Goal: Contribute content: Contribute content

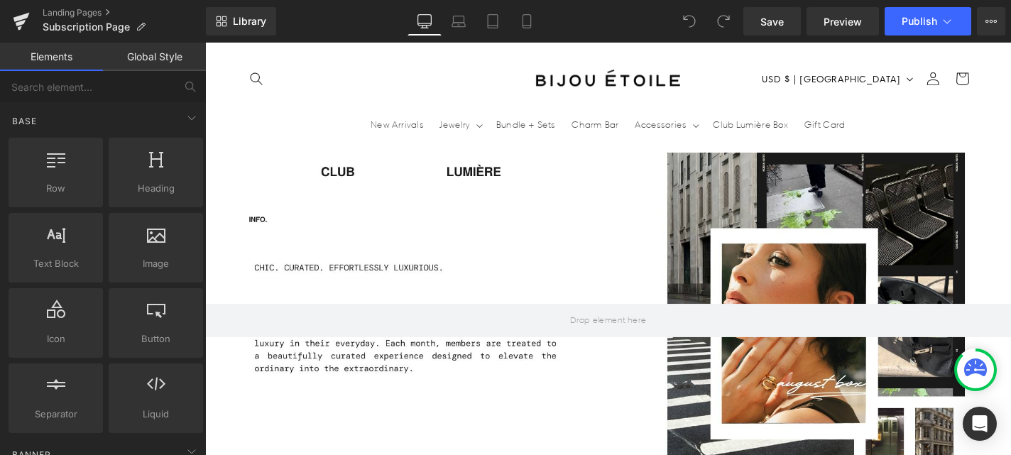
scroll to position [1738, 0]
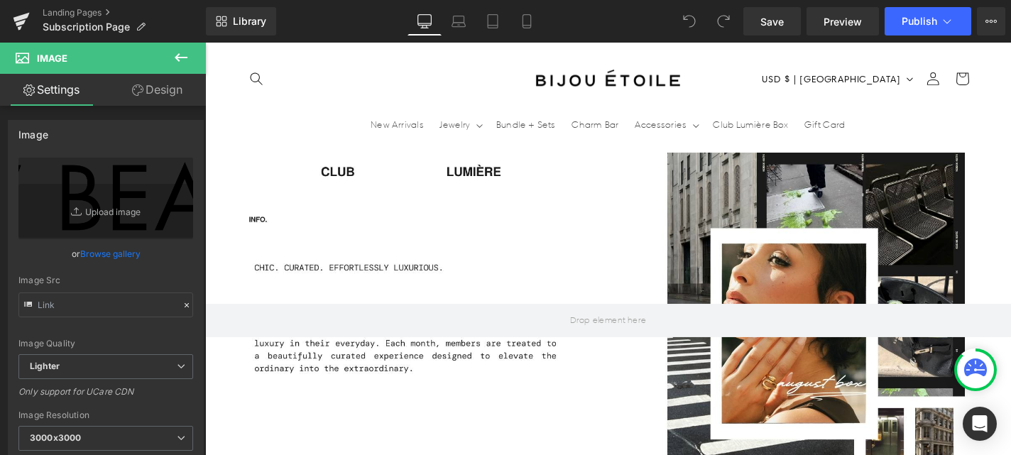
type input "[URL][DOMAIN_NAME]"
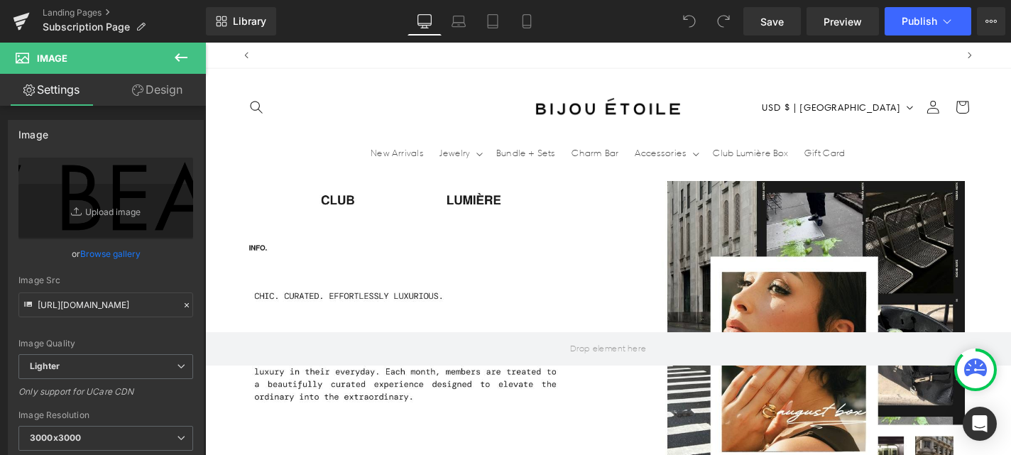
scroll to position [0, 746]
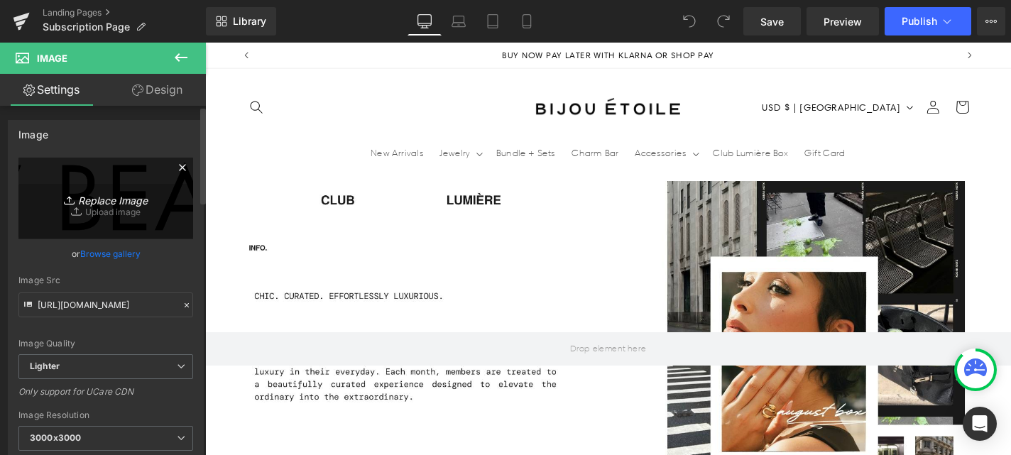
click at [128, 207] on link "Replace Image" at bounding box center [105, 199] width 175 height 82
type input "C:\fakepath\Noshinku Logo.webp"
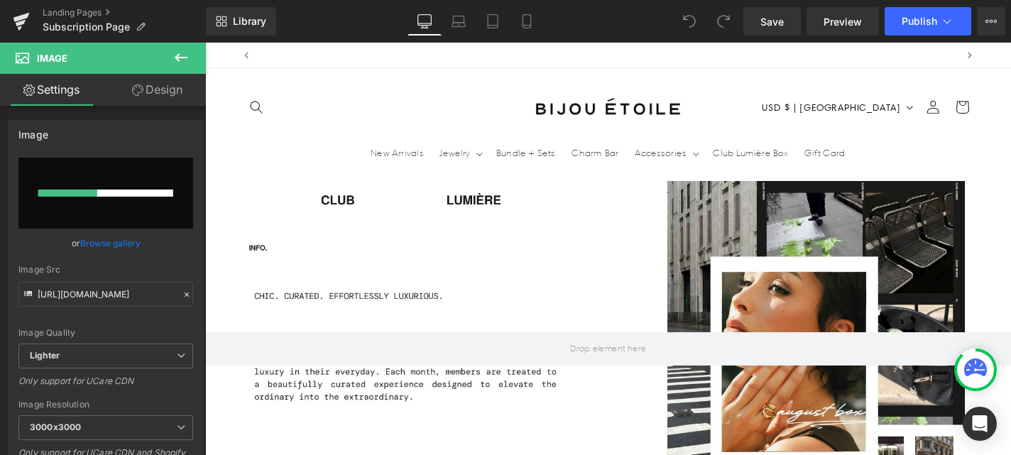
scroll to position [0, 746]
type input "[URL][DOMAIN_NAME]"
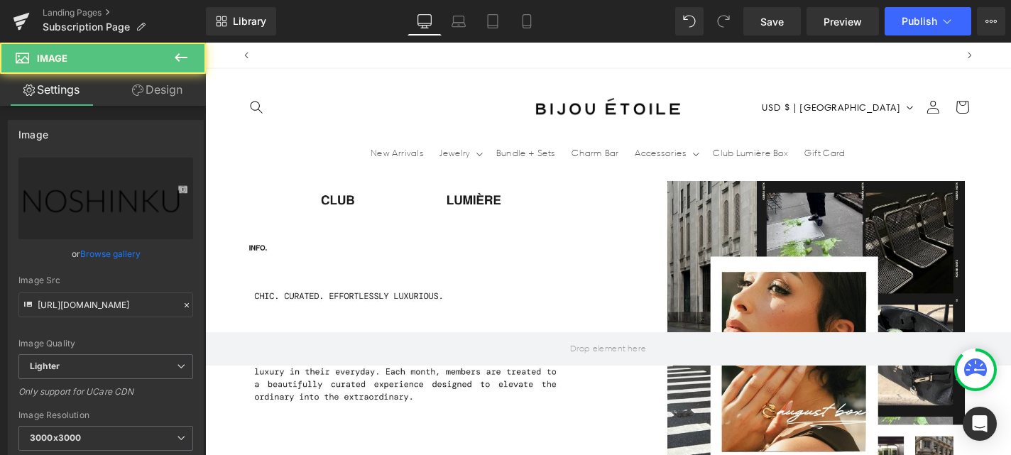
scroll to position [0, 0]
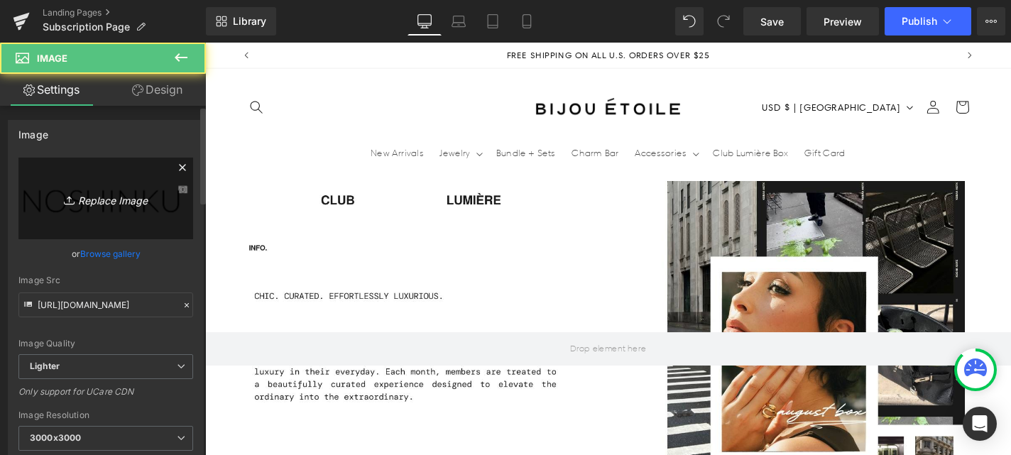
click at [104, 195] on icon "Replace Image" at bounding box center [106, 199] width 114 height 18
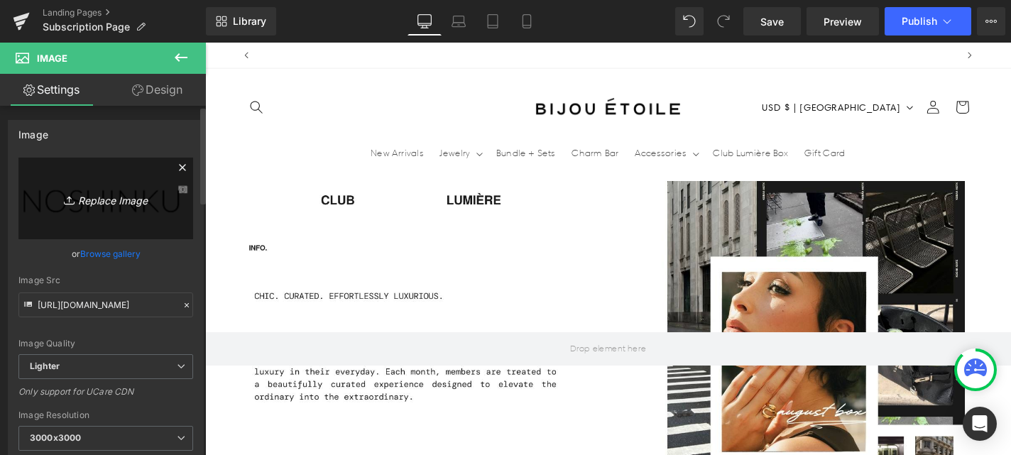
scroll to position [0, 746]
type input "C:\fakepath\Logo+for+Web+-+150.webp"
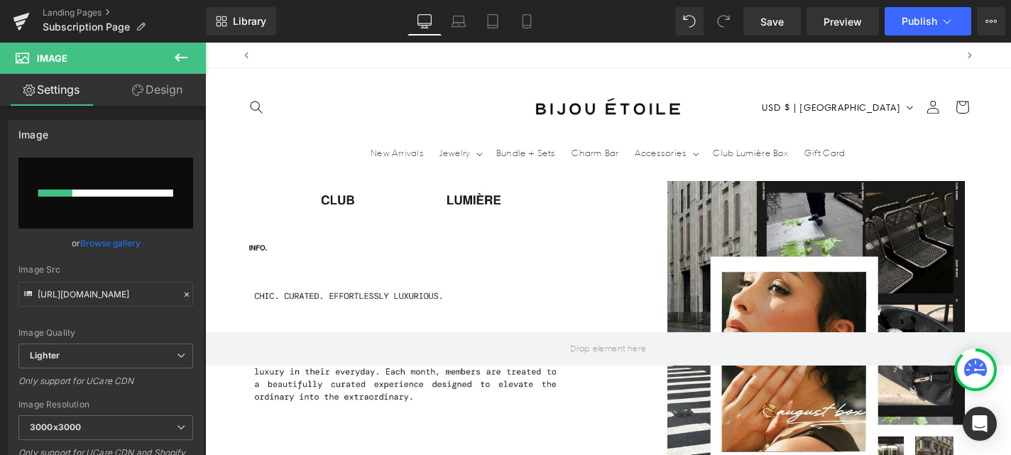
scroll to position [0, 0]
type input "[URL][DOMAIN_NAME]"
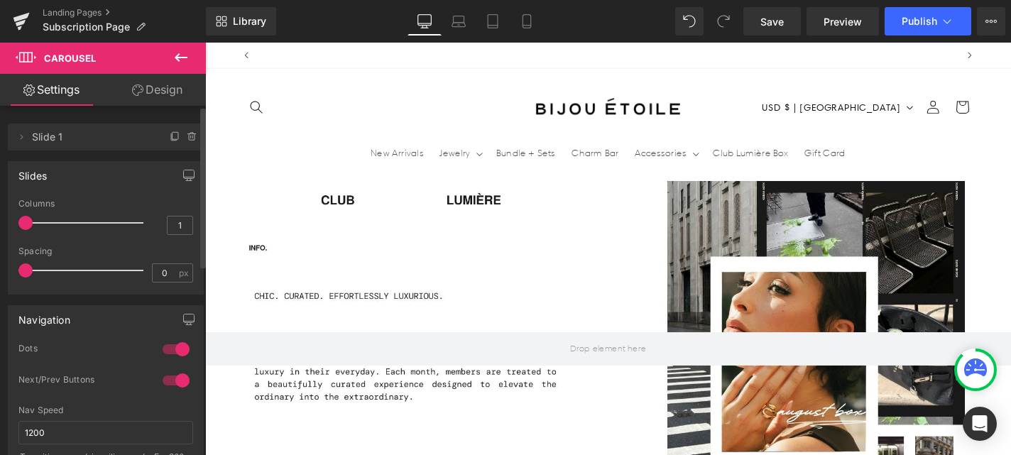
scroll to position [0, 746]
click at [169, 145] on span at bounding box center [175, 137] width 17 height 17
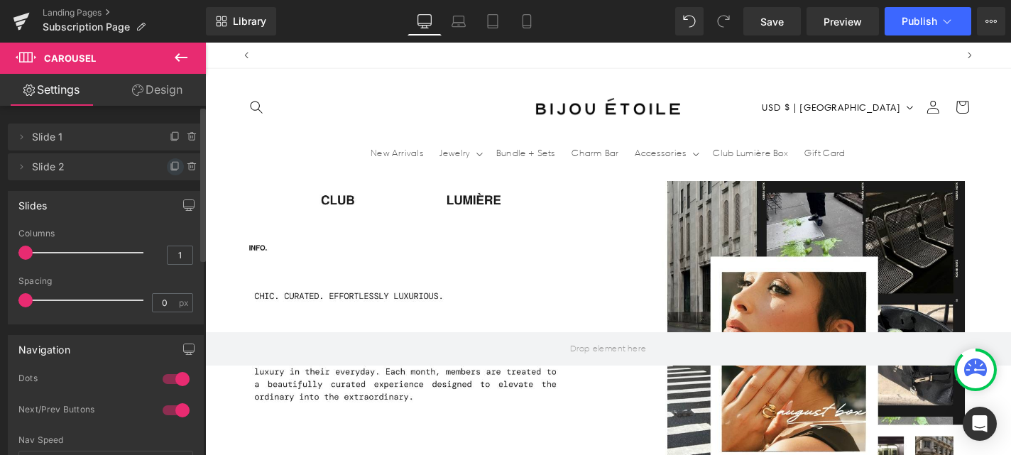
scroll to position [0, 0]
type input "2"
drag, startPoint x: 29, startPoint y: 250, endPoint x: 68, endPoint y: 253, distance: 39.2
click at [68, 253] on span at bounding box center [72, 253] width 14 height 14
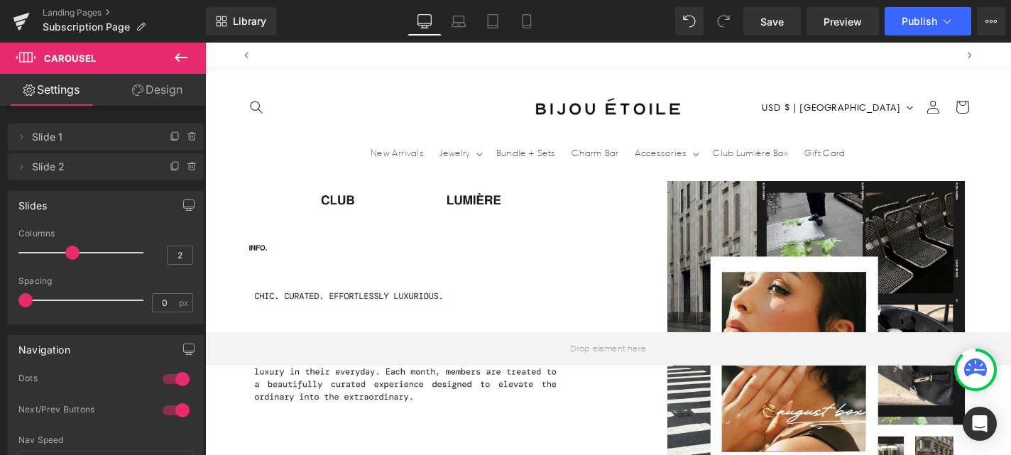
scroll to position [0, 0]
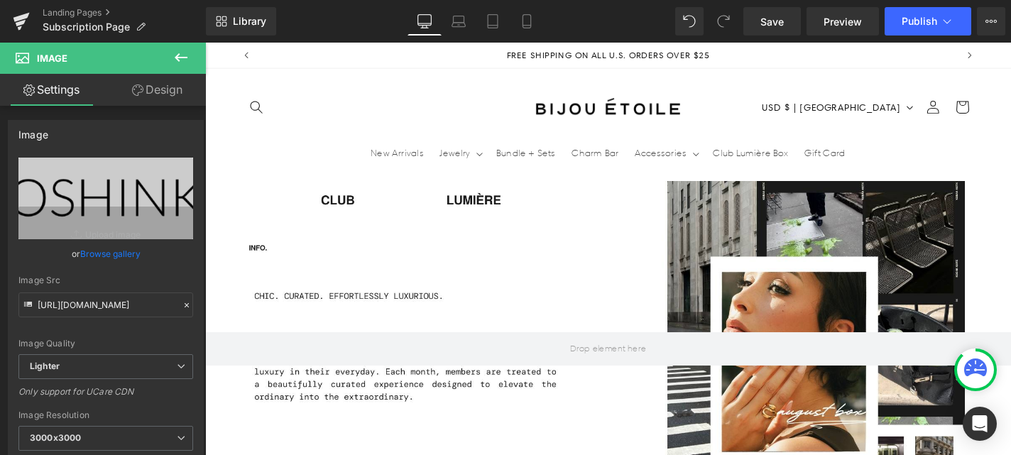
scroll to position [0, 746]
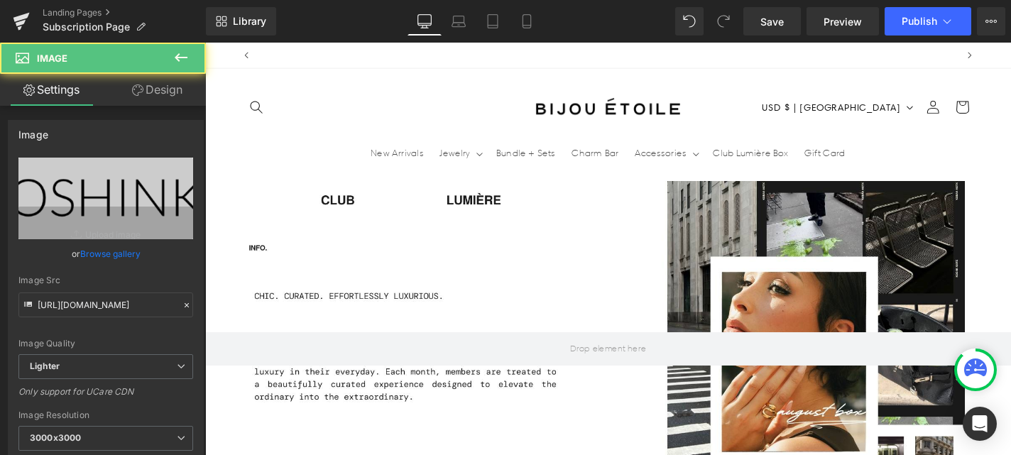
scroll to position [0, 0]
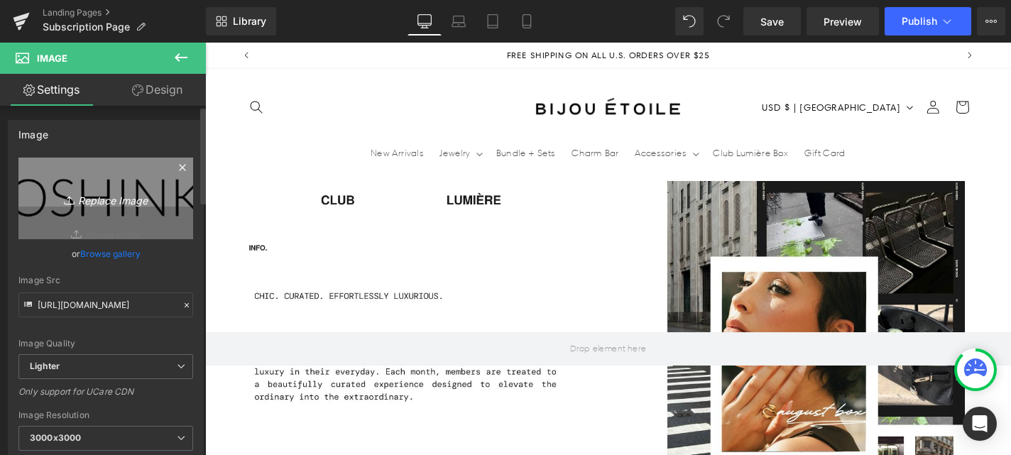
click at [132, 204] on icon "Replace Image" at bounding box center [106, 199] width 114 height 18
type input "C:\fakepath\528145876_1101528001932562_4704478894672085310_n.jpg"
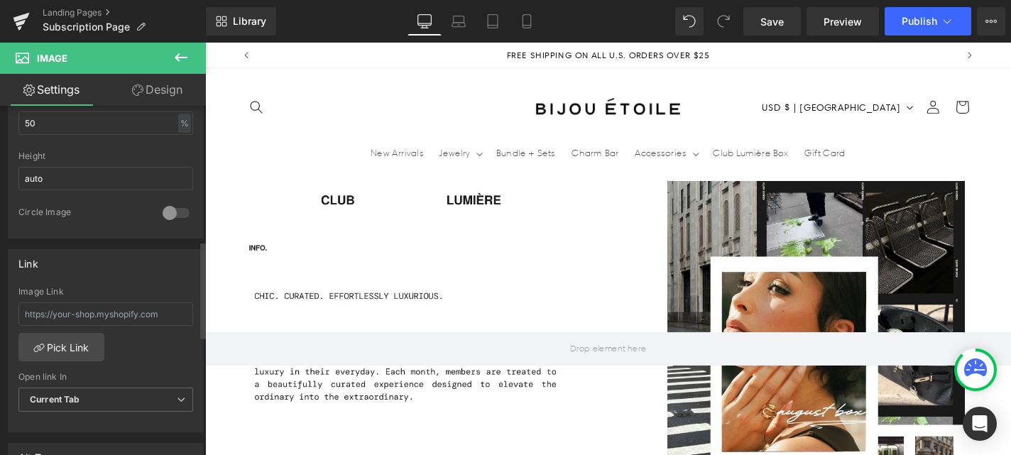
scroll to position [489, 0]
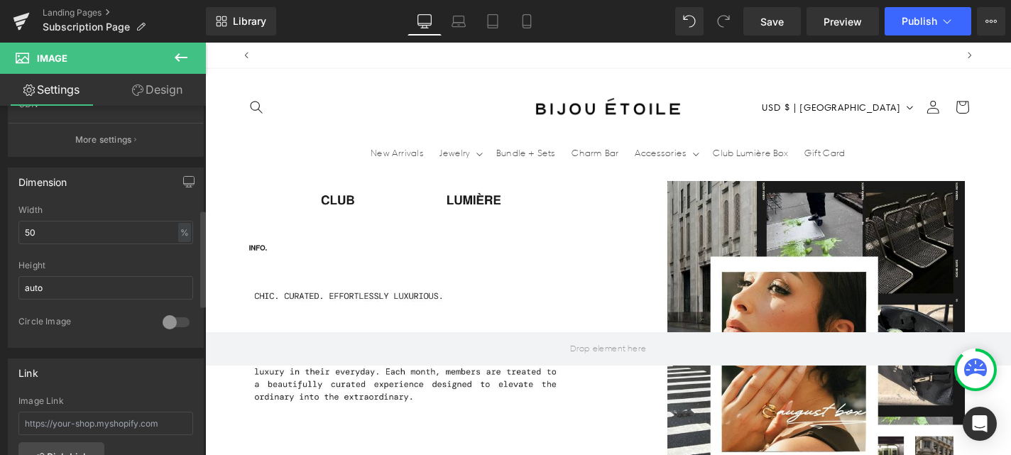
scroll to position [0, 746]
click at [107, 226] on input "50" at bounding box center [105, 232] width 175 height 23
click at [102, 288] on input "auto" at bounding box center [105, 287] width 175 height 23
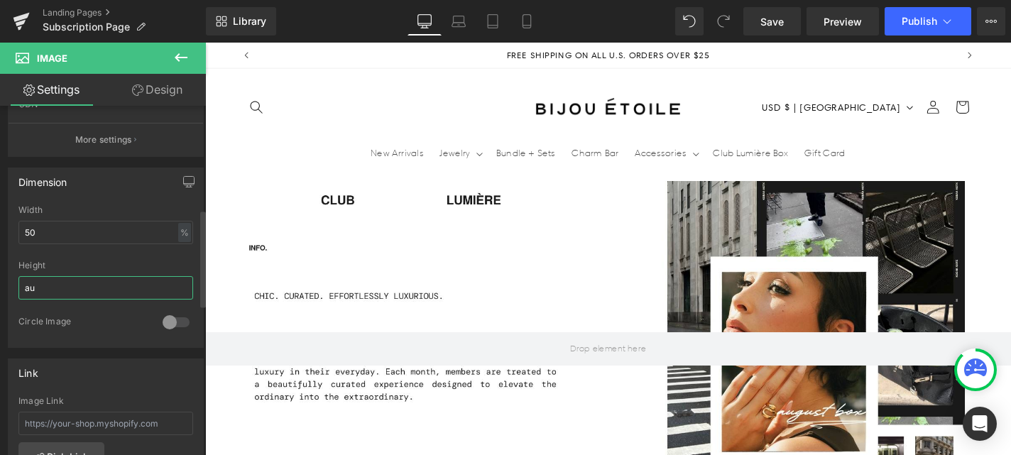
type input "a"
type input "2"
type input "4"
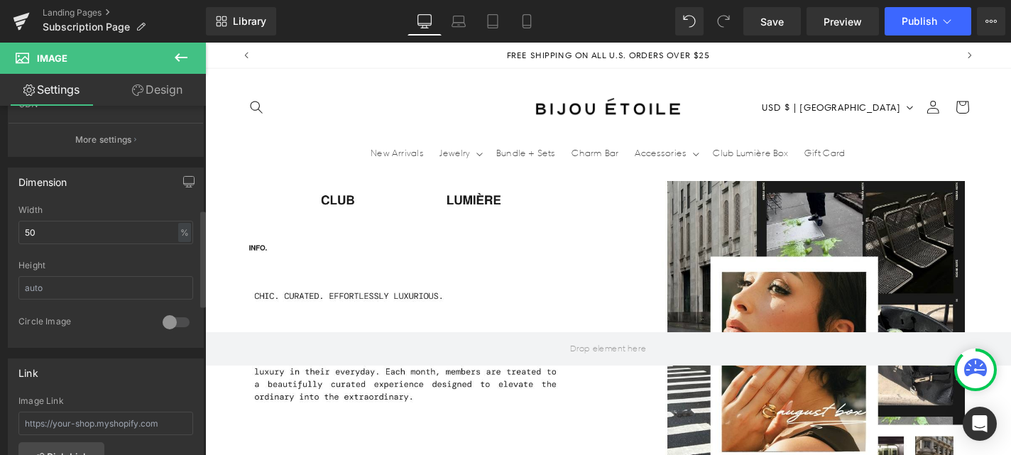
click at [87, 362] on div "Link" at bounding box center [106, 372] width 195 height 27
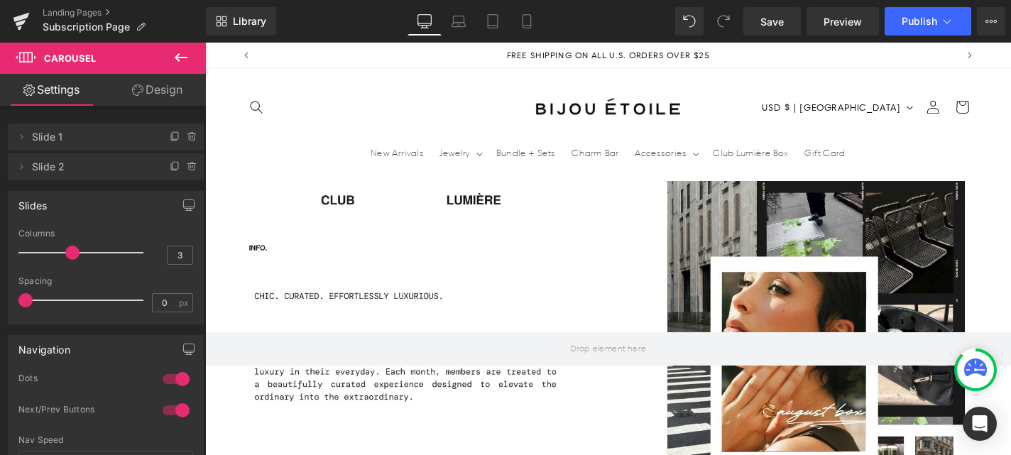
drag, startPoint x: 362, startPoint y: 246, endPoint x: 364, endPoint y: 298, distance: 51.9
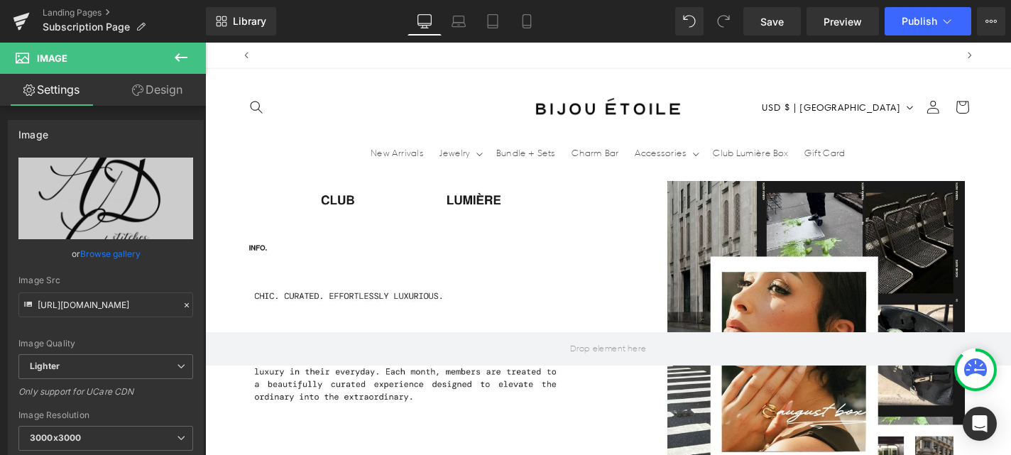
scroll to position [0, 746]
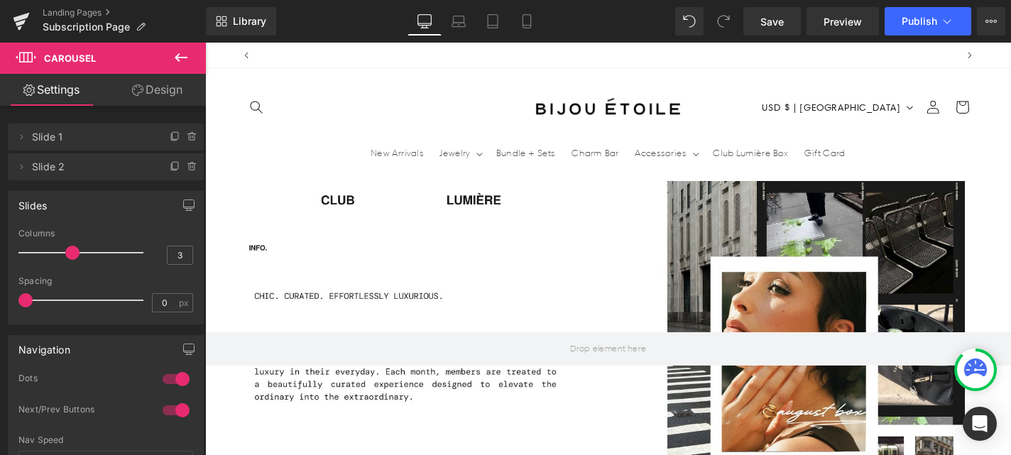
drag, startPoint x: 455, startPoint y: 192, endPoint x: 446, endPoint y: 311, distance: 119.0
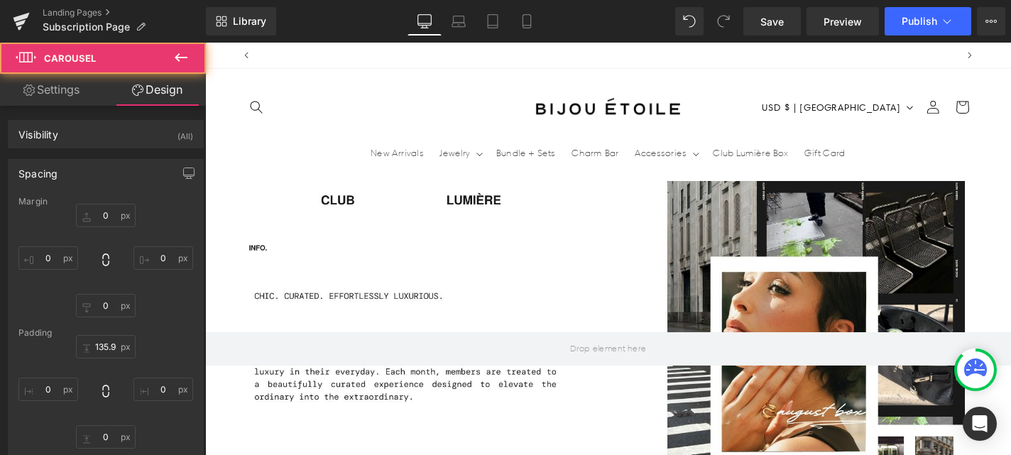
scroll to position [0, 0]
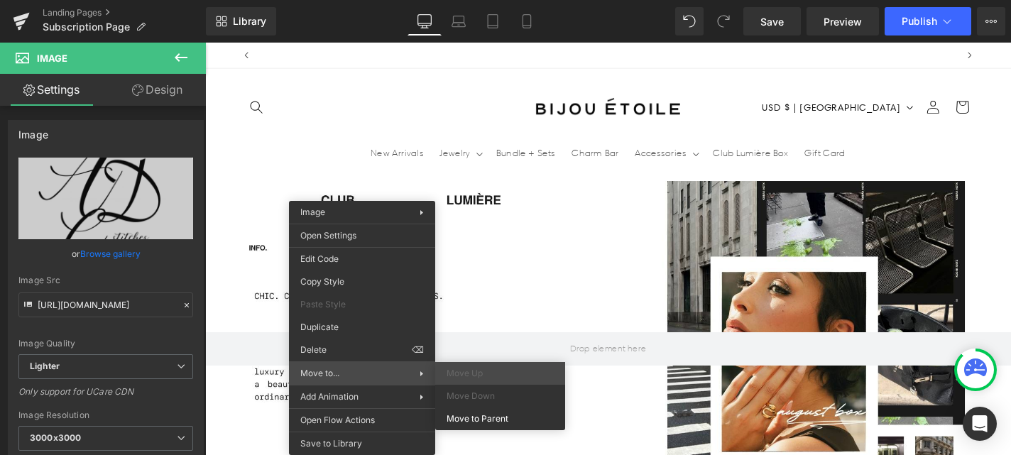
scroll to position [0, 0]
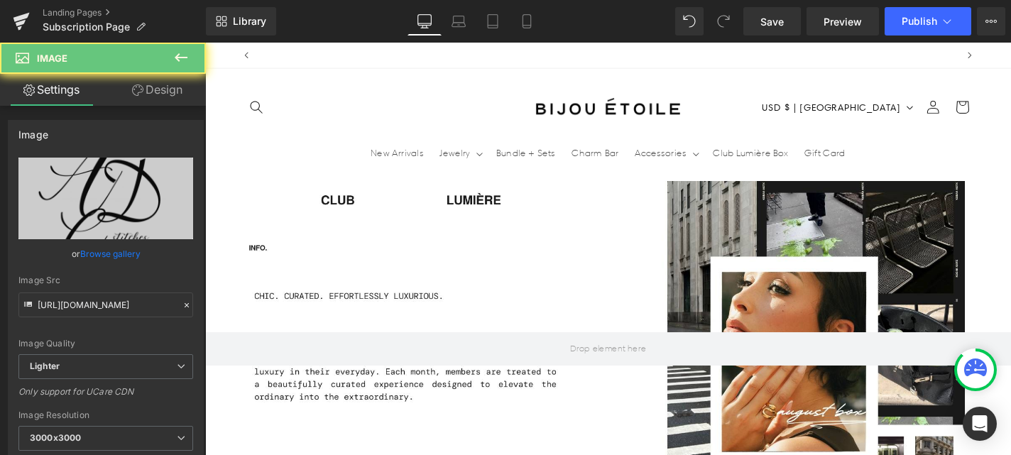
scroll to position [0, 746]
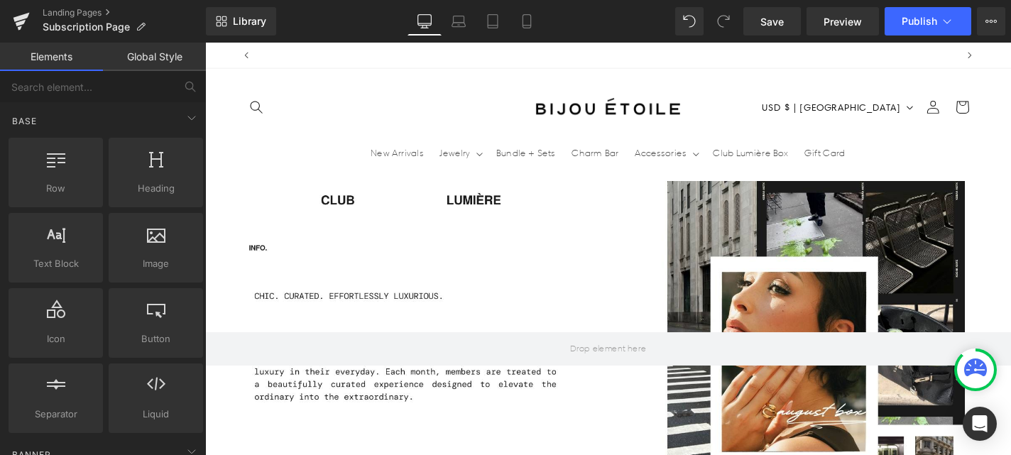
scroll to position [0, 0]
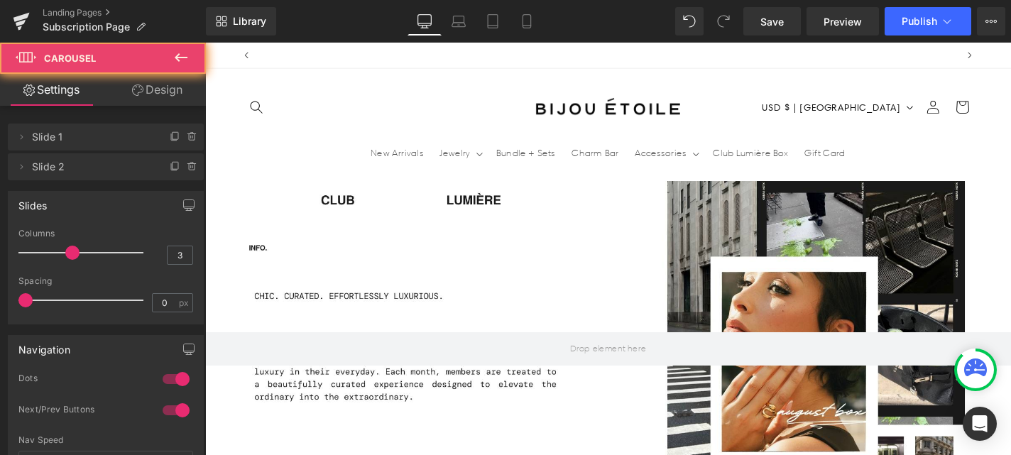
scroll to position [0, 746]
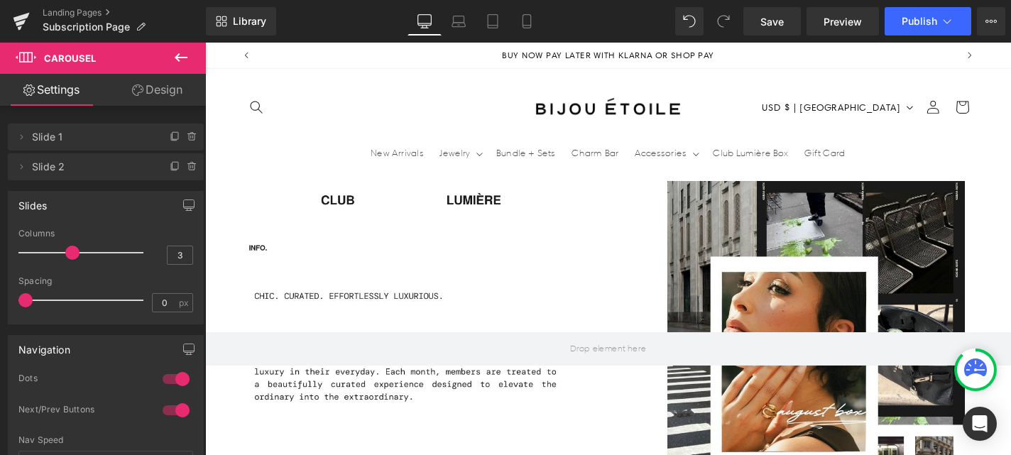
drag, startPoint x: 538, startPoint y: 273, endPoint x: 535, endPoint y: 229, distance: 44.1
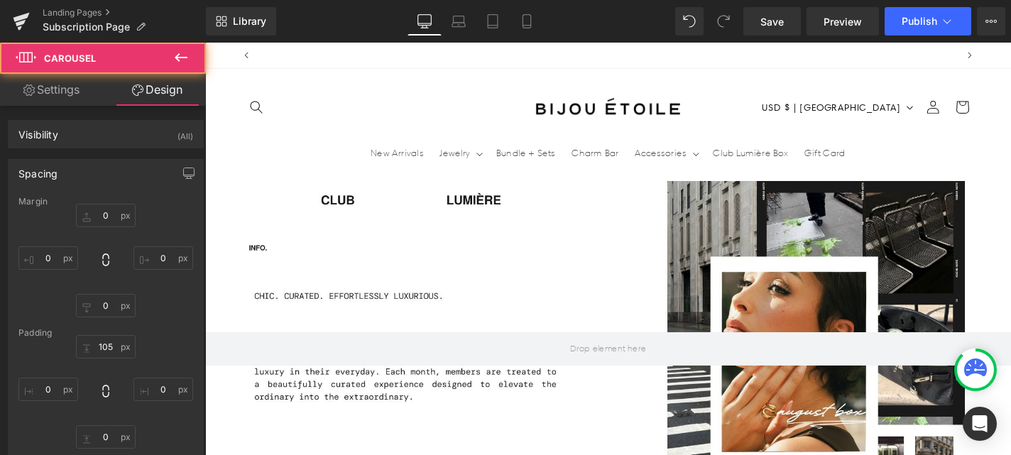
scroll to position [0, 746]
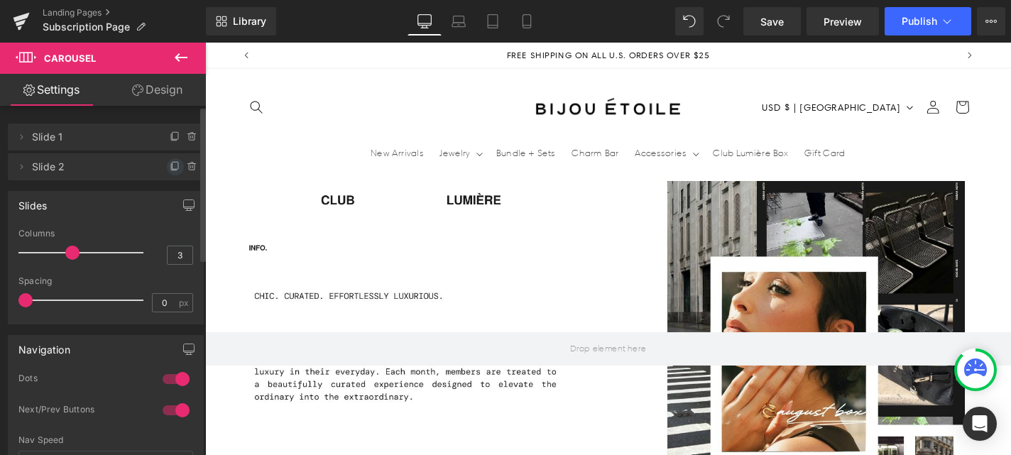
click at [167, 167] on span at bounding box center [175, 166] width 17 height 17
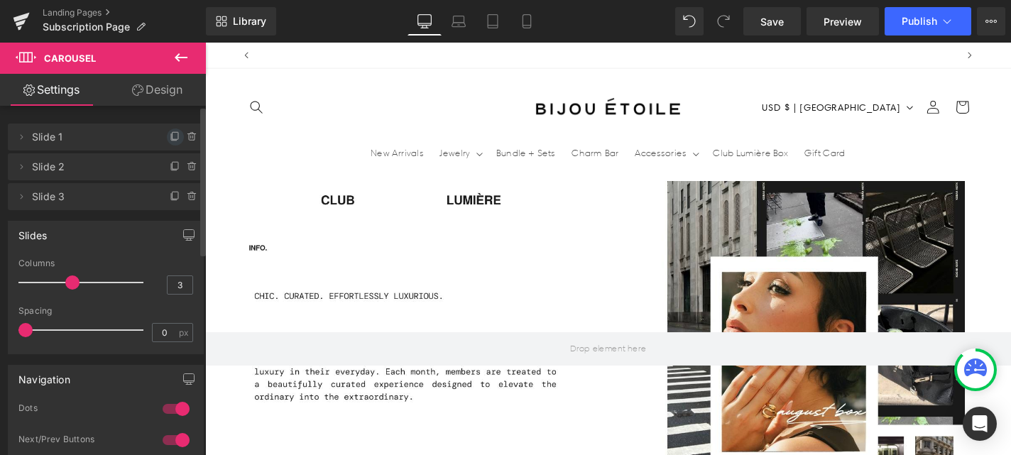
scroll to position [0, 746]
click at [189, 137] on icon at bounding box center [192, 137] width 6 height 6
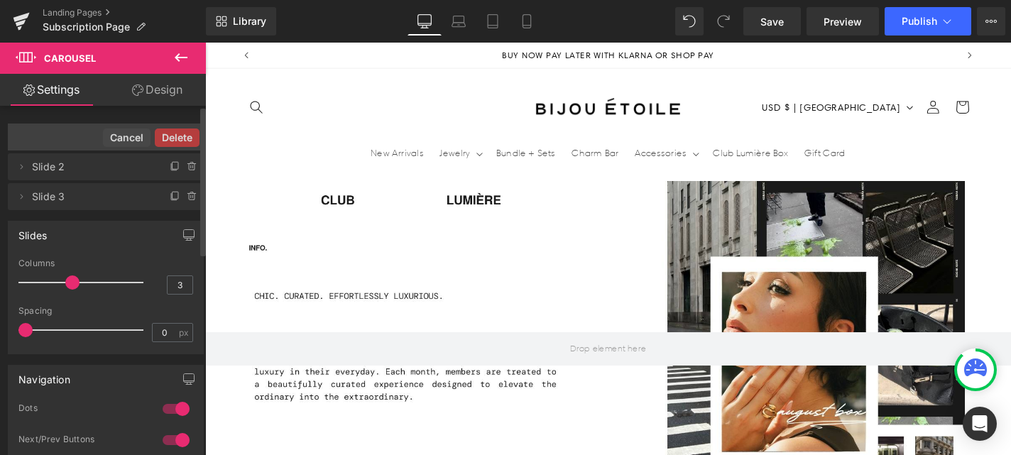
click at [183, 137] on button "Delete" at bounding box center [177, 138] width 45 height 18
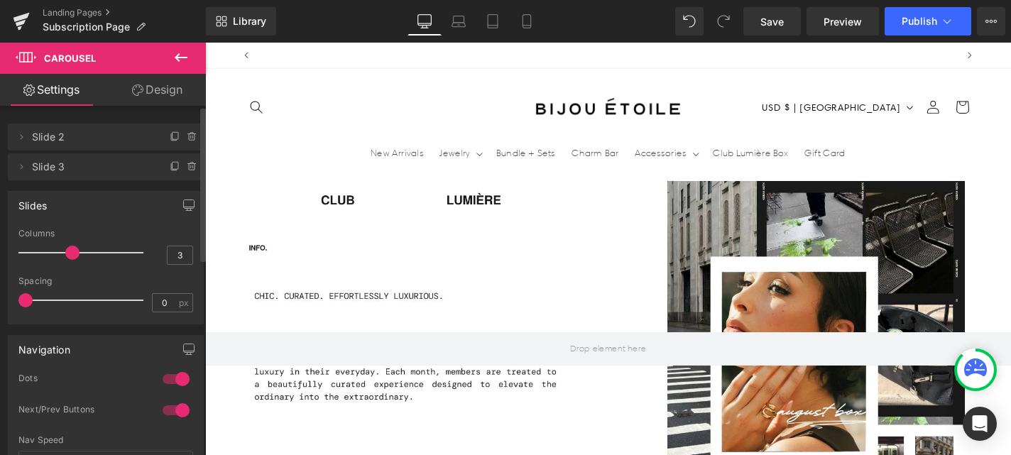
scroll to position [0, 0]
click at [170, 170] on icon at bounding box center [175, 166] width 11 height 11
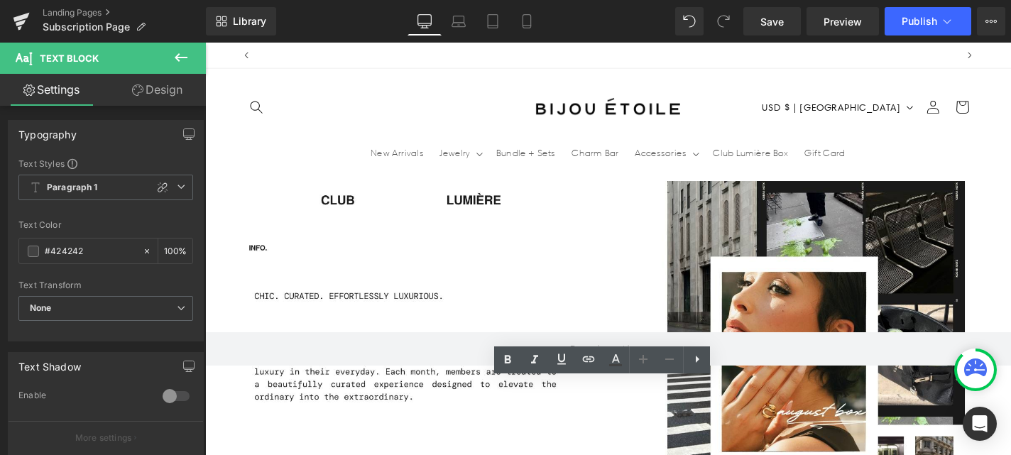
scroll to position [0, 746]
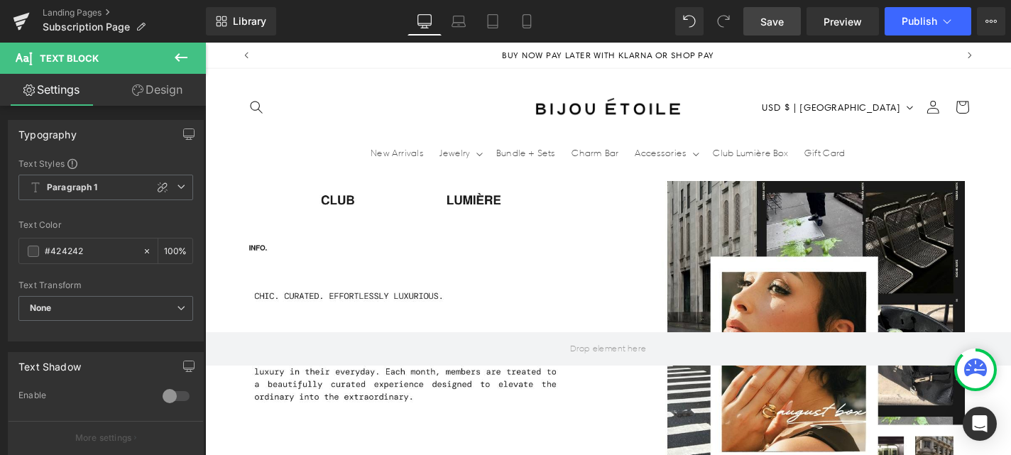
click at [783, 16] on span "Save" at bounding box center [772, 21] width 23 height 15
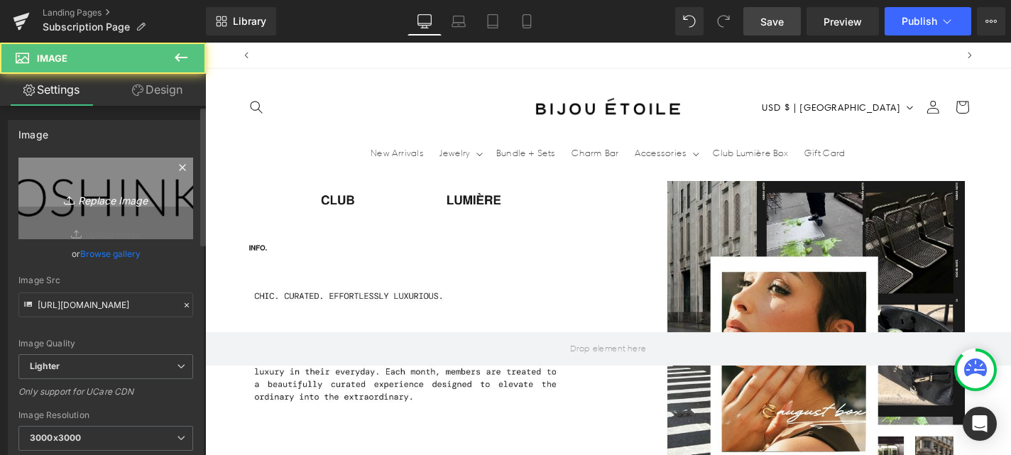
click at [116, 199] on icon "Replace Image" at bounding box center [106, 199] width 114 height 18
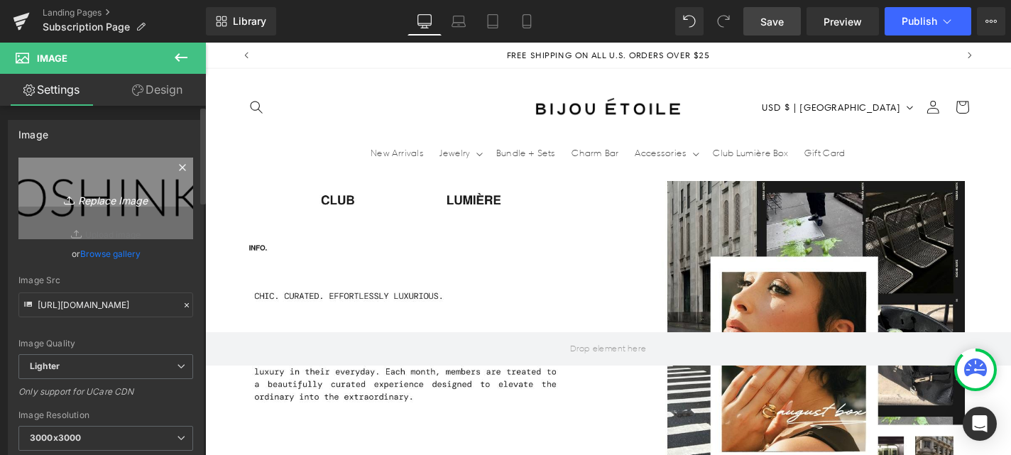
type input "C:\fakepath\528145876_1101528001932562_4704478894672085310_n.jpg"
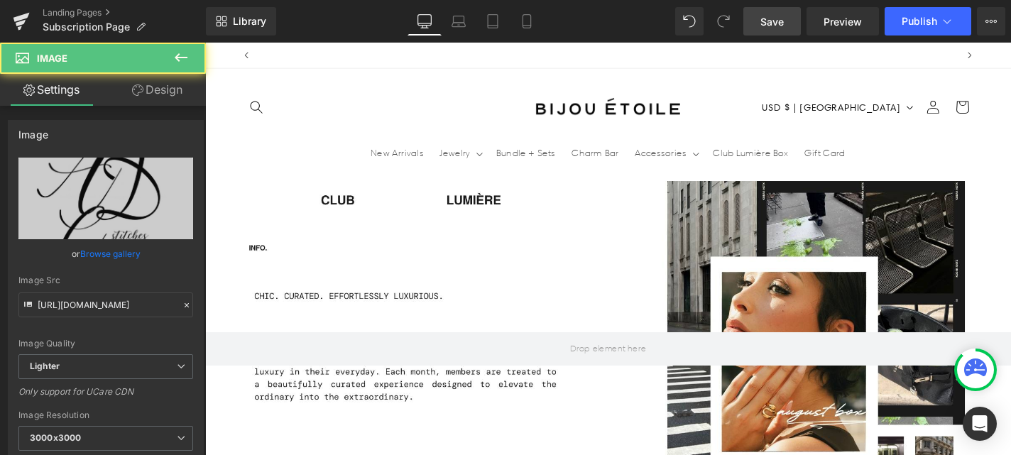
scroll to position [0, 746]
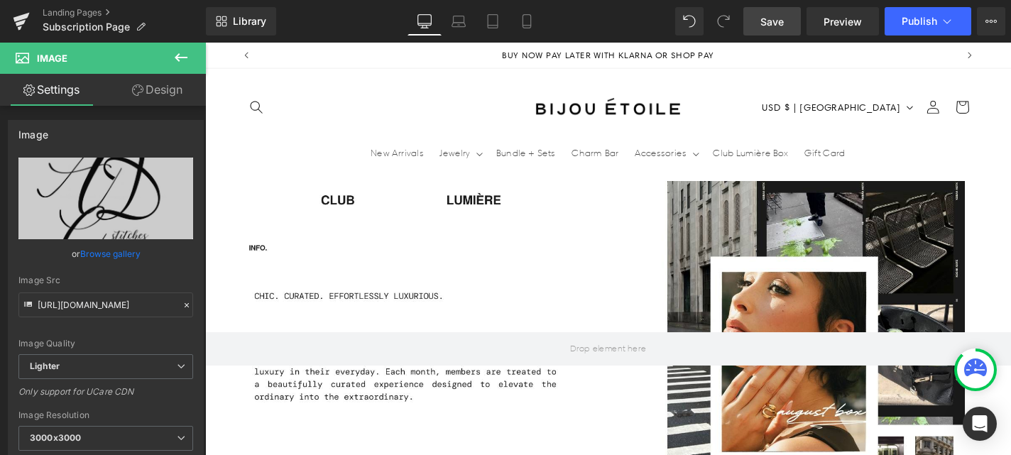
drag, startPoint x: 459, startPoint y: 269, endPoint x: 461, endPoint y: 295, distance: 26.3
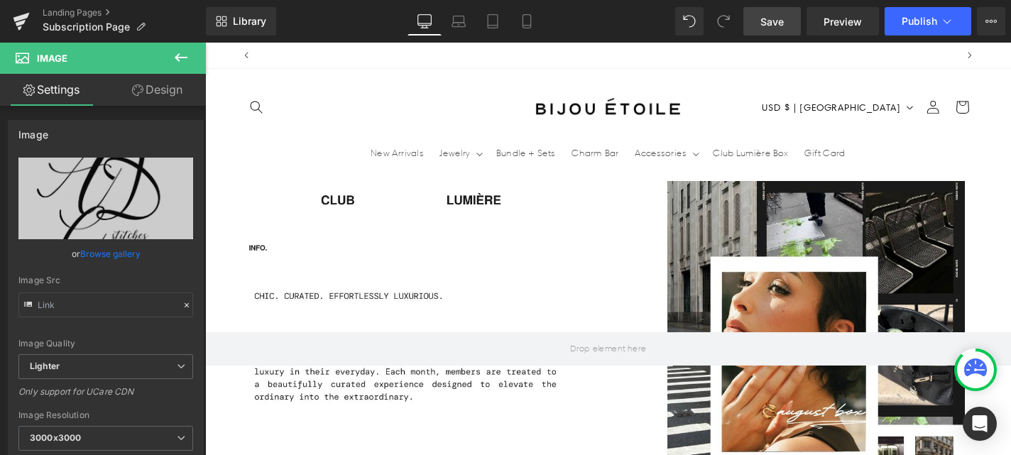
scroll to position [0, 0]
drag, startPoint x: 462, startPoint y: 268, endPoint x: 463, endPoint y: 97, distance: 170.5
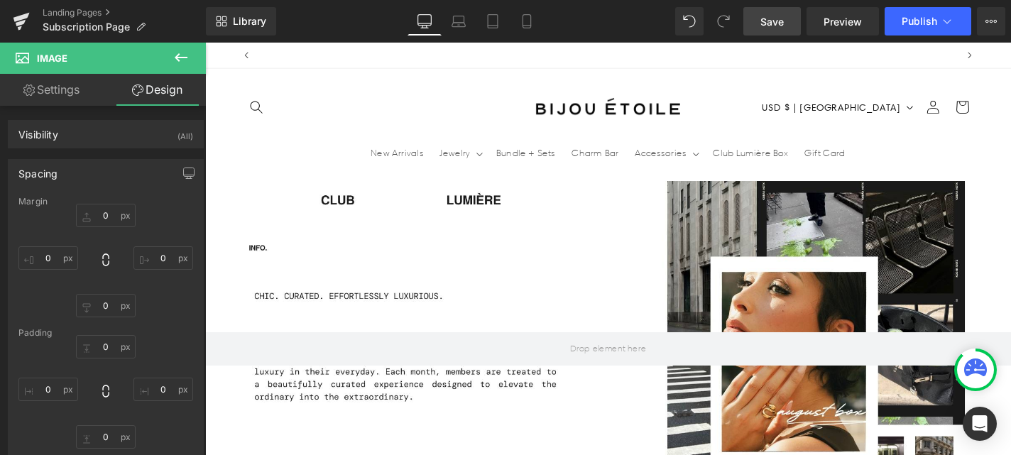
scroll to position [0, 746]
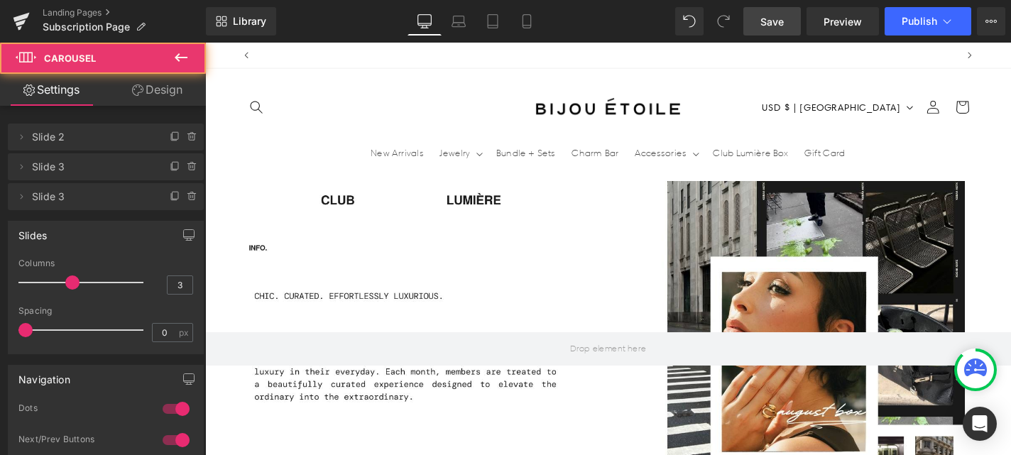
scroll to position [0, 0]
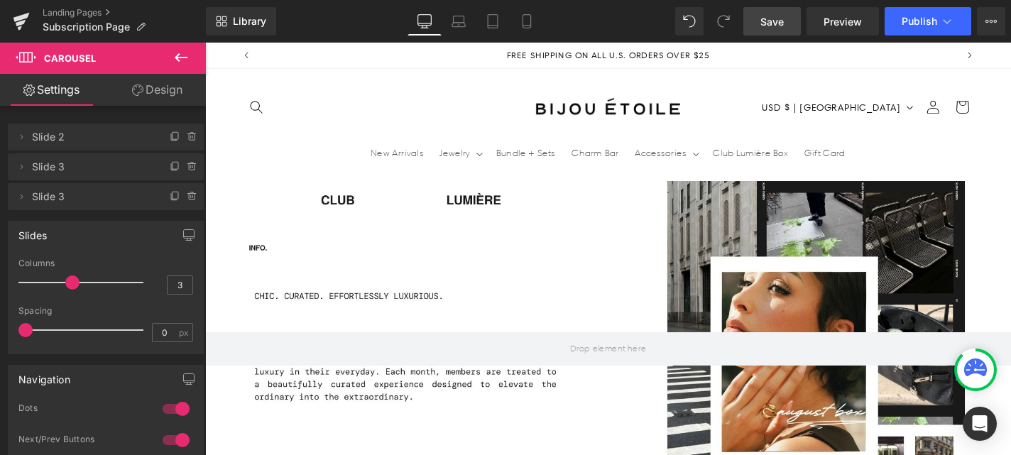
drag, startPoint x: 445, startPoint y: 401, endPoint x: 433, endPoint y: 505, distance: 105.1
click at [433, 455] on html "Skip to content Your cart is empty Continue shopping Have an account? Log in to…" at bounding box center [634, 263] width 859 height 440
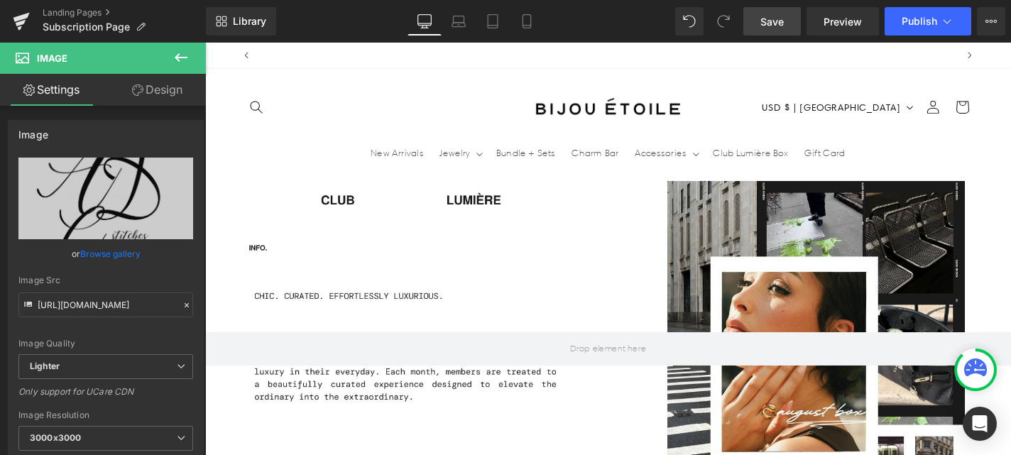
scroll to position [0, 746]
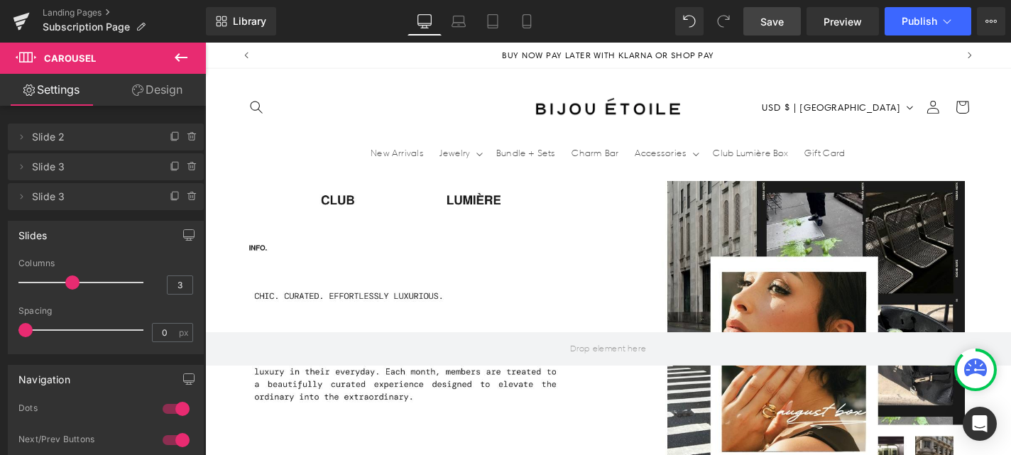
drag, startPoint x: 453, startPoint y: 402, endPoint x: 453, endPoint y: 526, distance: 124.3
click at [453, 455] on html "Skip to content Your cart is empty Continue shopping Have an account? Log in to…" at bounding box center [634, 263] width 859 height 440
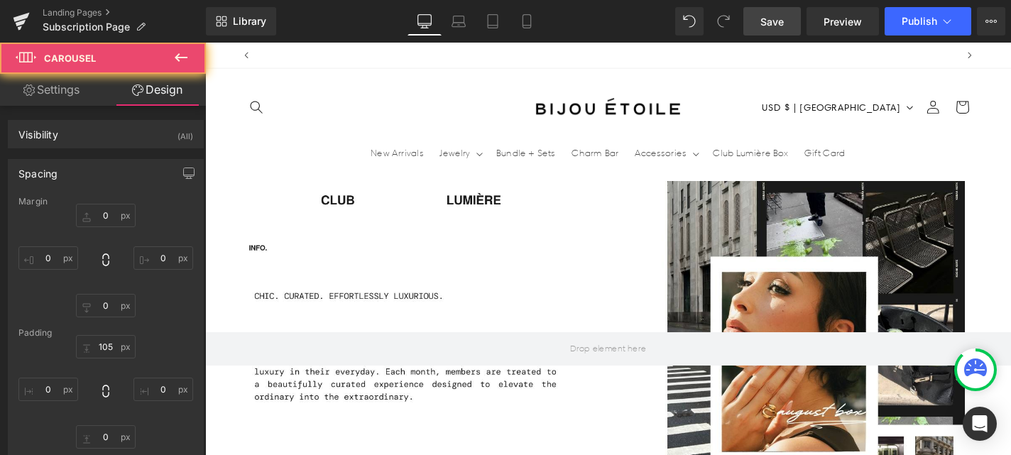
scroll to position [0, 0]
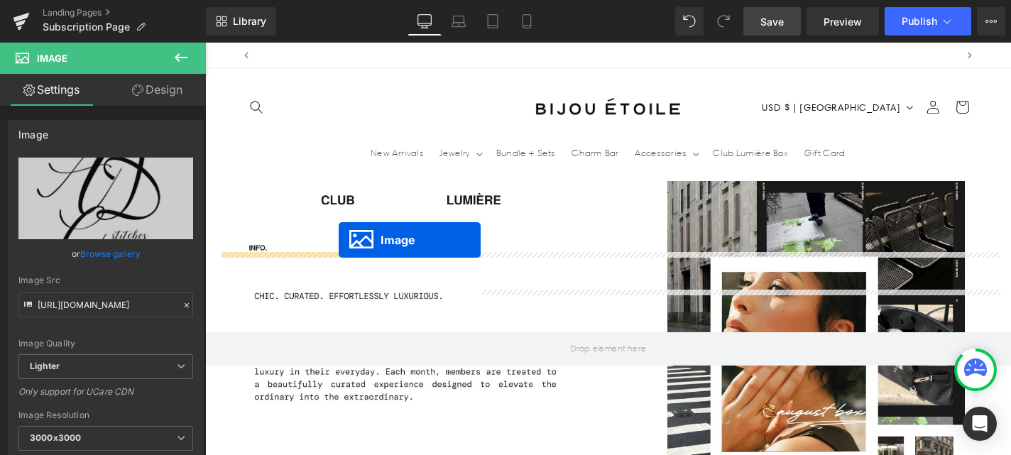
drag, startPoint x: 338, startPoint y: 330, endPoint x: 348, endPoint y: 254, distance: 77.3
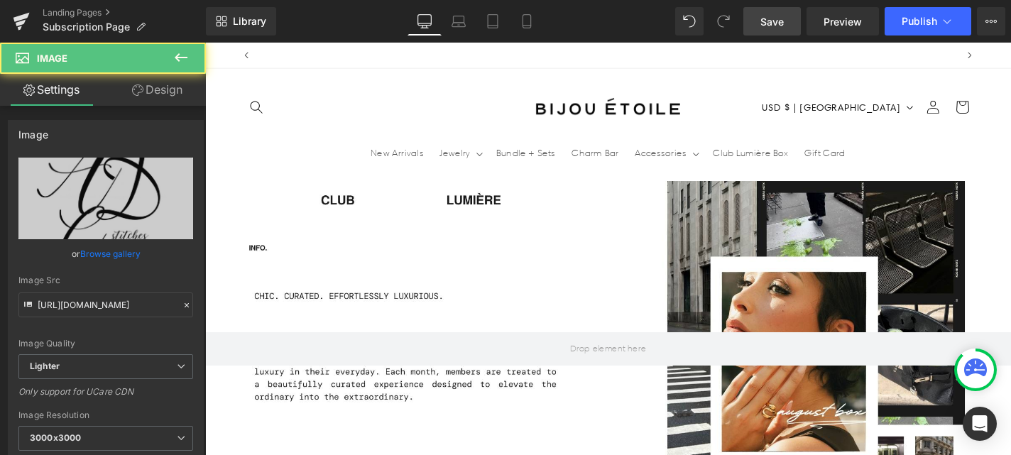
scroll to position [0, 746]
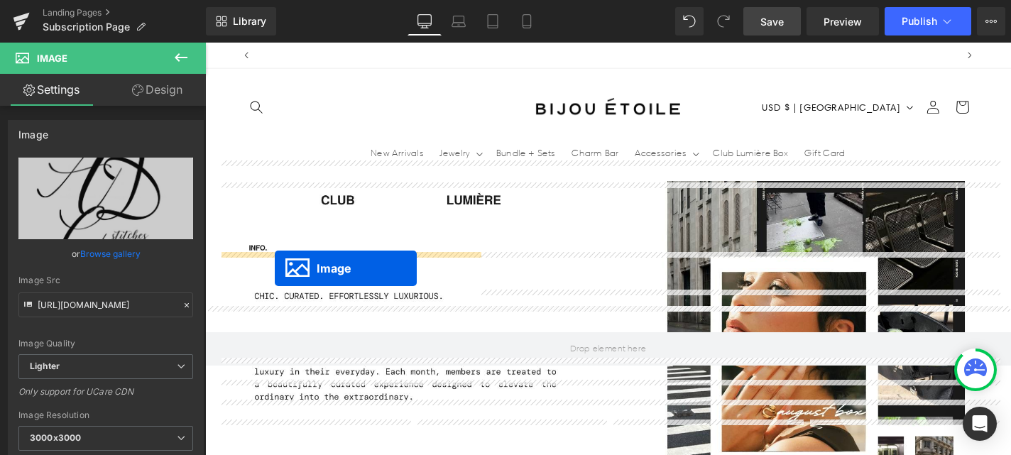
drag, startPoint x: 332, startPoint y: 334, endPoint x: 280, endPoint y: 283, distance: 73.3
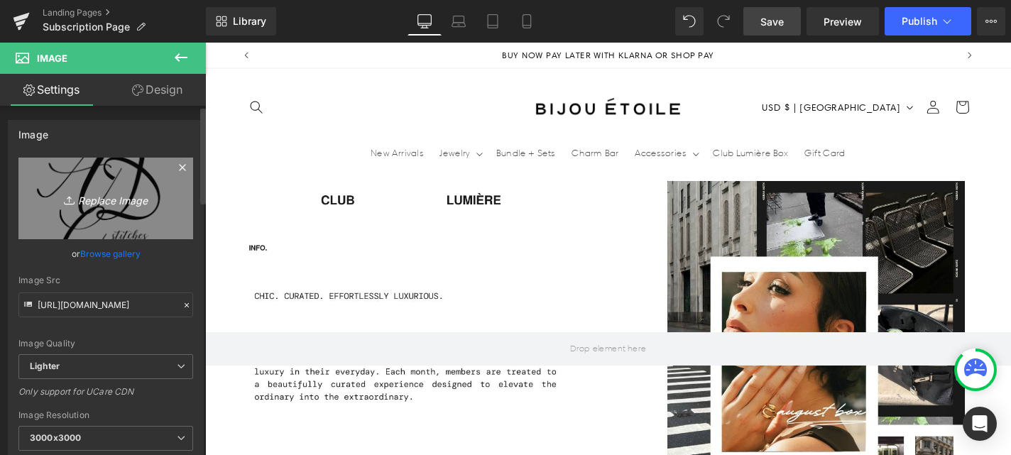
click at [119, 159] on link "Replace Image" at bounding box center [105, 199] width 175 height 82
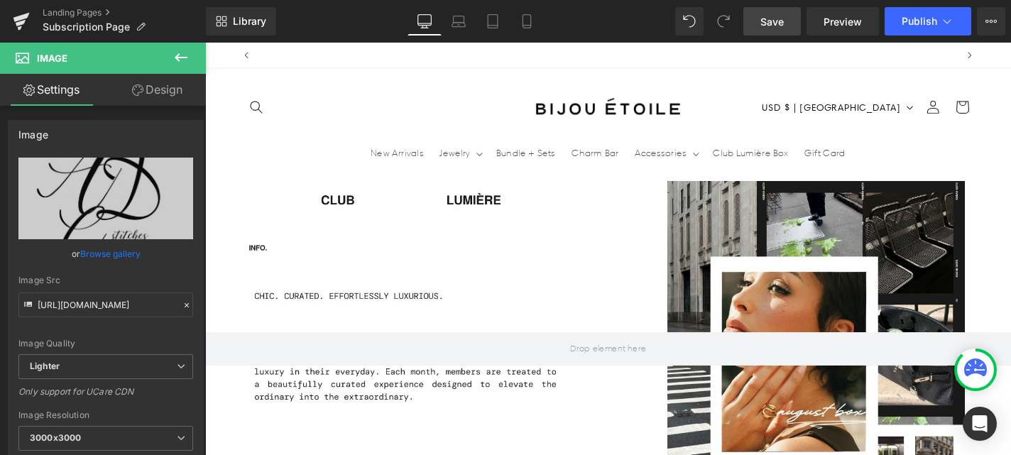
type input "C:\fakepath\528145876_1101528001932562_4704478894672085310_n.jpg"
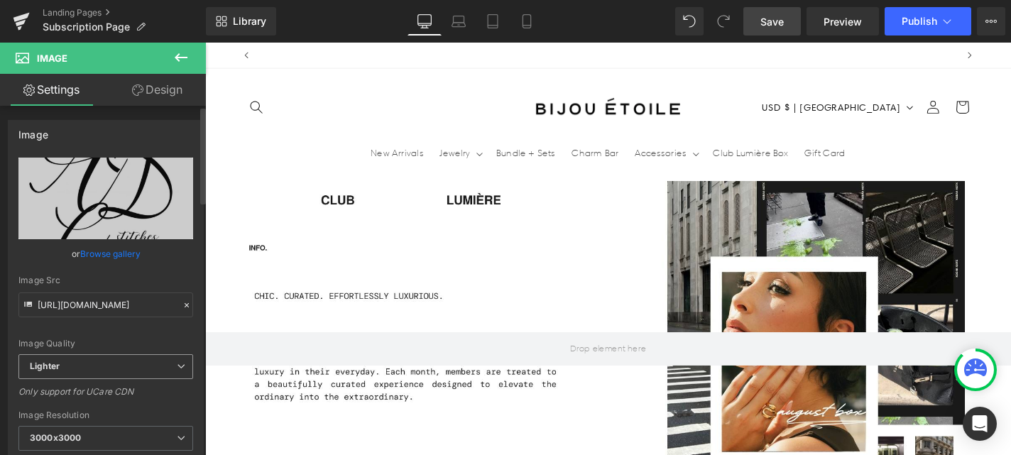
scroll to position [0, 0]
click at [96, 373] on span "Lighter" at bounding box center [105, 366] width 175 height 25
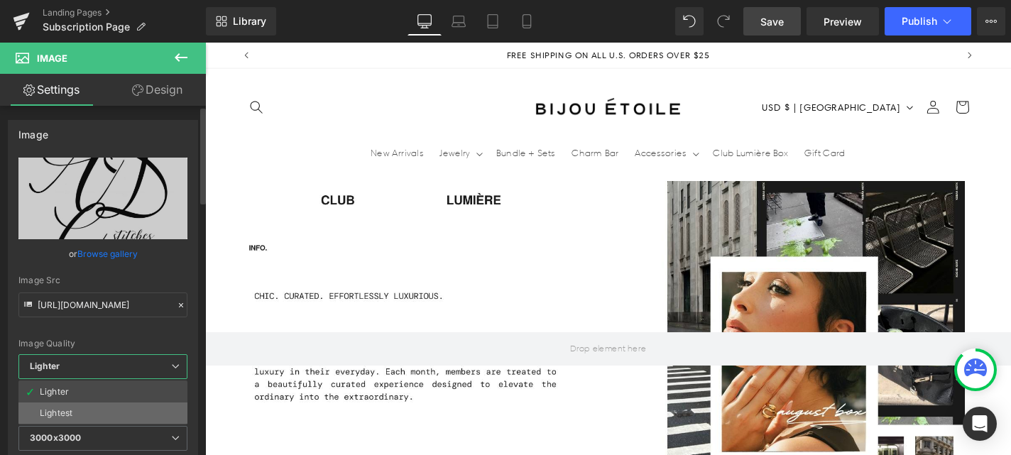
click at [96, 416] on li "Lightest" at bounding box center [102, 413] width 169 height 21
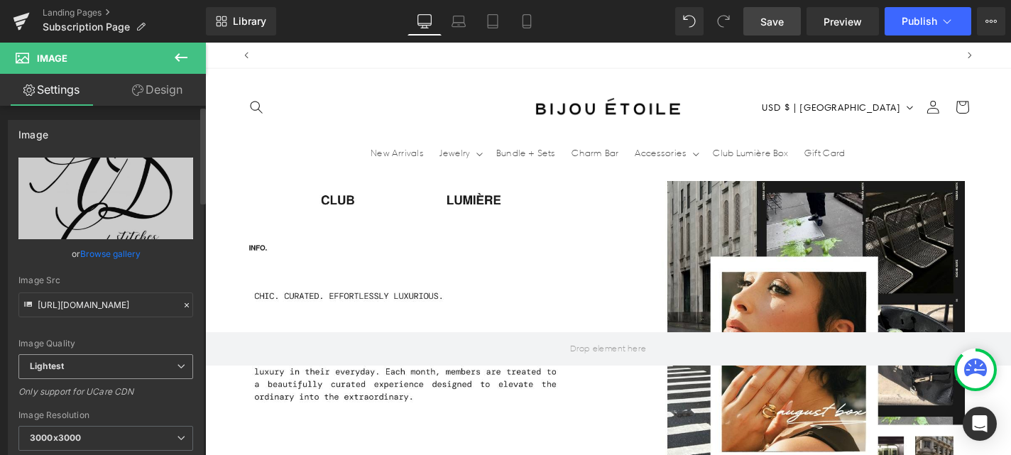
scroll to position [0, 746]
click at [102, 368] on span "Lightest" at bounding box center [105, 366] width 175 height 25
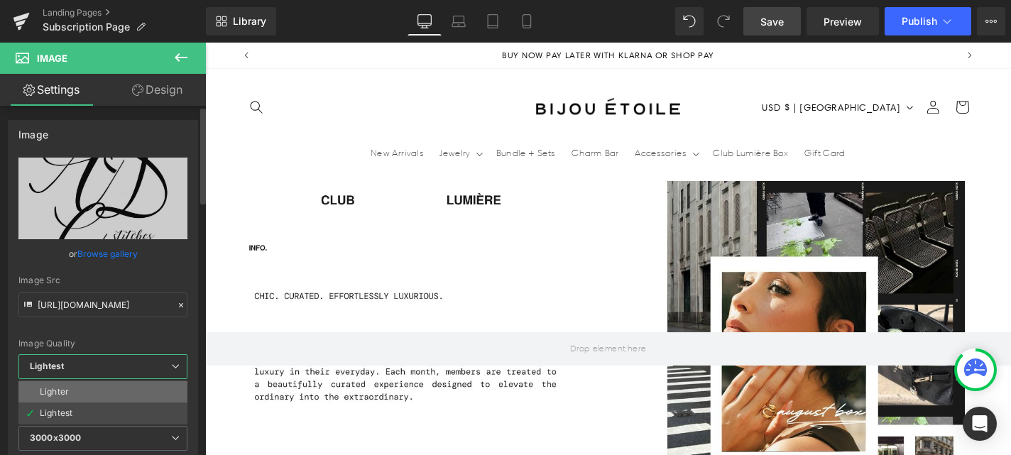
click at [102, 384] on li "Lighter" at bounding box center [102, 391] width 169 height 21
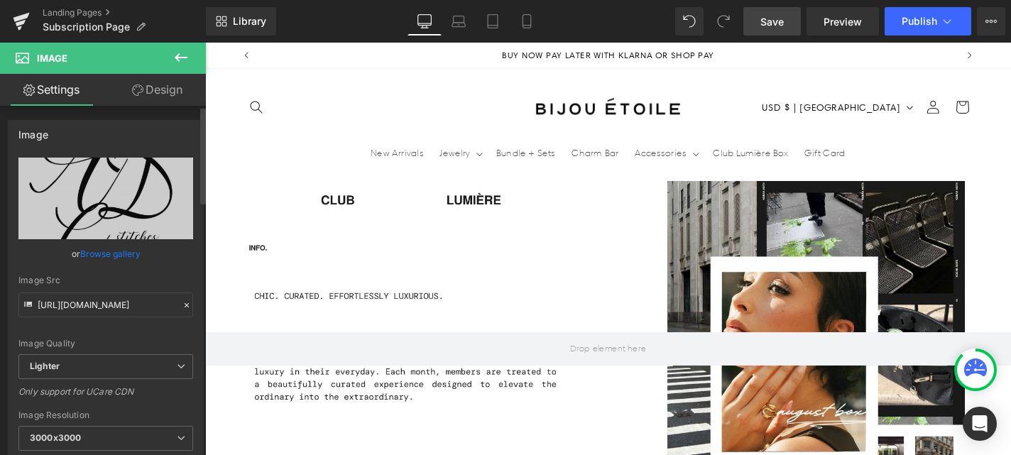
click at [166, 387] on div "Only support for UCare CDN" at bounding box center [105, 396] width 175 height 21
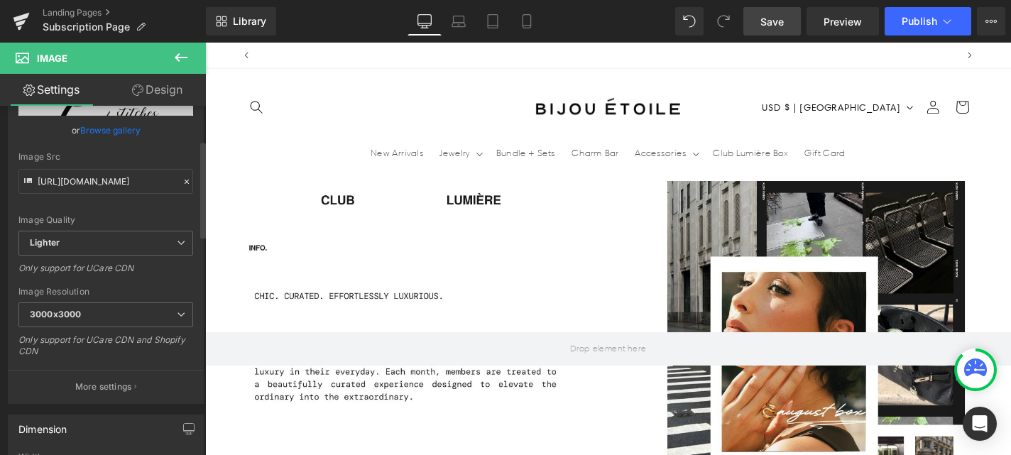
scroll to position [0, 0]
click at [151, 308] on span "3000x3000" at bounding box center [105, 315] width 175 height 25
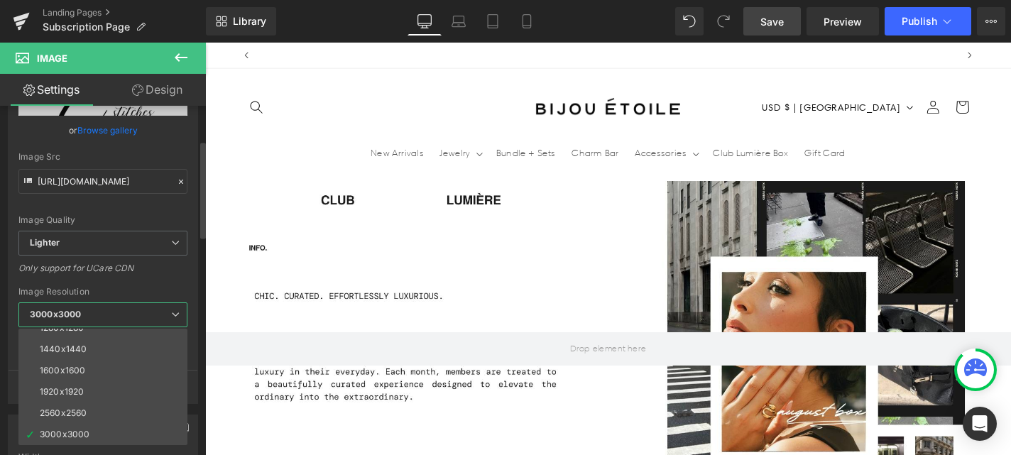
scroll to position [0, 746]
click at [157, 306] on span "3000x3000" at bounding box center [102, 315] width 169 height 25
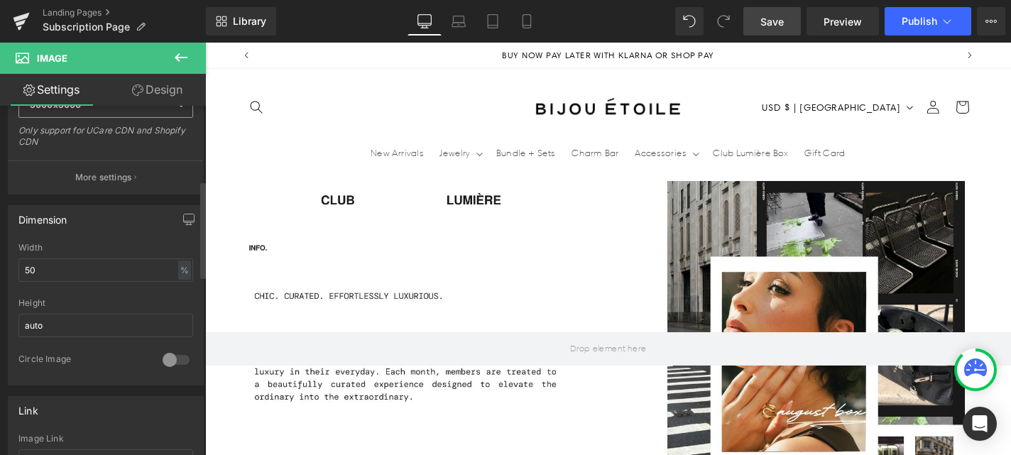
scroll to position [337, 0]
click at [164, 359] on div at bounding box center [176, 356] width 34 height 23
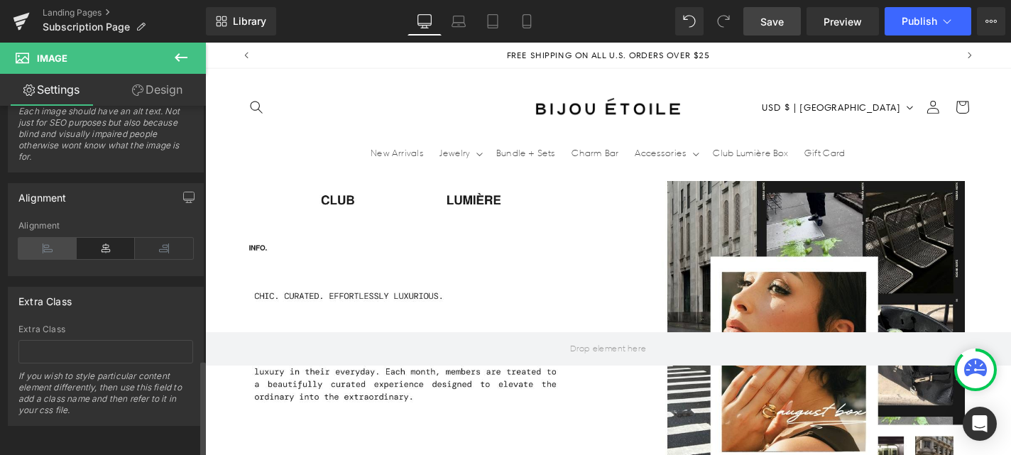
click at [55, 238] on icon at bounding box center [47, 248] width 58 height 21
click at [99, 224] on div "Alignment" at bounding box center [105, 248] width 175 height 55
click at [102, 238] on icon at bounding box center [106, 248] width 58 height 21
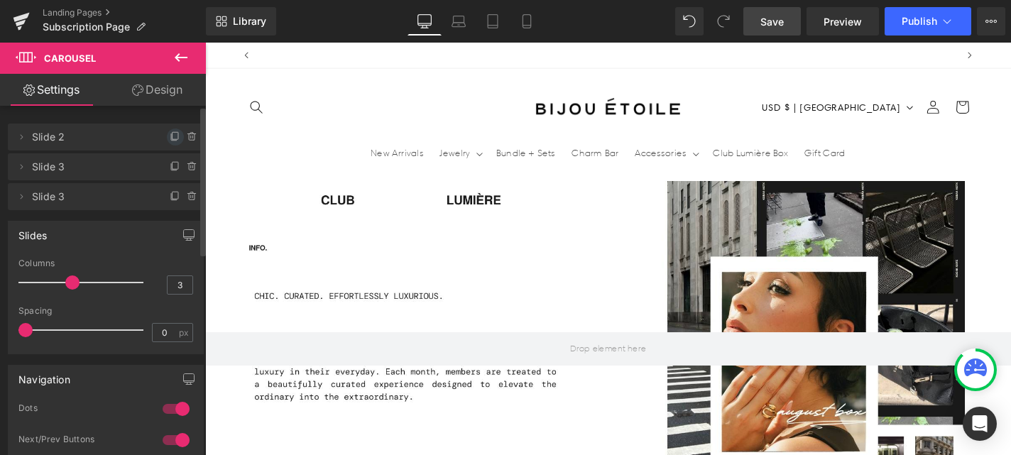
scroll to position [0, 746]
drag, startPoint x: 168, startPoint y: 166, endPoint x: 164, endPoint y: 141, distance: 25.9
click at [164, 121] on ul "Delete Cancel Slide 2 Slide 2 Name Slide 2 Delete Cancel Slide 3 Slide 3 Name S…" at bounding box center [106, 121] width 196 height 0
click at [97, 150] on span "Slide 2" at bounding box center [91, 137] width 119 height 27
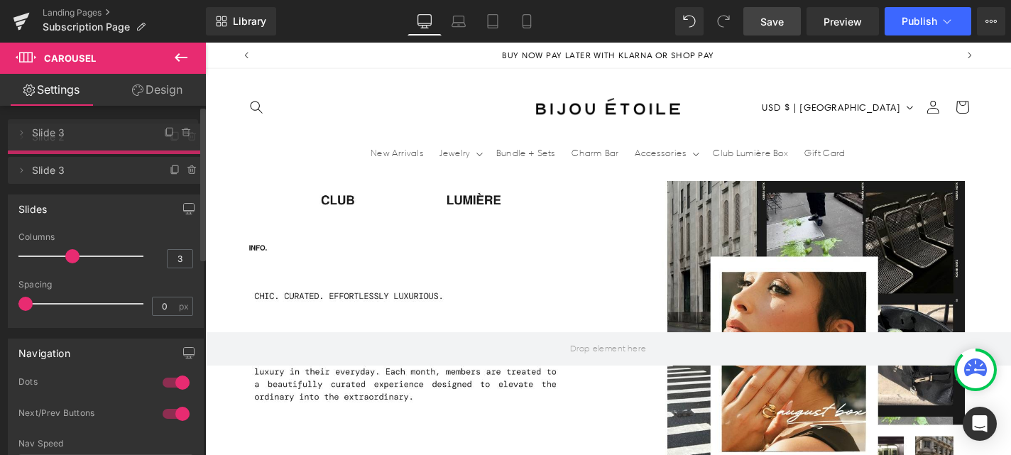
drag, startPoint x: 60, startPoint y: 172, endPoint x: 60, endPoint y: 138, distance: 34.1
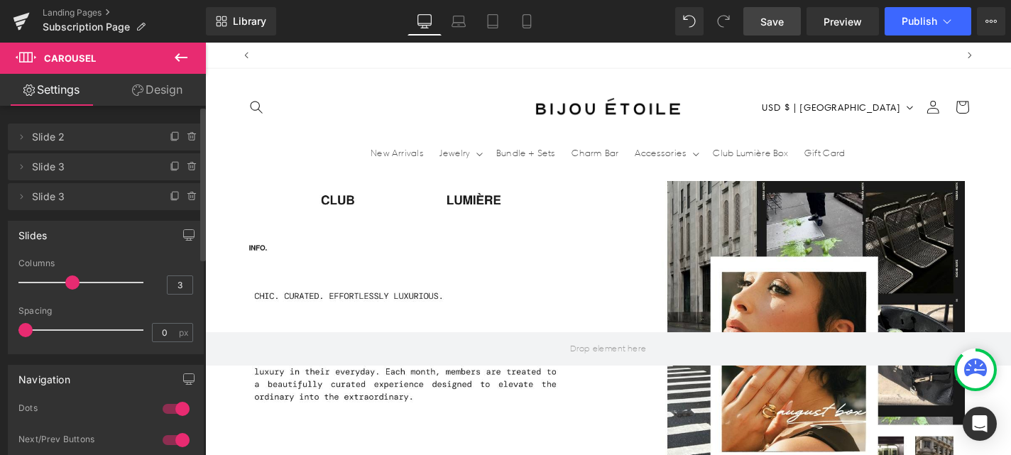
scroll to position [0, 0]
click at [66, 142] on span "Slide 2" at bounding box center [91, 137] width 119 height 27
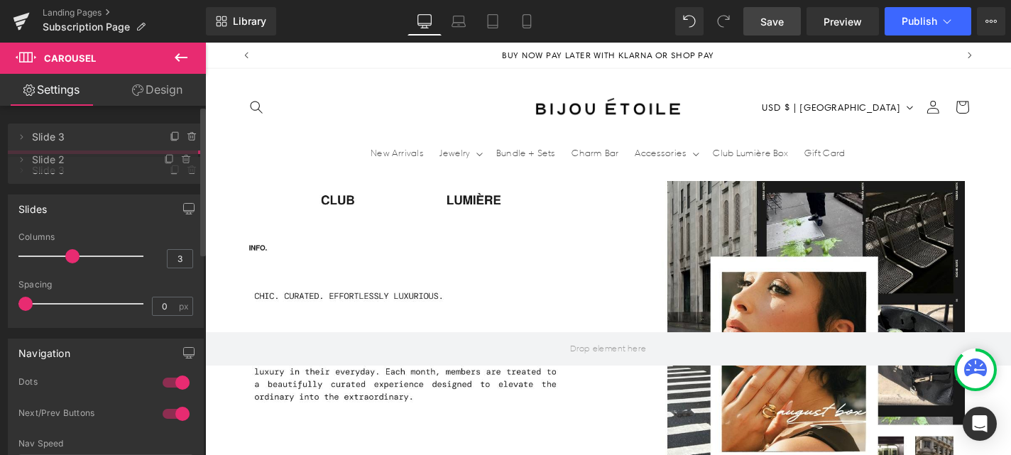
drag, startPoint x: 66, startPoint y: 142, endPoint x: 63, endPoint y: 165, distance: 22.9
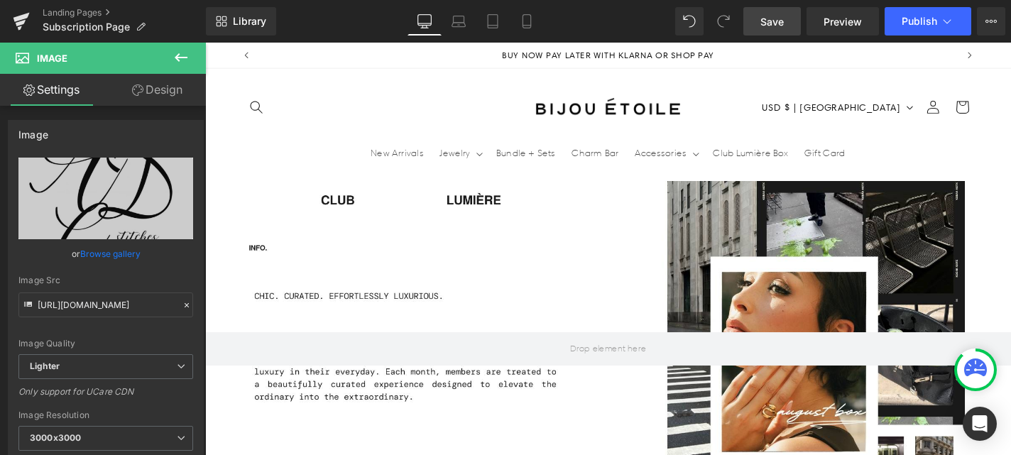
drag, startPoint x: 633, startPoint y: 267, endPoint x: 637, endPoint y: 328, distance: 61.2
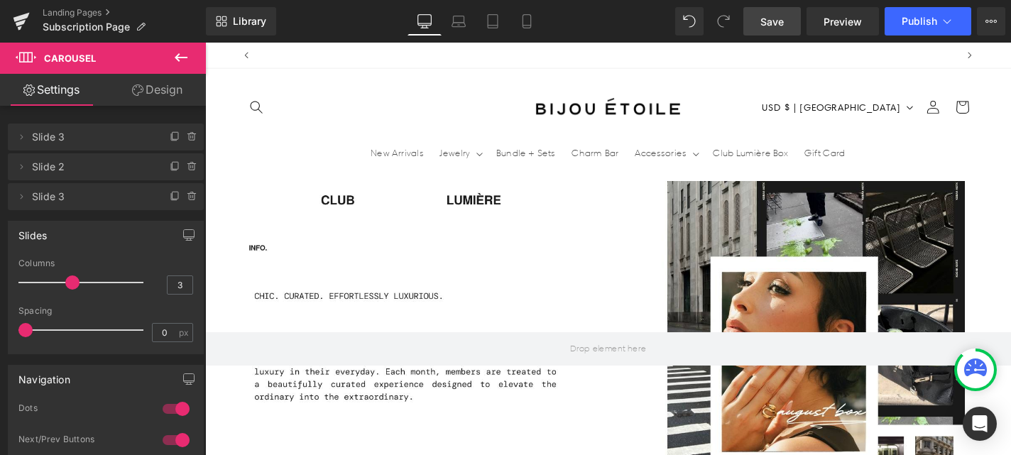
drag, startPoint x: 656, startPoint y: 396, endPoint x: 654, endPoint y: 445, distance: 49.7
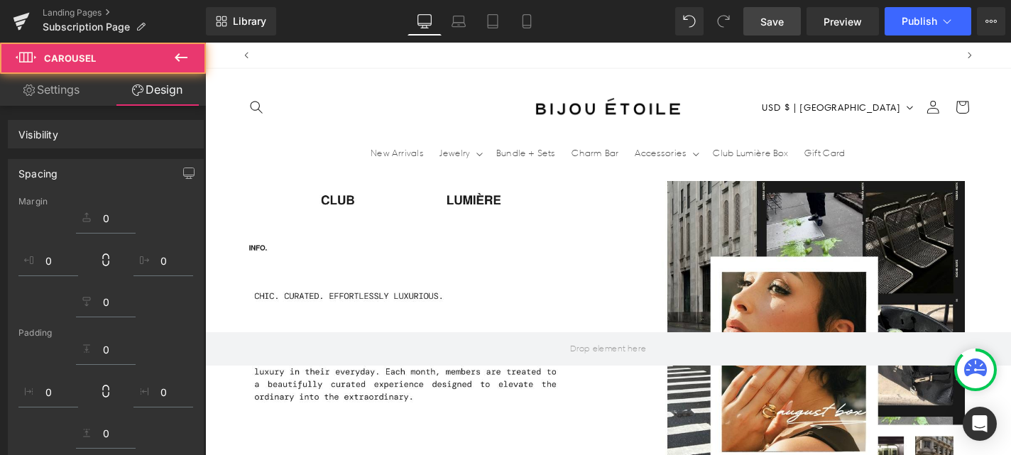
scroll to position [0, 0]
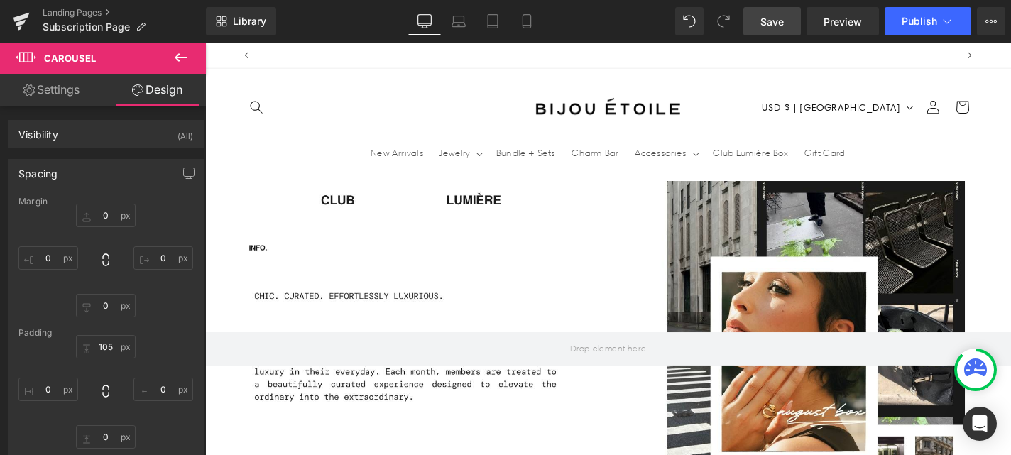
drag, startPoint x: 644, startPoint y: 394, endPoint x: 646, endPoint y: 431, distance: 37.0
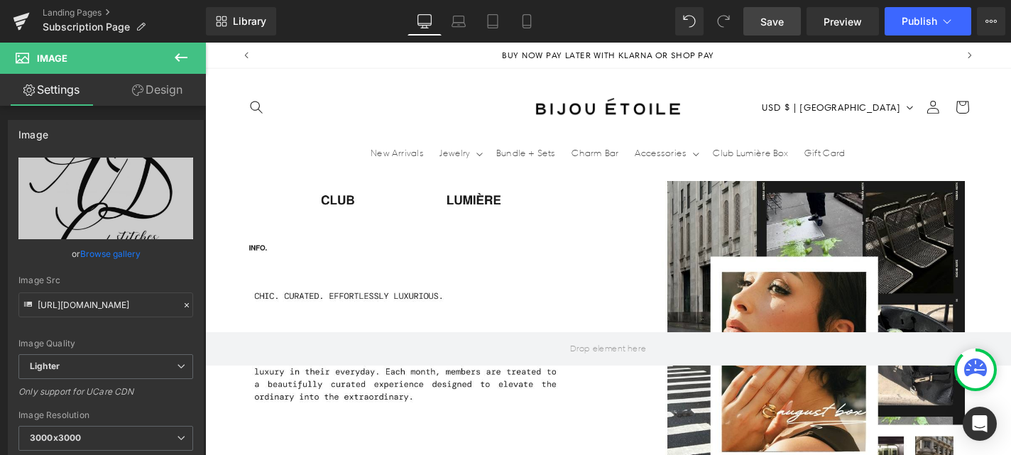
drag, startPoint x: 639, startPoint y: 269, endPoint x: 639, endPoint y: 223, distance: 46.2
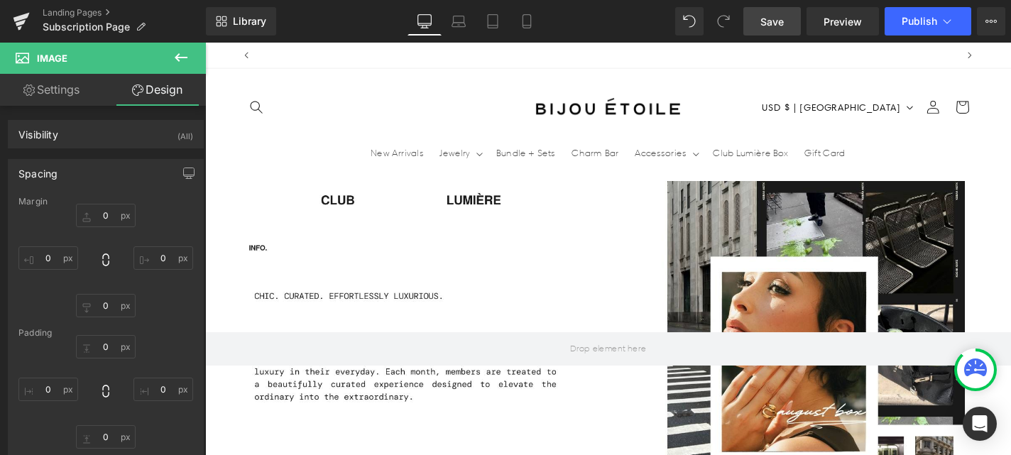
scroll to position [0, 0]
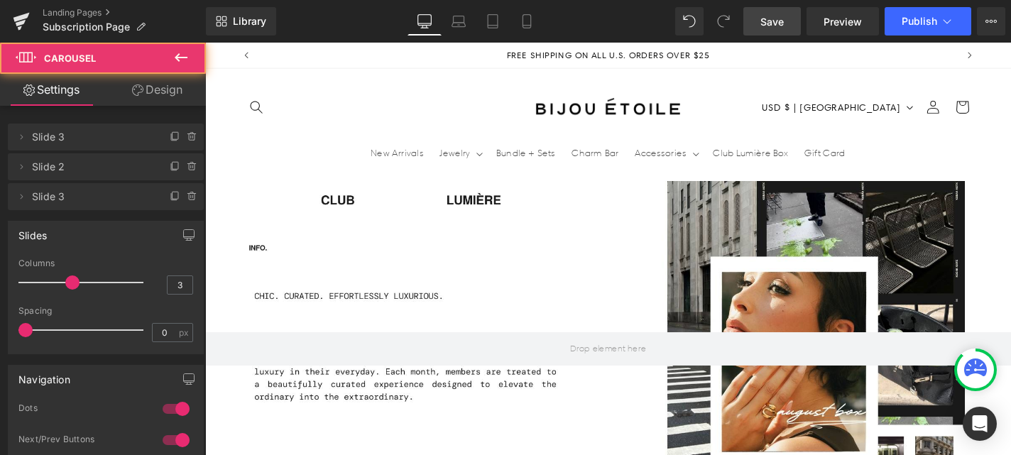
drag, startPoint x: 647, startPoint y: 417, endPoint x: 648, endPoint y: 383, distance: 34.1
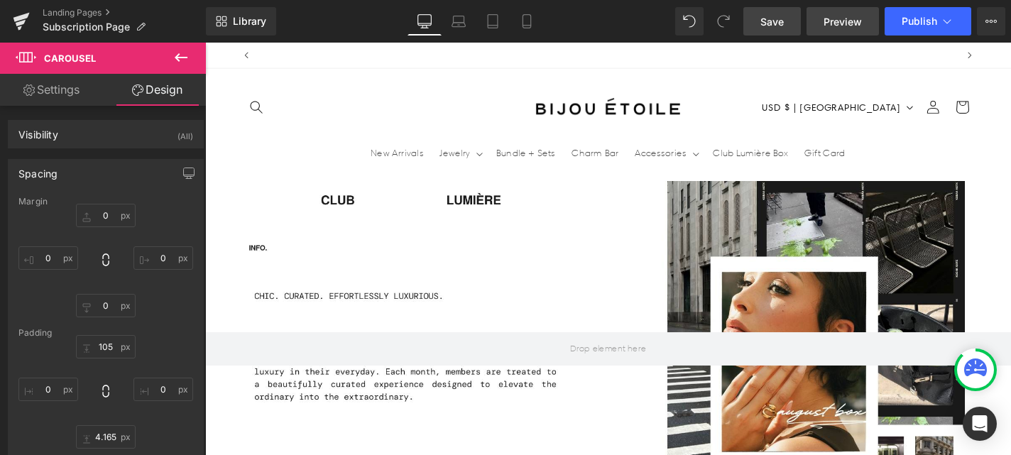
scroll to position [0, 746]
click at [835, 20] on span "Preview" at bounding box center [843, 21] width 38 height 15
click at [771, 32] on link "Save" at bounding box center [773, 21] width 58 height 28
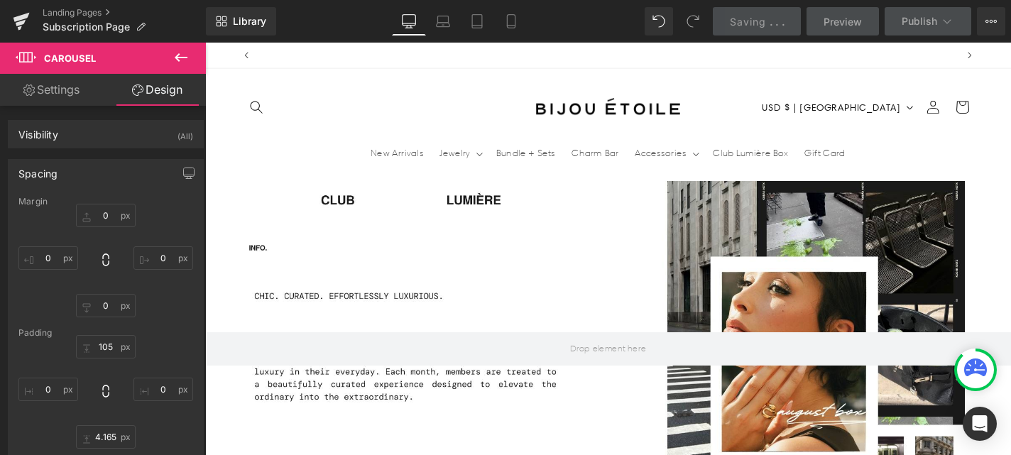
scroll to position [0, 746]
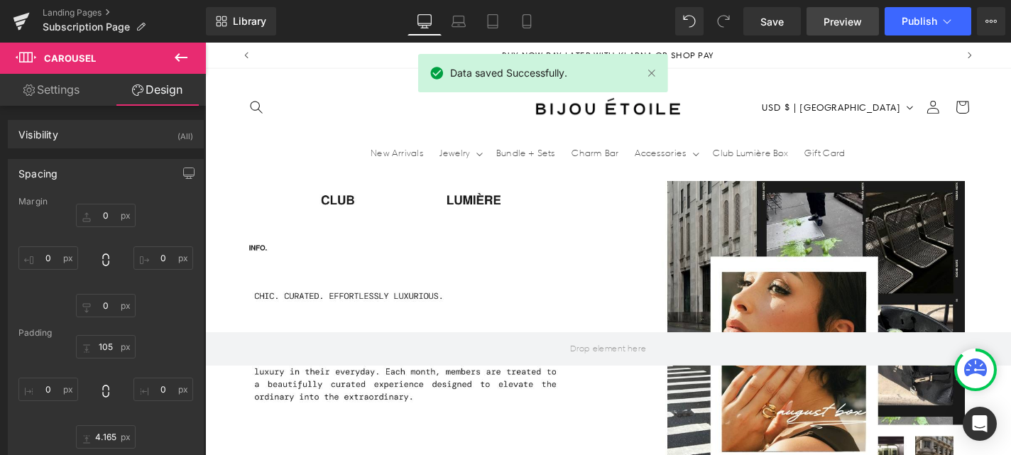
click at [829, 16] on span "Preview" at bounding box center [843, 21] width 38 height 15
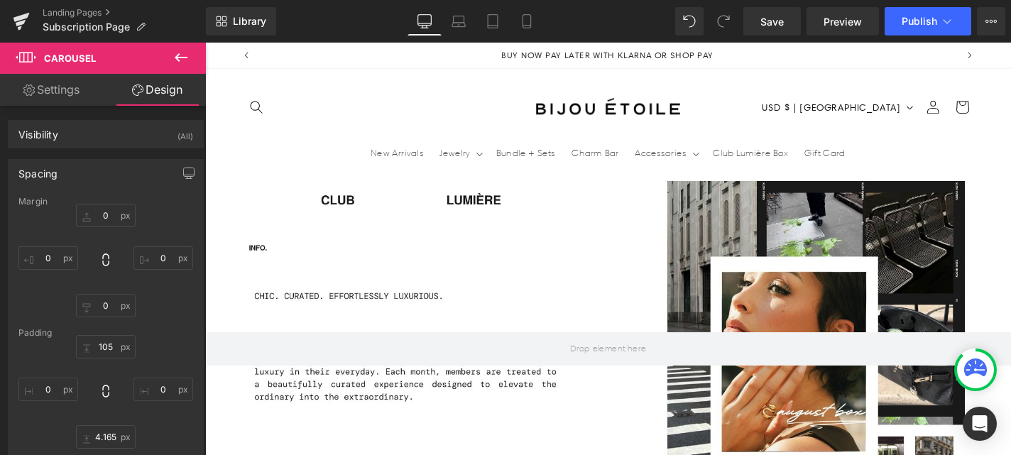
scroll to position [0, 0]
click at [28, 23] on icon at bounding box center [21, 22] width 17 height 36
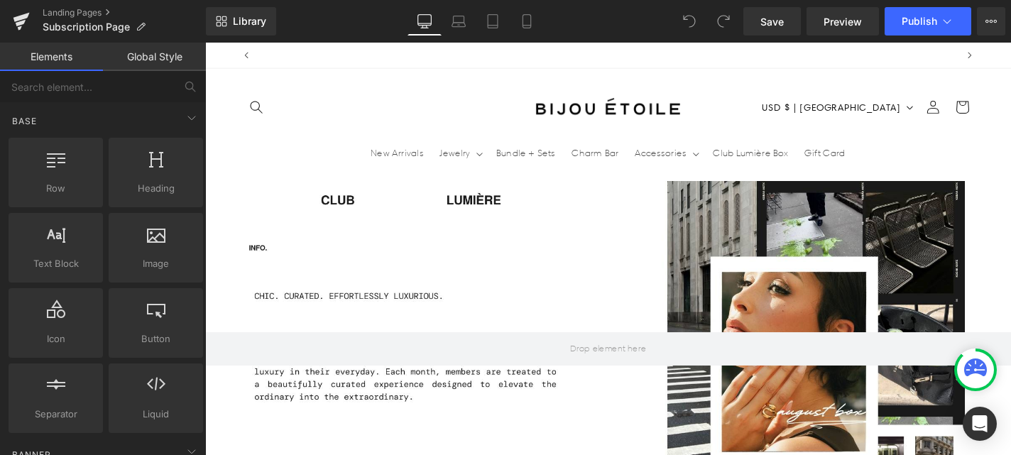
scroll to position [0, 746]
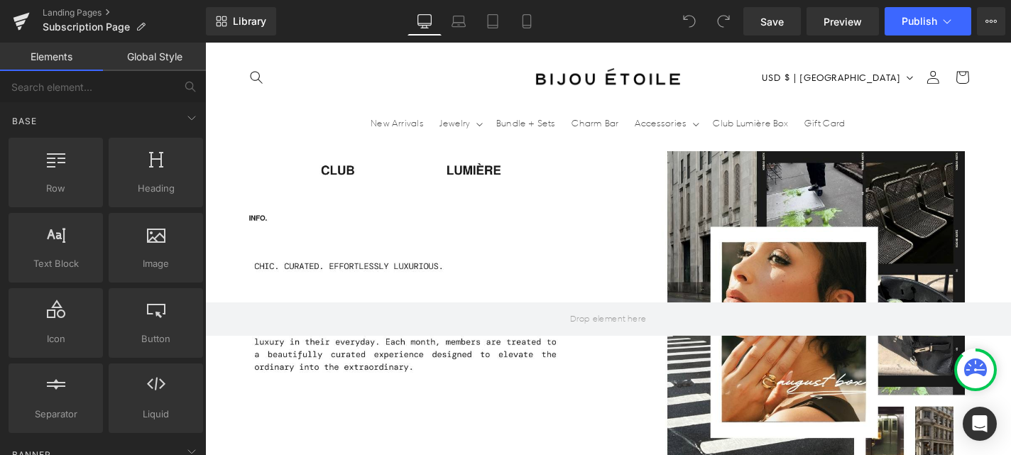
scroll to position [0, 0]
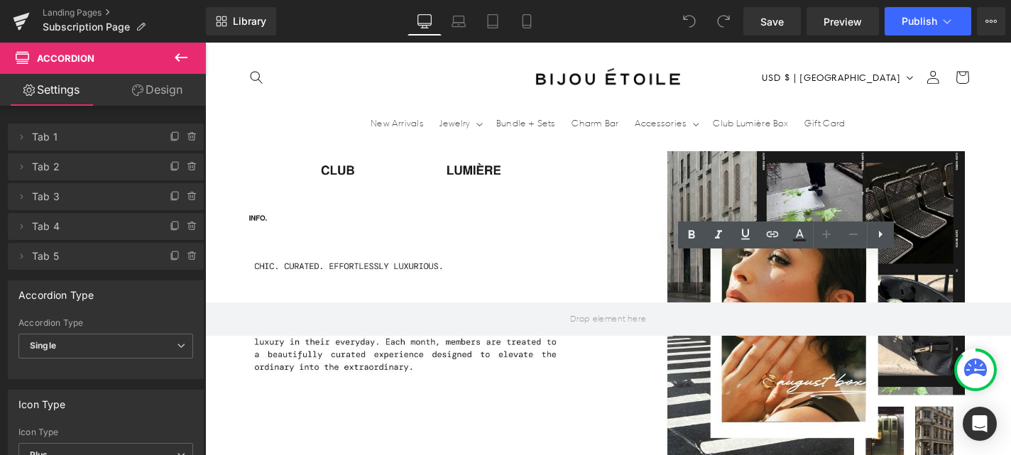
scroll to position [0, 746]
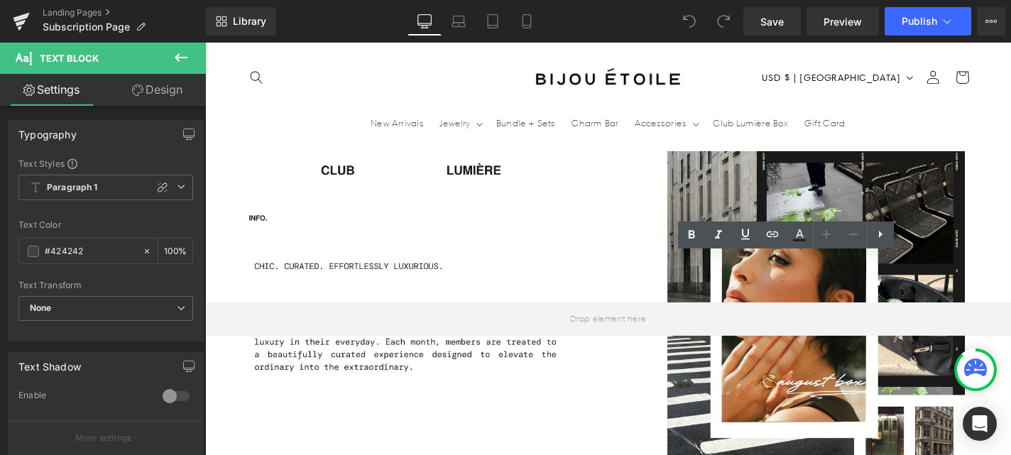
drag, startPoint x: 672, startPoint y: 336, endPoint x: 782, endPoint y: 334, distance: 110.1
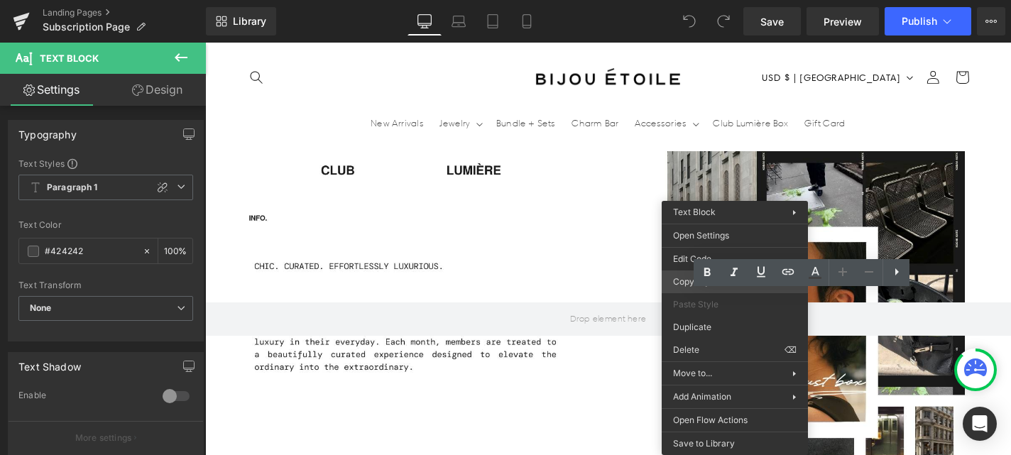
scroll to position [0, 0]
drag, startPoint x: 881, startPoint y: 322, endPoint x: 707, endPoint y: 295, distance: 176.1
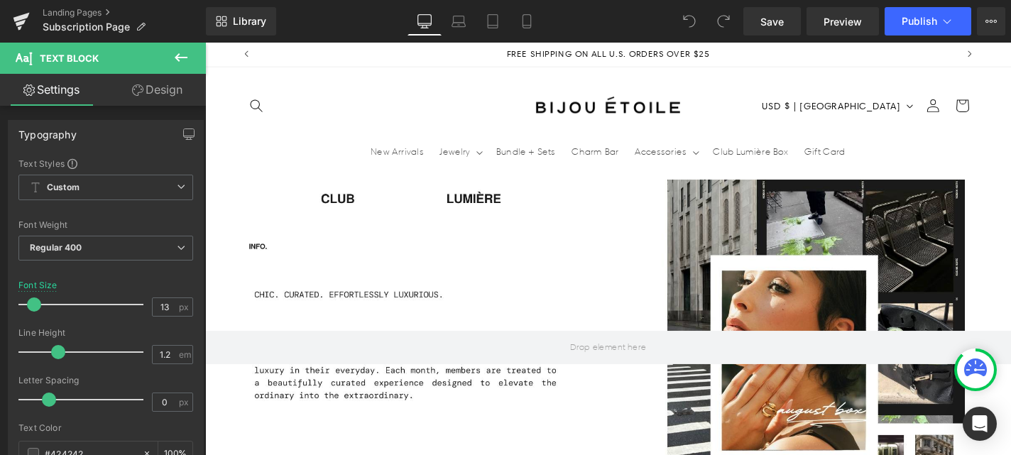
drag, startPoint x: 918, startPoint y: 430, endPoint x: 904, endPoint y: 438, distance: 16.0
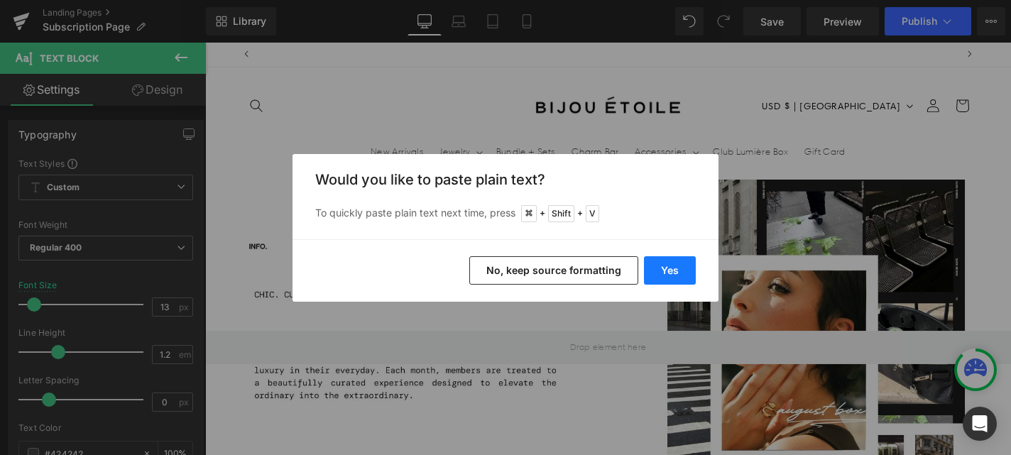
click at [668, 268] on button "Yes" at bounding box center [670, 270] width 52 height 28
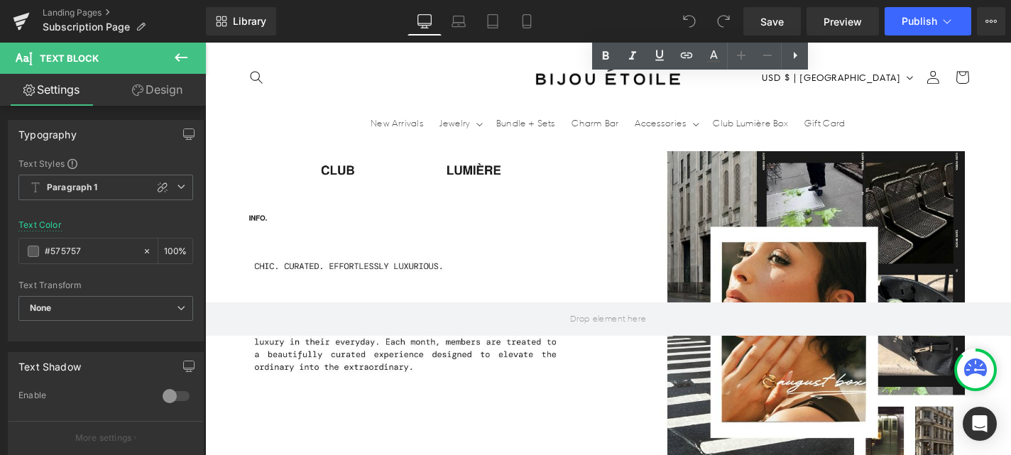
scroll to position [2360, 0]
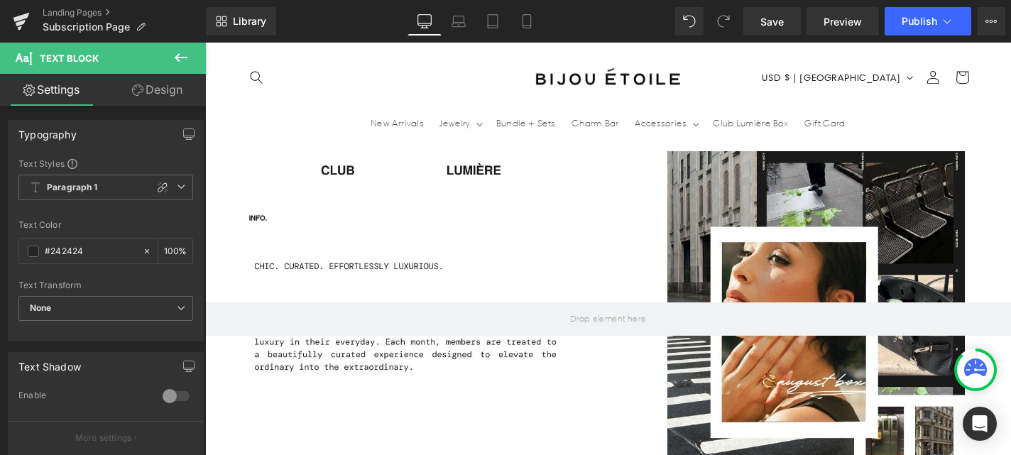
scroll to position [0, 0]
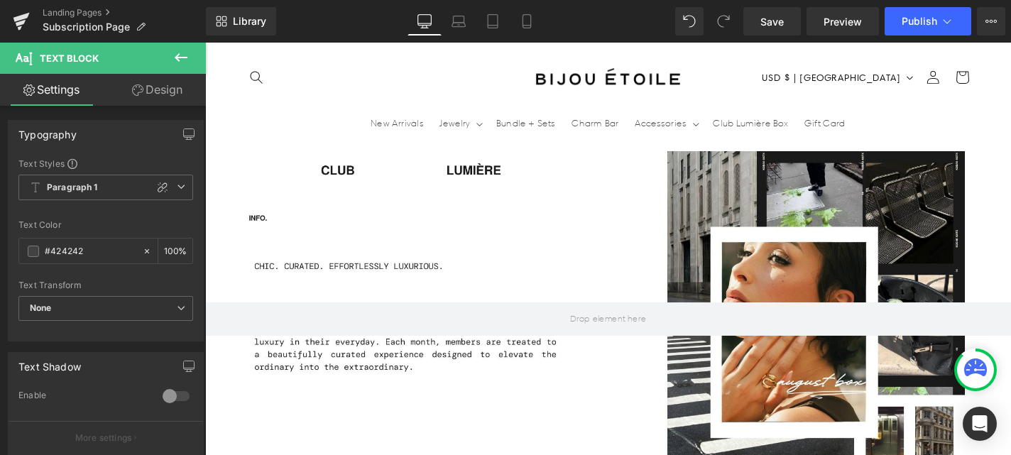
drag, startPoint x: 648, startPoint y: 139, endPoint x: 772, endPoint y: 148, distance: 123.9
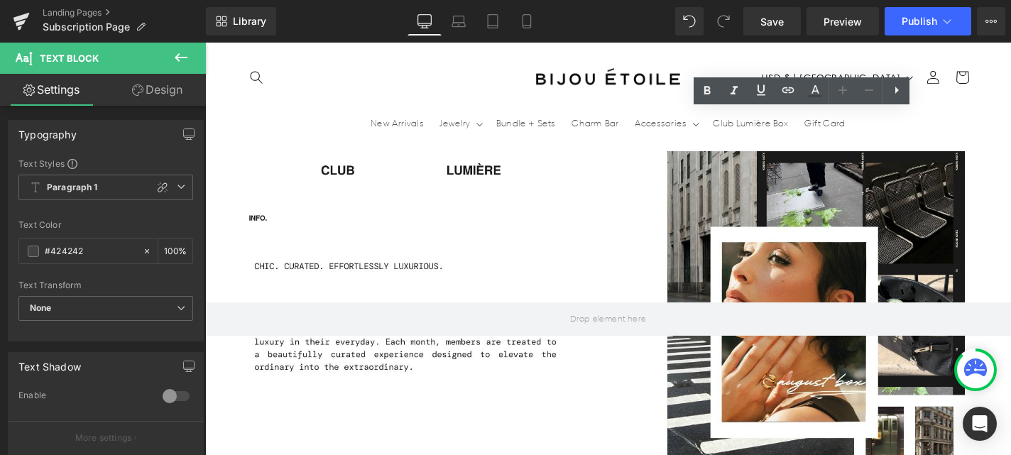
scroll to position [0, 746]
drag, startPoint x: 782, startPoint y: 142, endPoint x: 648, endPoint y: 141, distance: 134.2
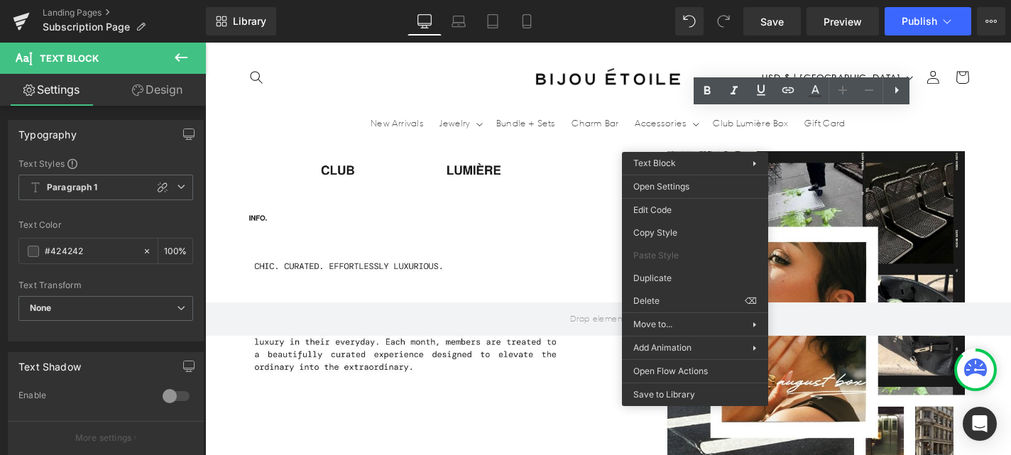
copy div "boxes once payment is received."
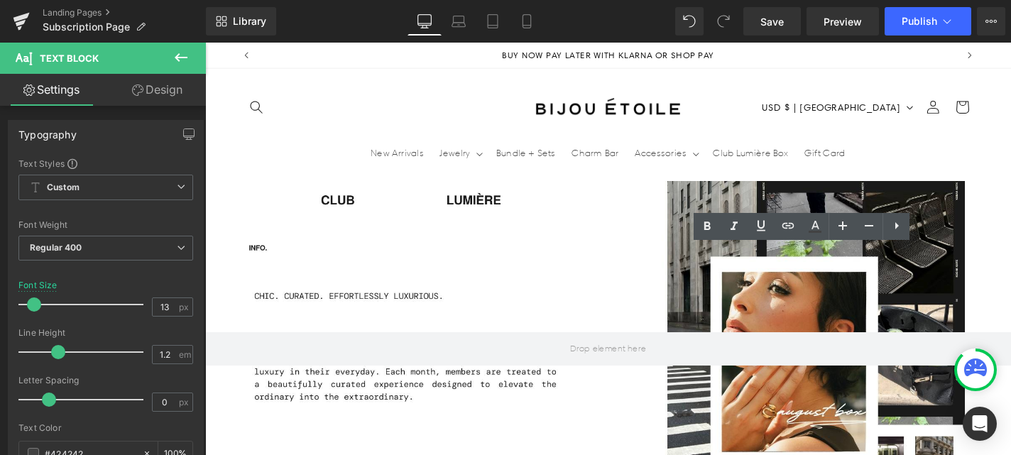
drag, startPoint x: 917, startPoint y: 277, endPoint x: 803, endPoint y: 278, distance: 113.6
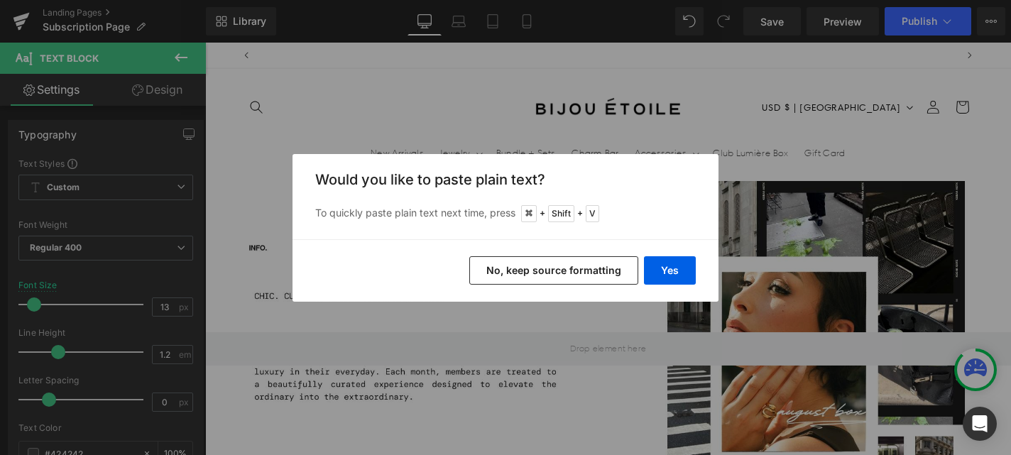
scroll to position [0, 0]
click at [658, 263] on button "Yes" at bounding box center [670, 270] width 52 height 28
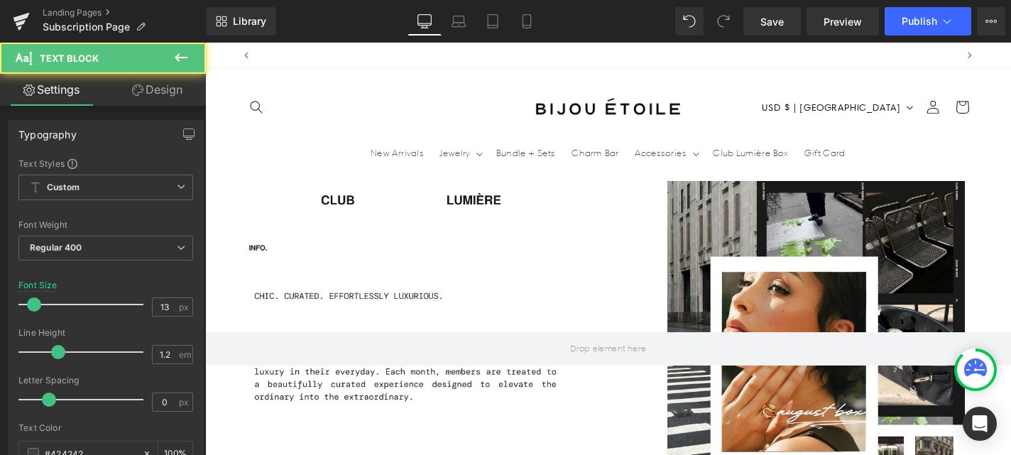
scroll to position [0, 746]
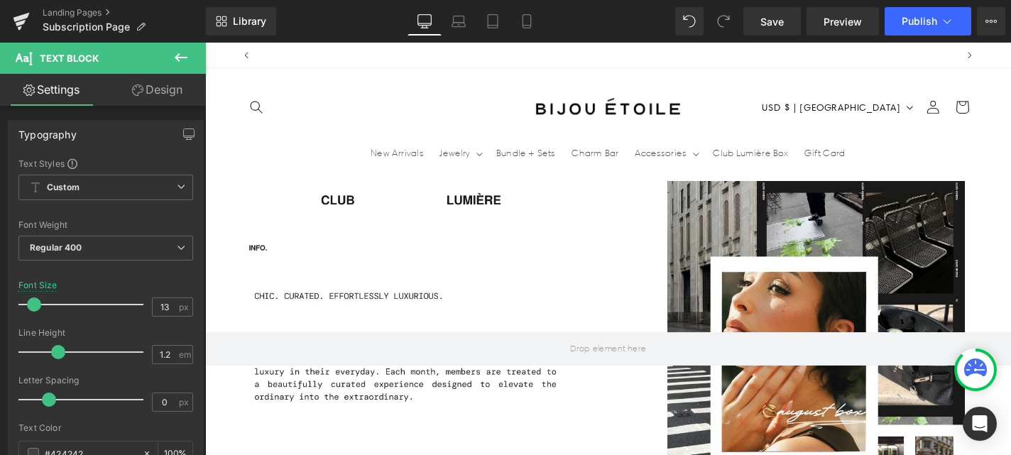
scroll to position [0, 0]
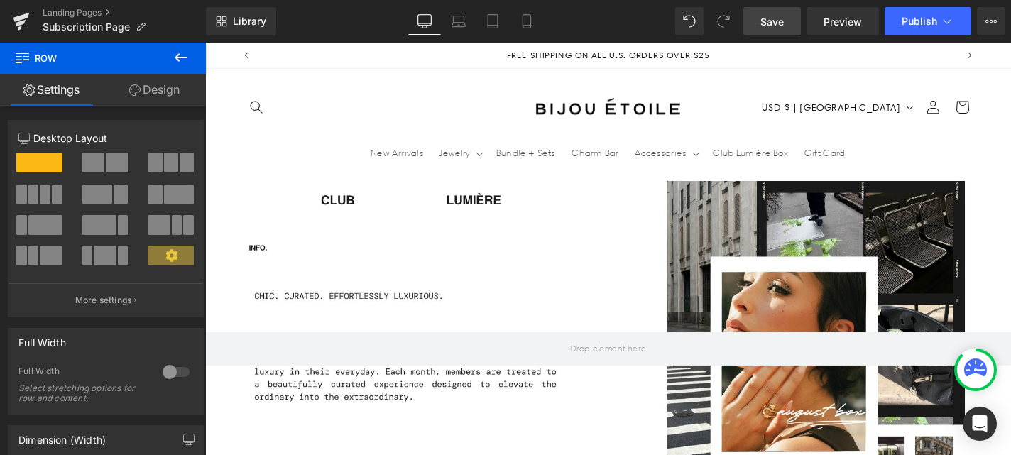
click at [778, 21] on span "Save" at bounding box center [772, 21] width 23 height 15
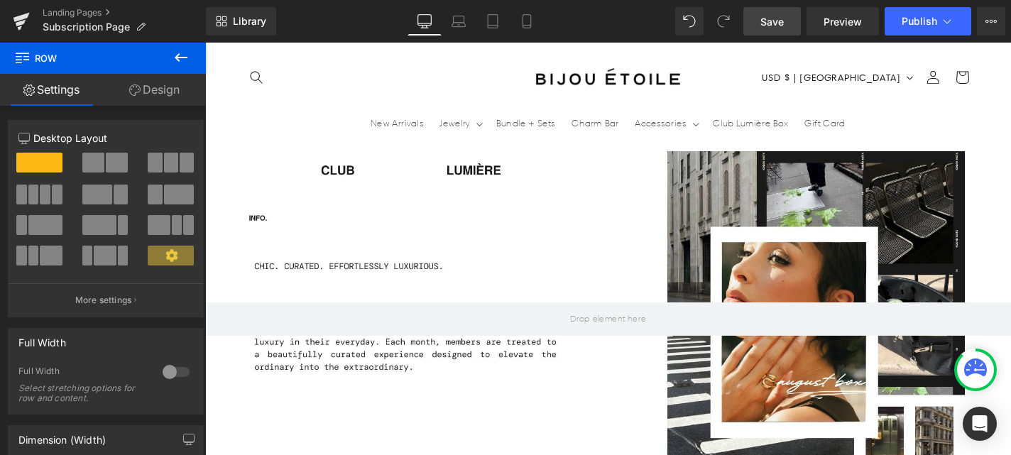
scroll to position [1141, 0]
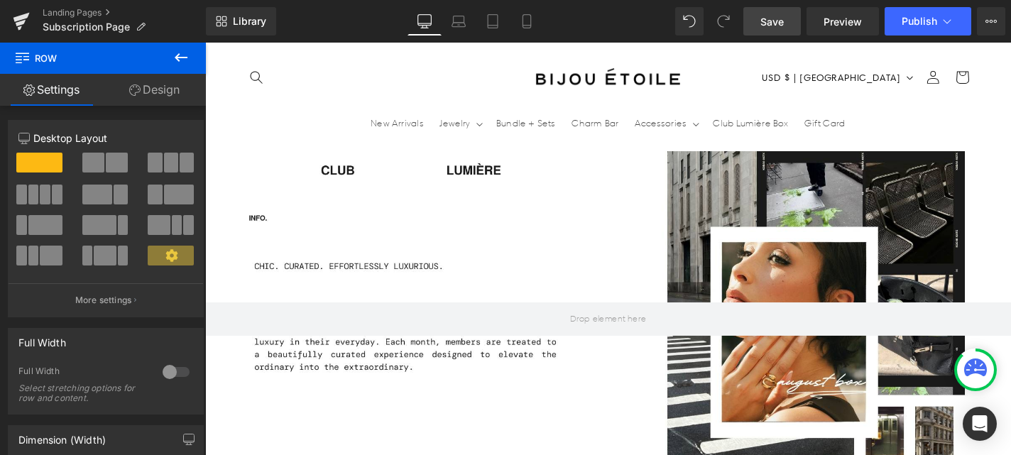
click at [23, 15] on icon at bounding box center [21, 17] width 16 height 9
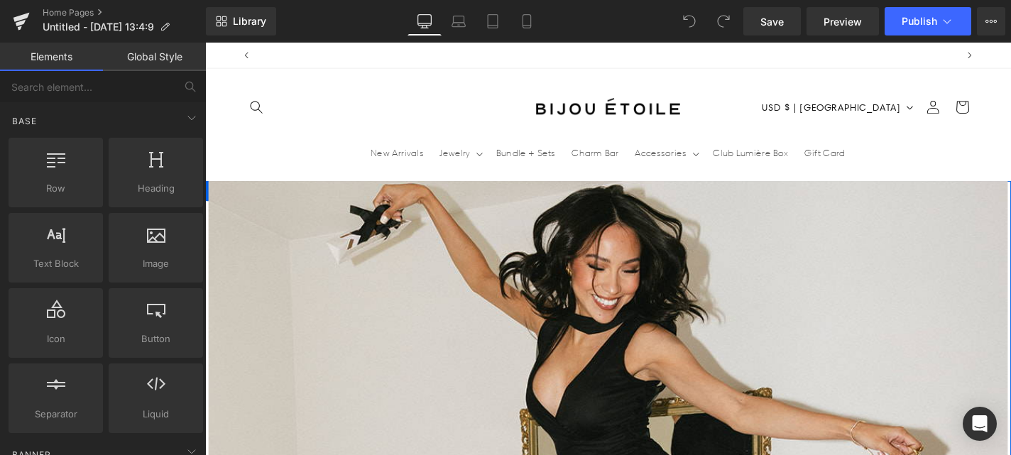
scroll to position [0, 746]
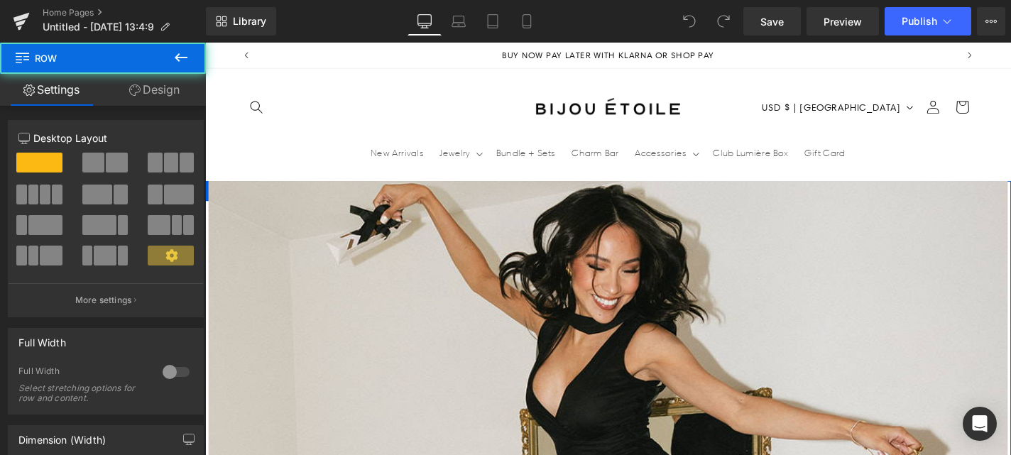
drag, startPoint x: 714, startPoint y: 463, endPoint x: 714, endPoint y: 481, distance: 17.8
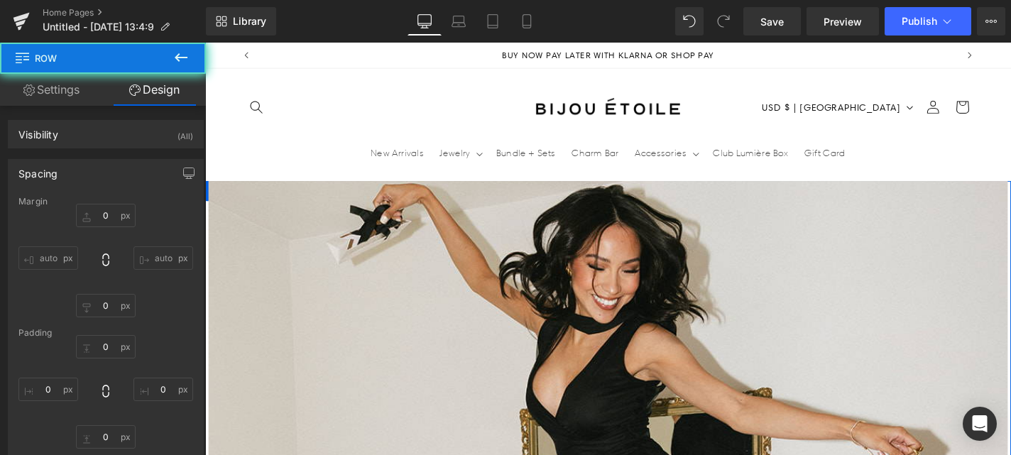
type input "0"
type input "25"
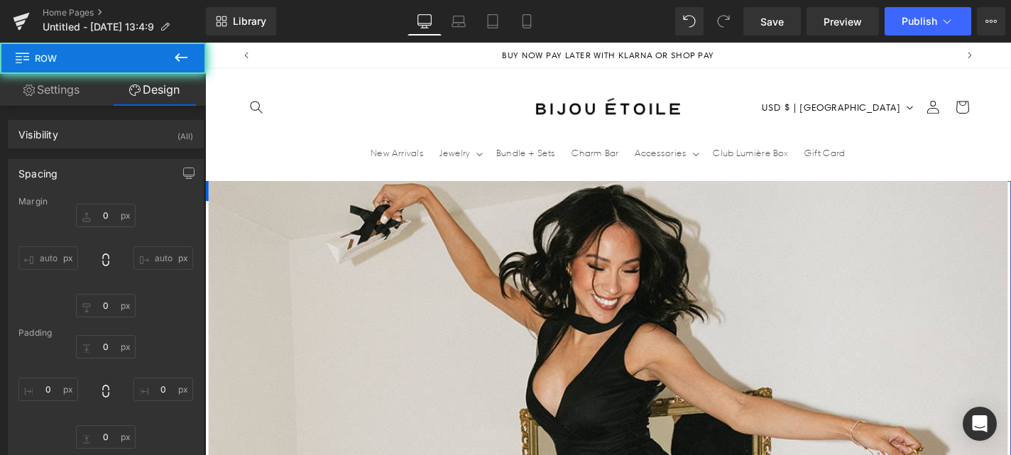
type input "0"
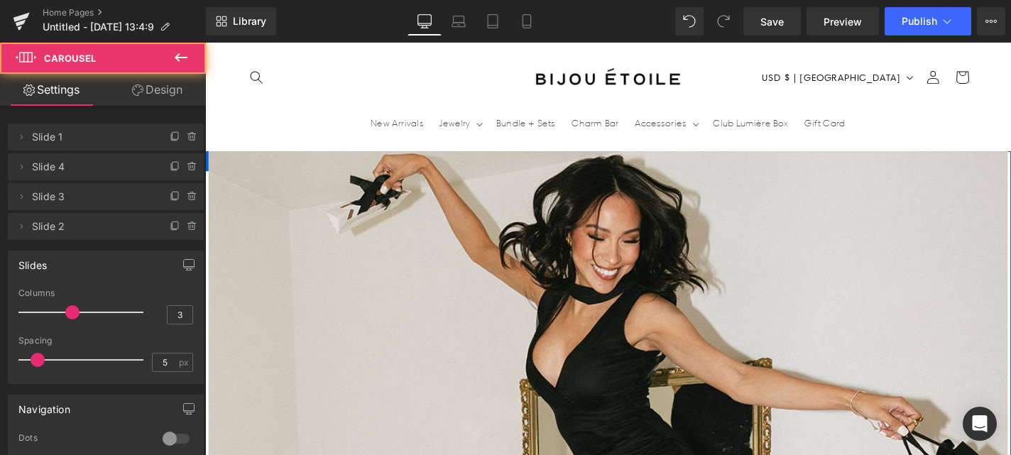
scroll to position [16, 0]
drag, startPoint x: 714, startPoint y: 287, endPoint x: 716, endPoint y: 305, distance: 17.9
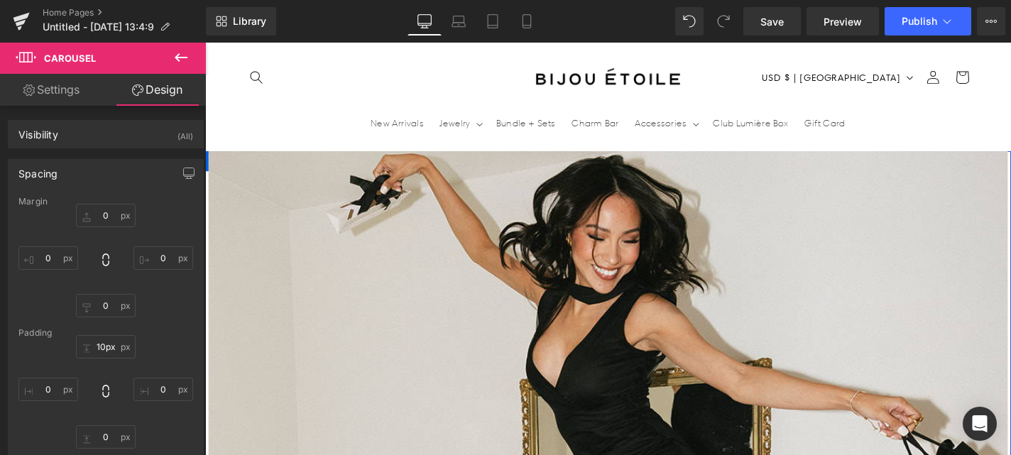
scroll to position [15, 0]
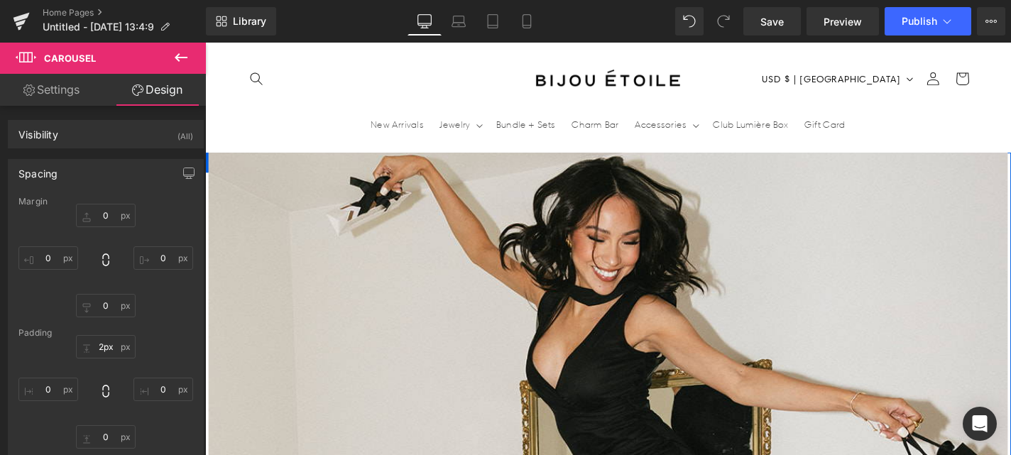
type input "0px"
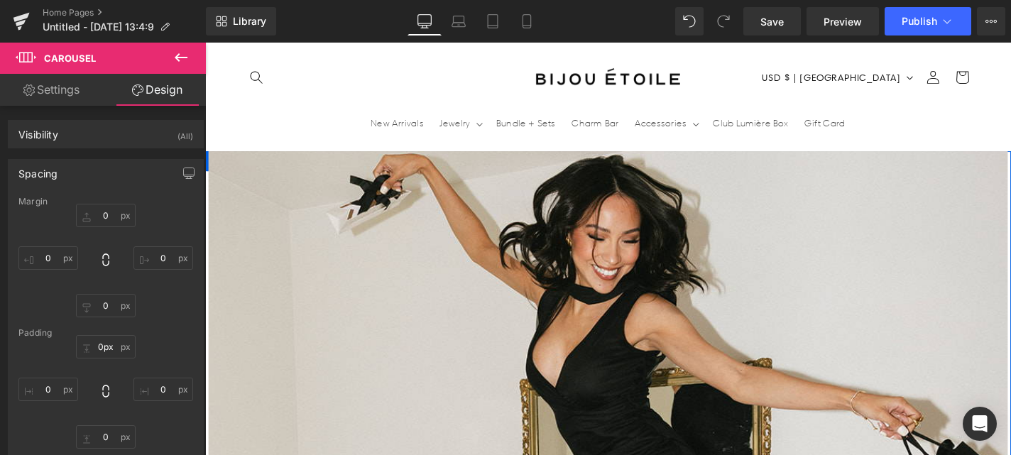
scroll to position [0, 0]
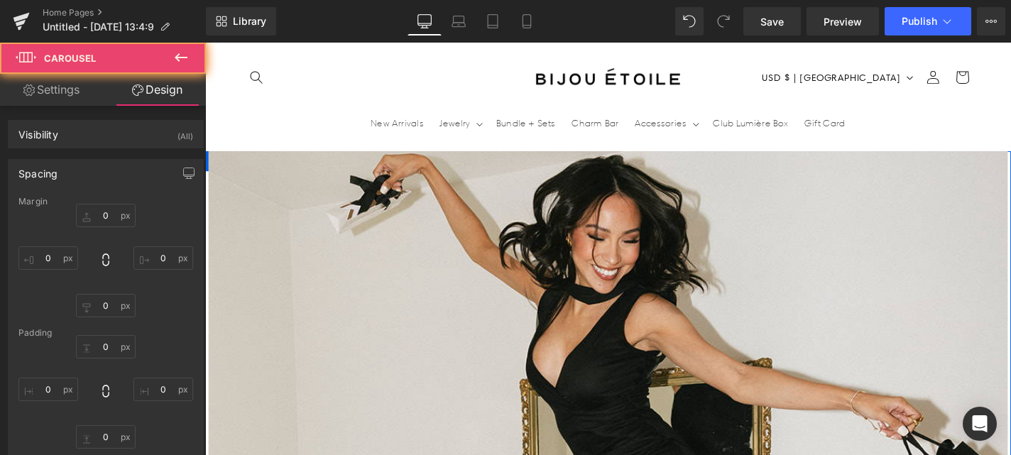
type input "0"
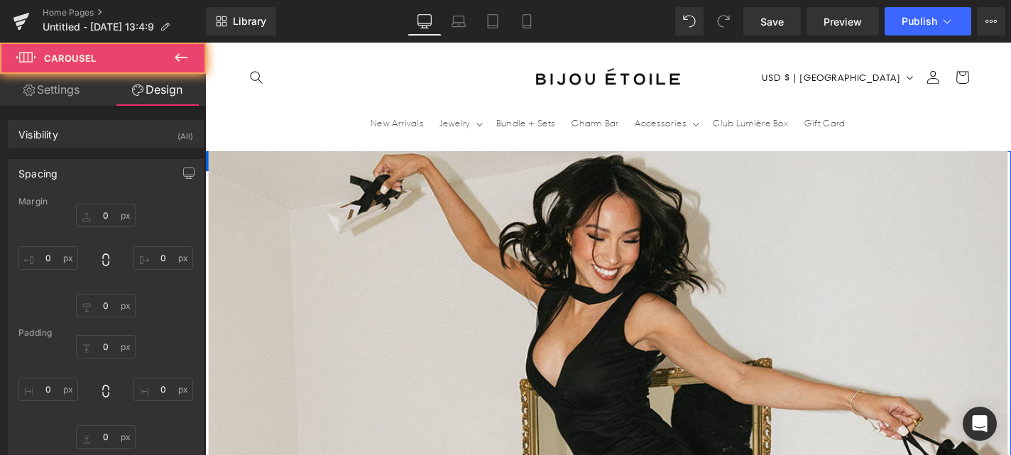
type input "0"
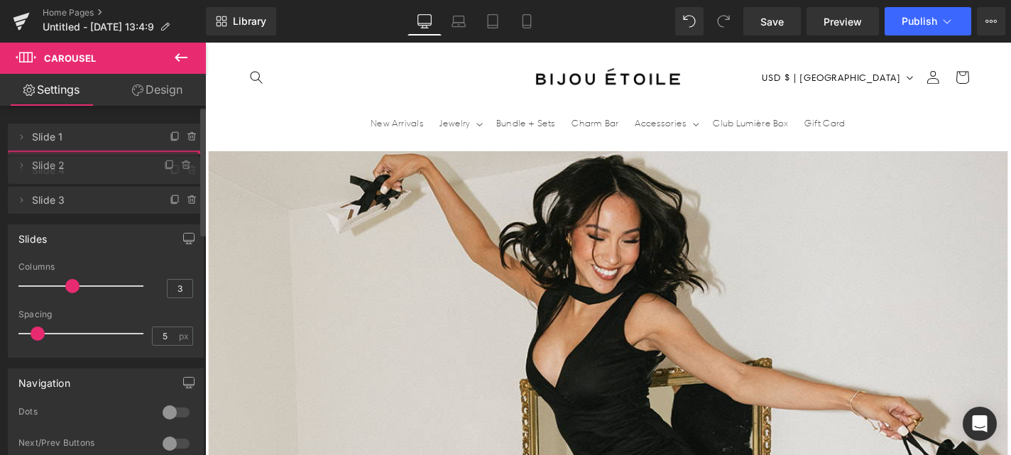
drag, startPoint x: 82, startPoint y: 223, endPoint x: 82, endPoint y: 162, distance: 61.1
drag, startPoint x: 87, startPoint y: 201, endPoint x: 88, endPoint y: 193, distance: 7.8
drag, startPoint x: 87, startPoint y: 234, endPoint x: 85, endPoint y: 190, distance: 44.1
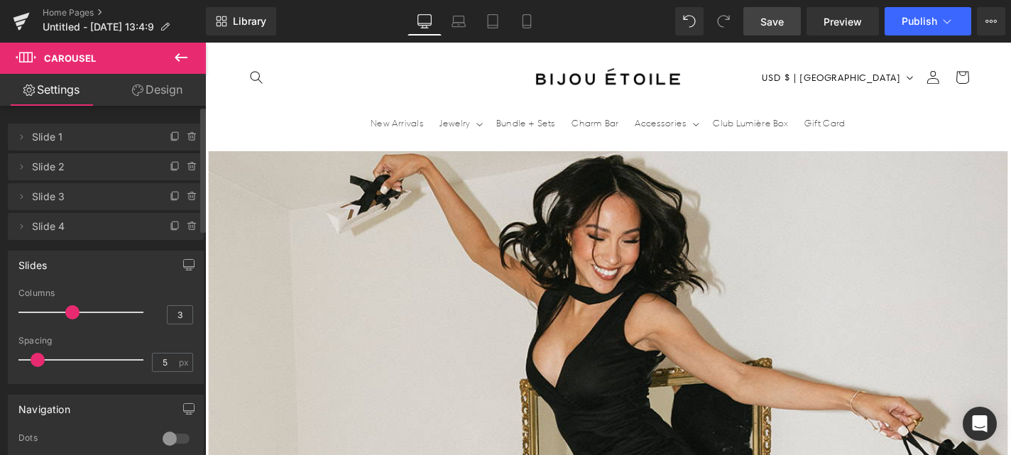
click at [777, 33] on link "Save" at bounding box center [773, 21] width 58 height 28
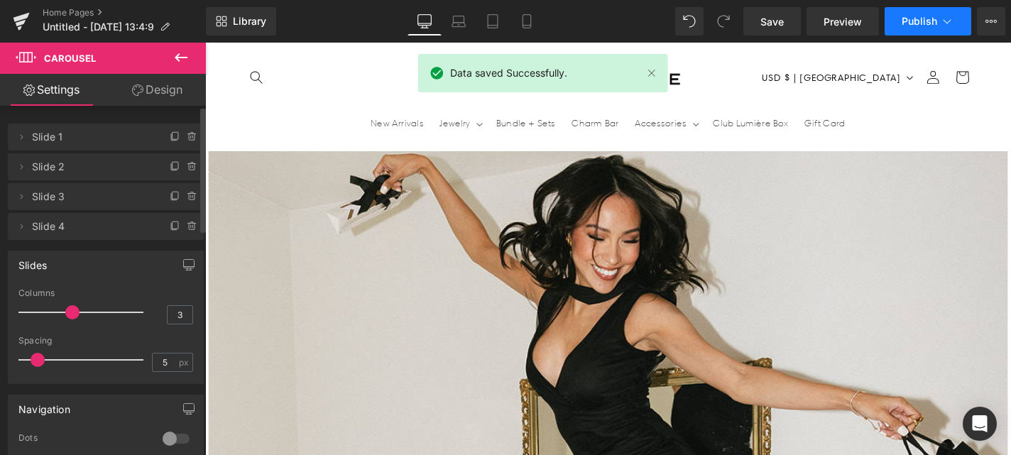
click at [911, 17] on span "Publish" at bounding box center [920, 21] width 36 height 11
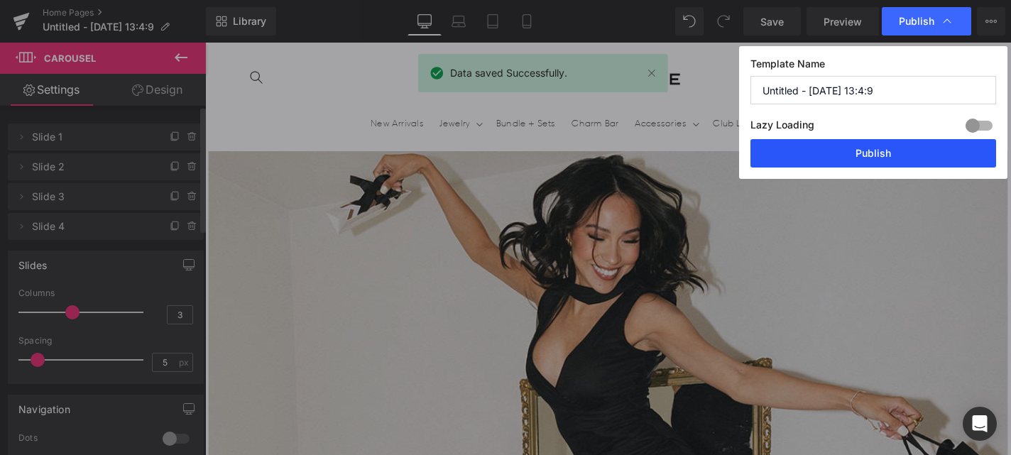
click at [919, 153] on button "Publish" at bounding box center [874, 153] width 246 height 28
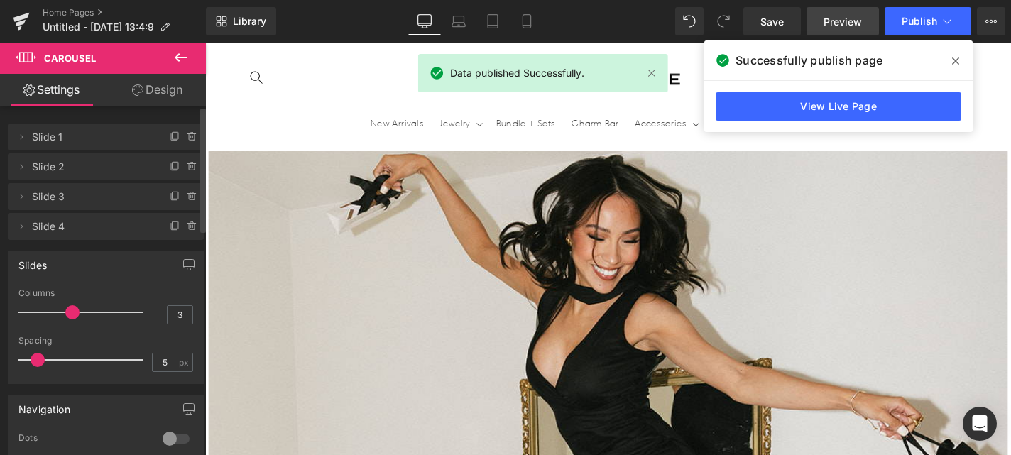
click at [837, 25] on span "Preview" at bounding box center [843, 21] width 38 height 15
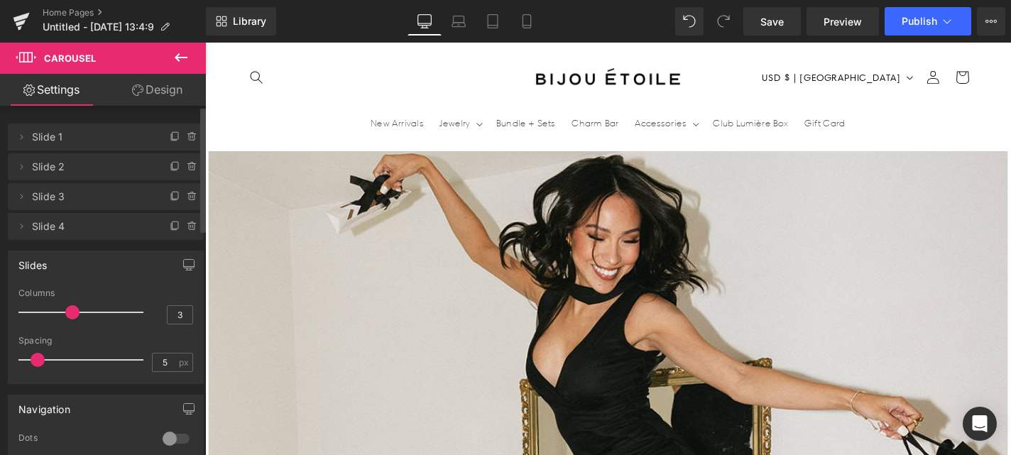
scroll to position [0, 746]
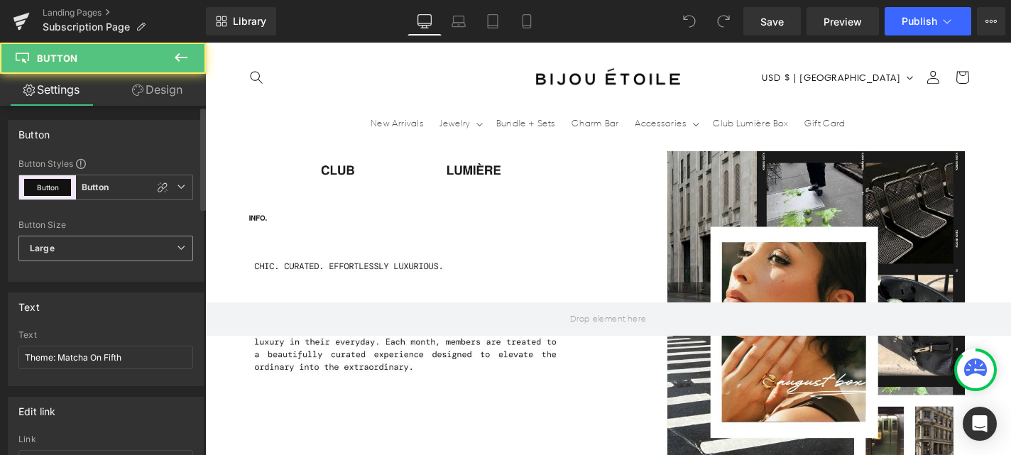
scroll to position [0, 746]
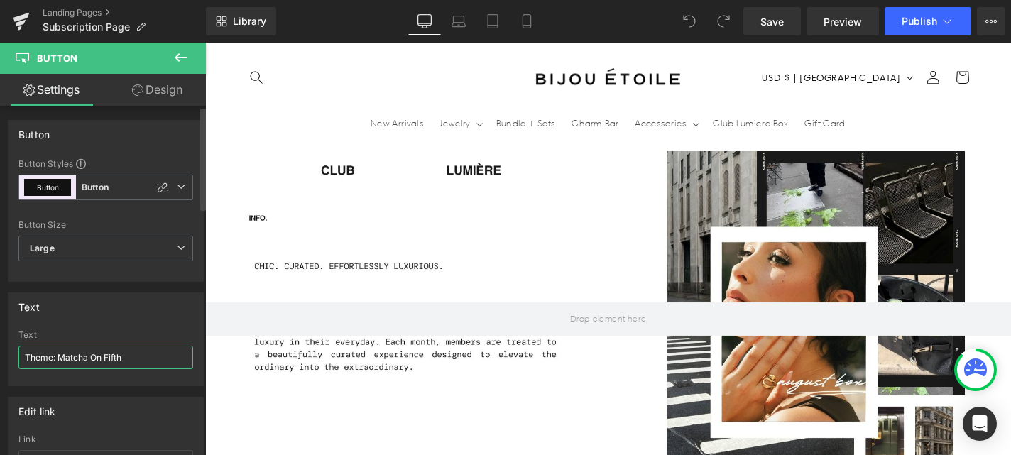
click at [129, 363] on input "Theme: Matcha On Fifth" at bounding box center [105, 357] width 175 height 23
click at [65, 244] on span "Large" at bounding box center [105, 249] width 175 height 26
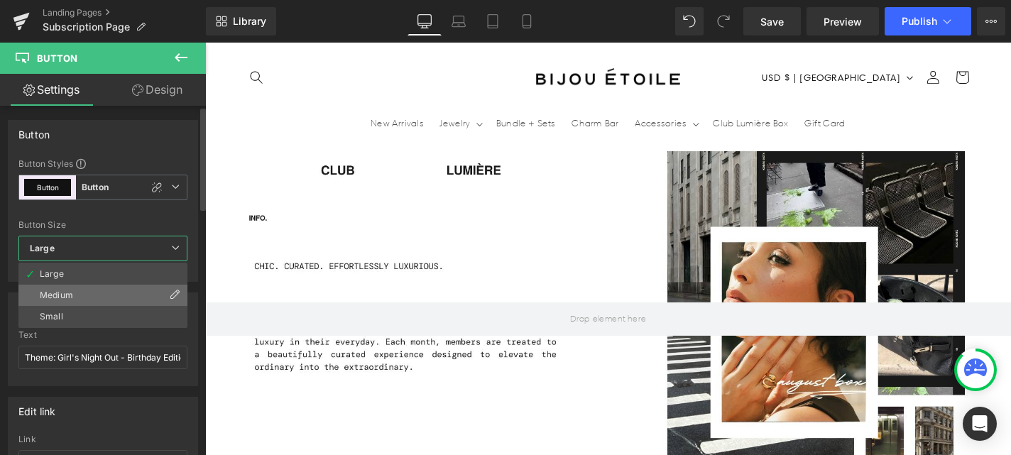
click at [83, 290] on li "Medium" at bounding box center [102, 295] width 169 height 21
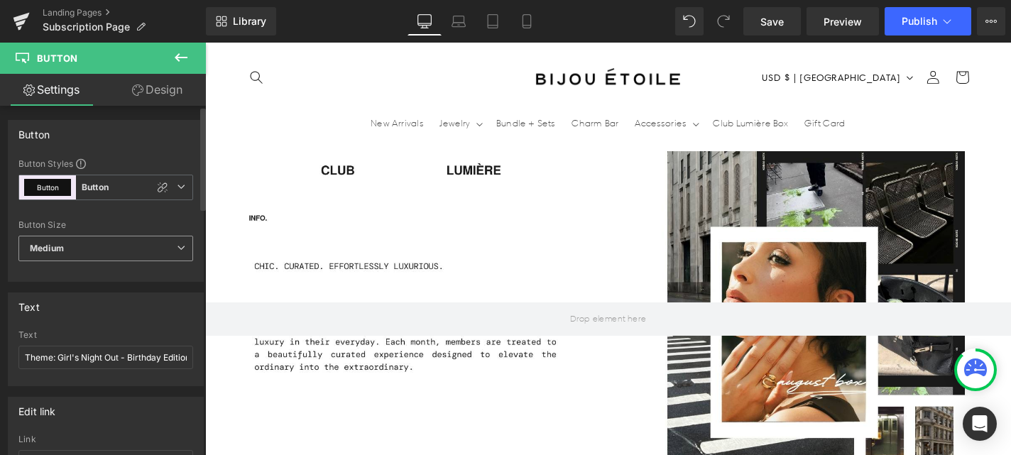
click at [90, 254] on span "Medium" at bounding box center [105, 249] width 175 height 26
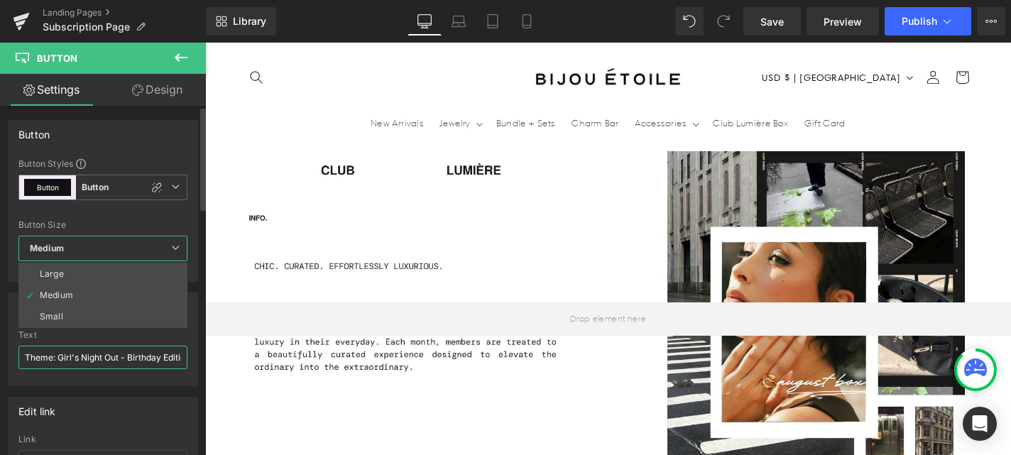
click at [131, 357] on input "Theme: Girl's Night Out - Birthday Edition" at bounding box center [102, 357] width 169 height 23
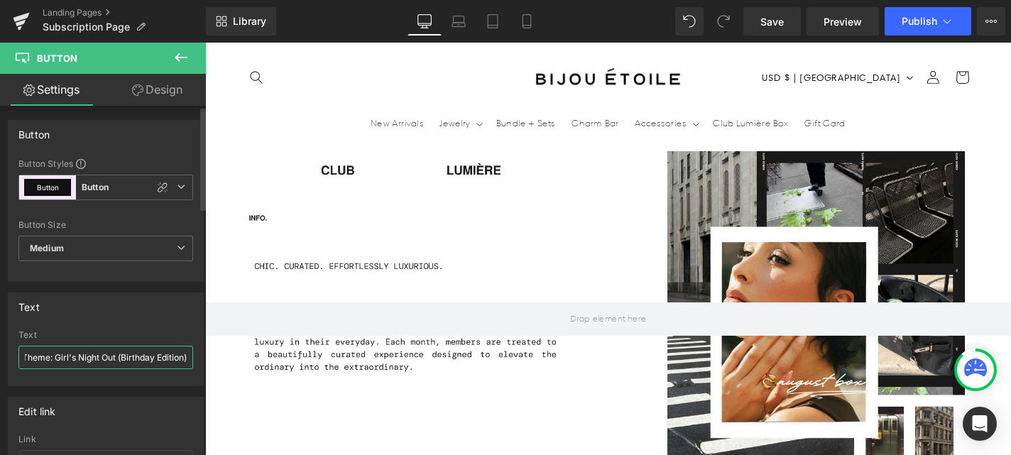
click at [65, 359] on input "Theme: Girl's Night Out (Birthday Edition)" at bounding box center [105, 357] width 175 height 23
type input "Theme: Girls Night Out (Birthday Edition)"
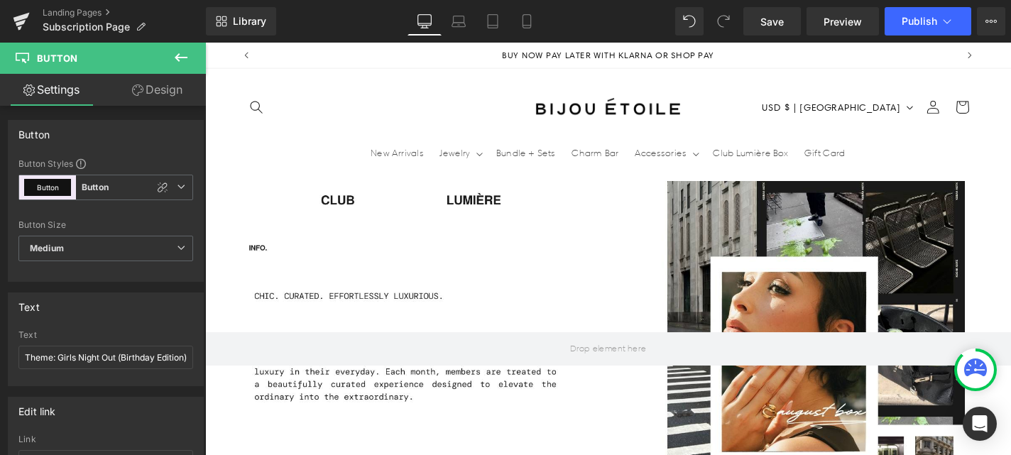
click at [80, 358] on input "Get the August Box →" at bounding box center [105, 357] width 175 height 23
type input "Get the September Box →"
click at [102, 259] on span "Large" at bounding box center [105, 249] width 175 height 26
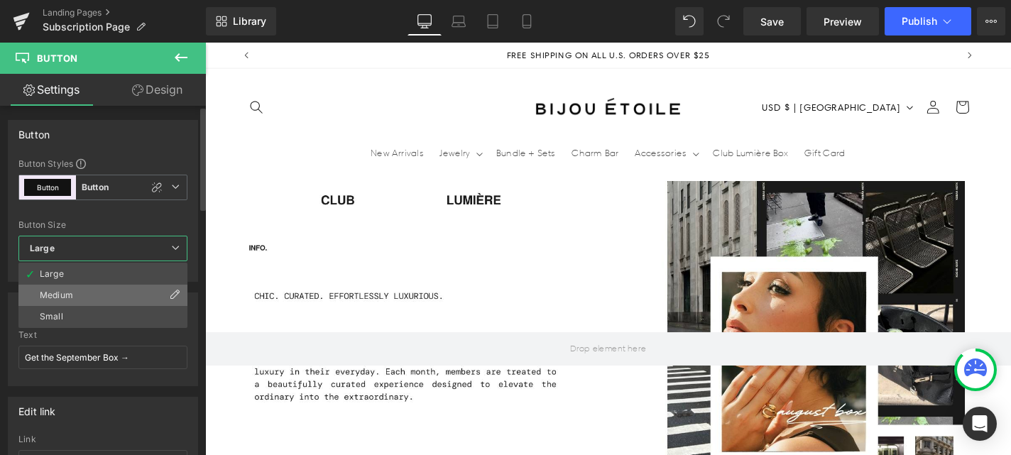
click at [98, 290] on li "Medium" at bounding box center [102, 295] width 169 height 21
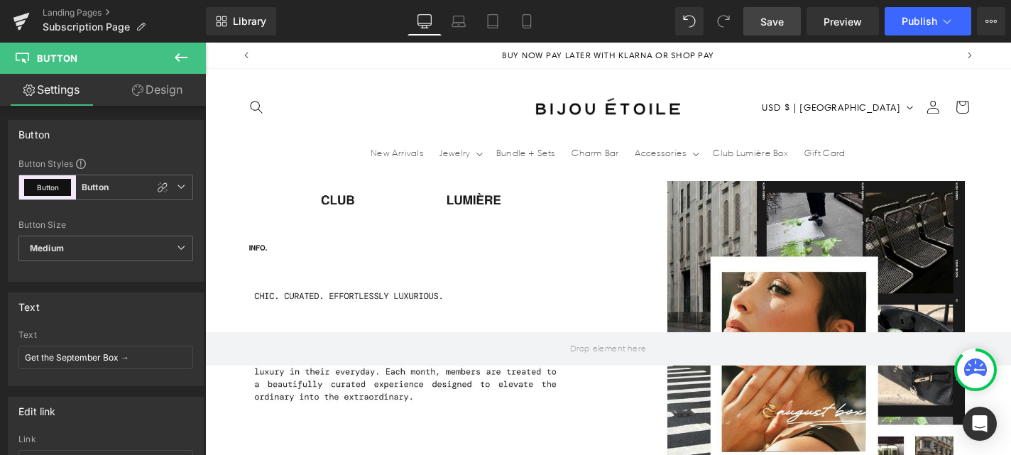
click at [778, 33] on link "Save" at bounding box center [773, 21] width 58 height 28
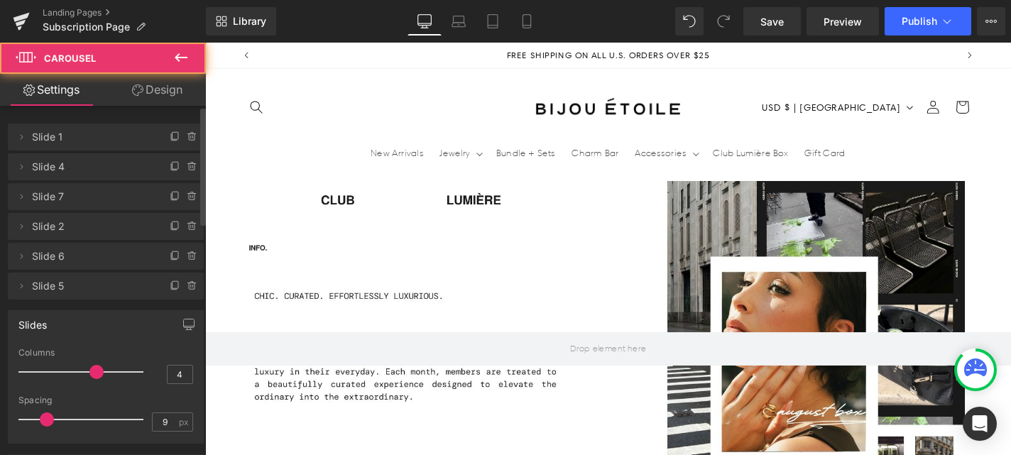
click at [114, 294] on span "Slide 5" at bounding box center [91, 286] width 119 height 27
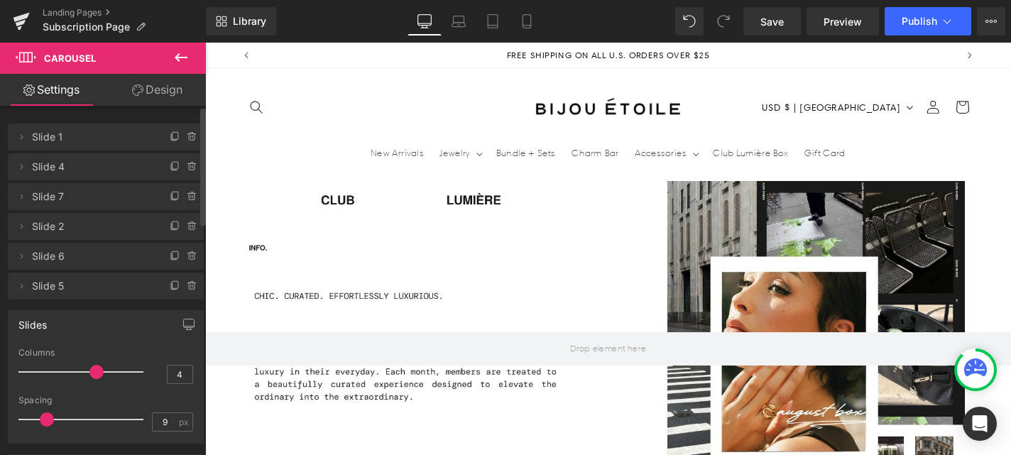
click at [82, 288] on span "Slide 5" at bounding box center [91, 286] width 119 height 27
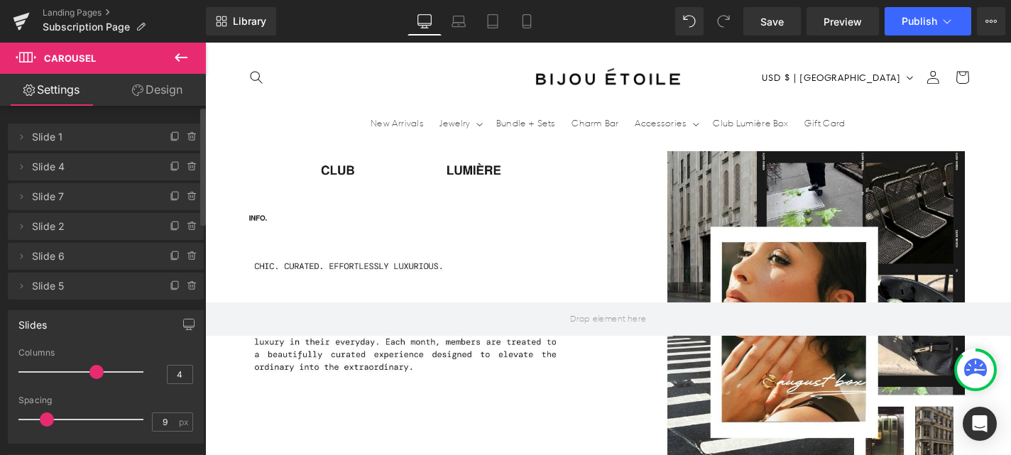
click at [99, 140] on span "Slide 1" at bounding box center [91, 137] width 119 height 27
click at [96, 163] on span "Slide 4" at bounding box center [91, 166] width 119 height 27
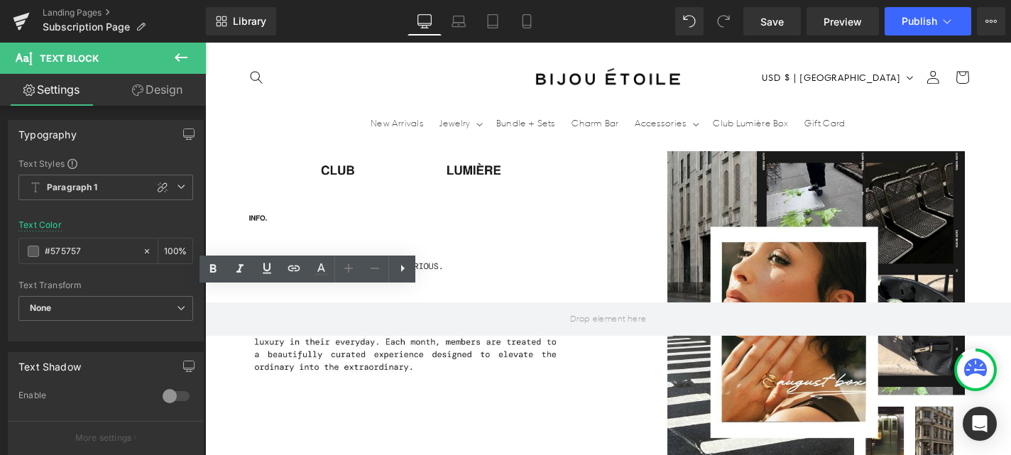
drag, startPoint x: 382, startPoint y: 347, endPoint x: 406, endPoint y: 328, distance: 30.3
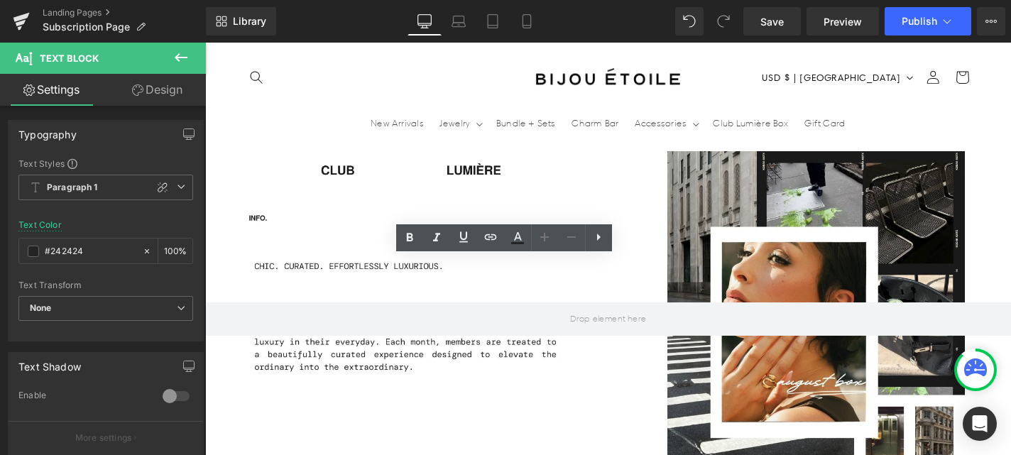
drag, startPoint x: 579, startPoint y: 295, endPoint x: 533, endPoint y: 300, distance: 45.7
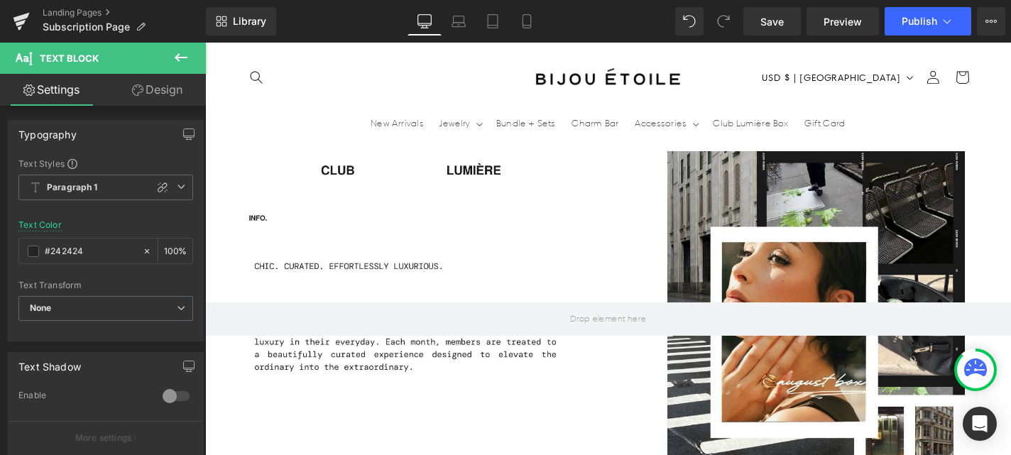
scroll to position [0, 0]
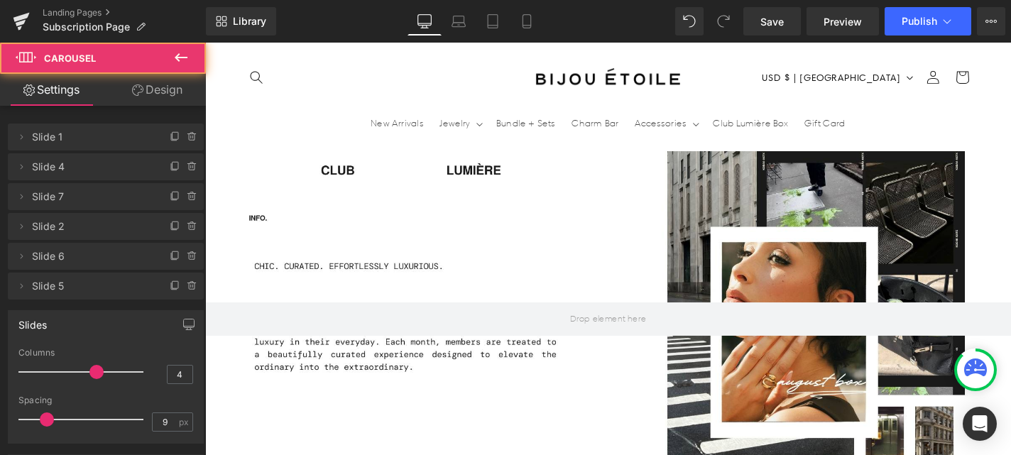
scroll to position [0, 0]
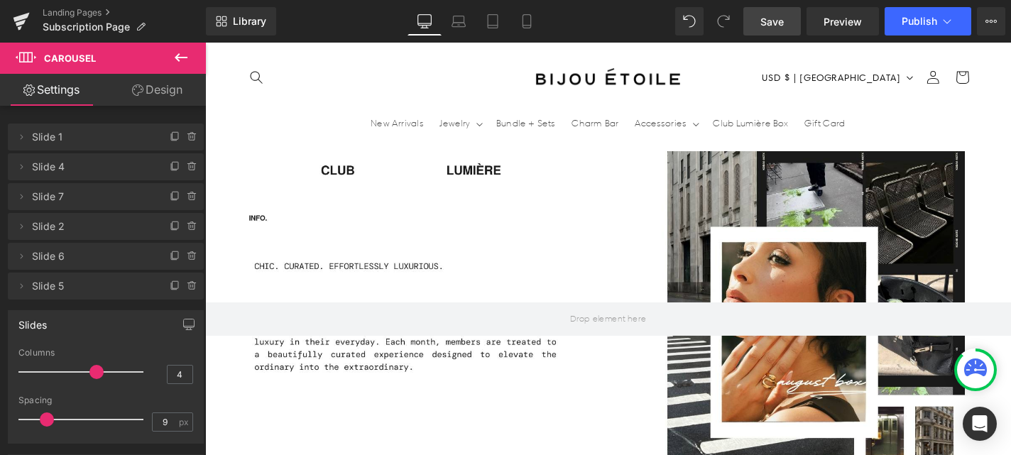
click at [763, 27] on span "Save" at bounding box center [772, 21] width 23 height 15
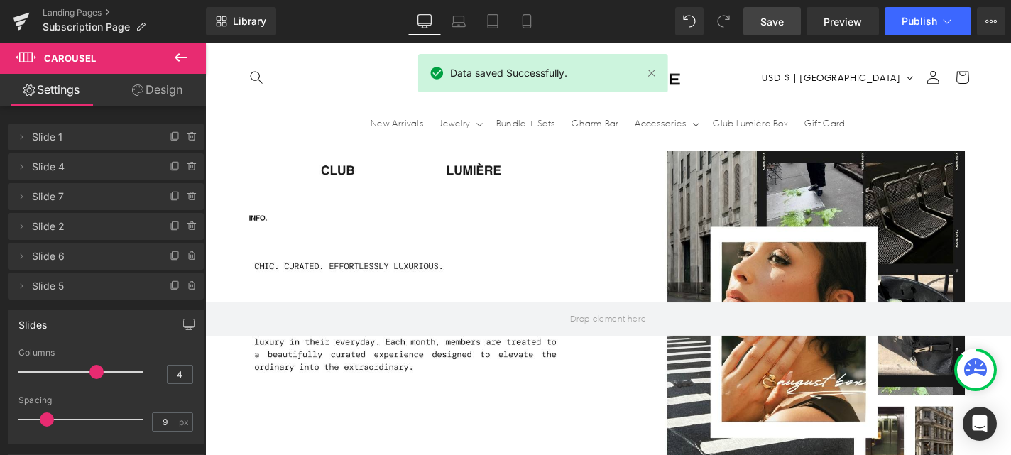
scroll to position [0, 746]
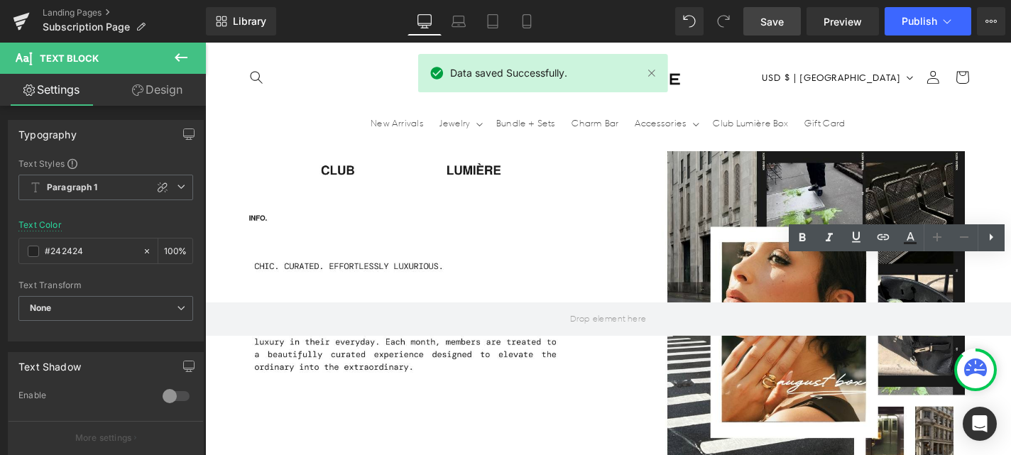
drag, startPoint x: 1026, startPoint y: 297, endPoint x: 945, endPoint y: 300, distance: 80.3
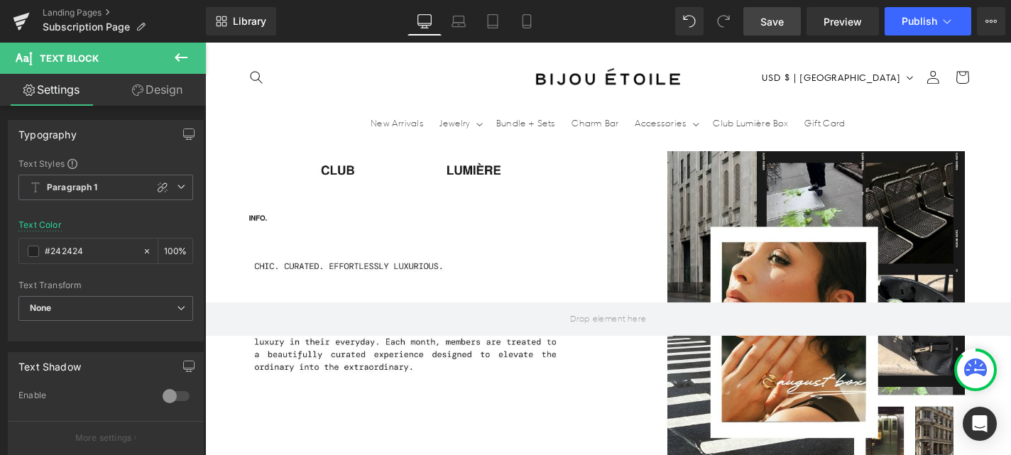
scroll to position [0, 0]
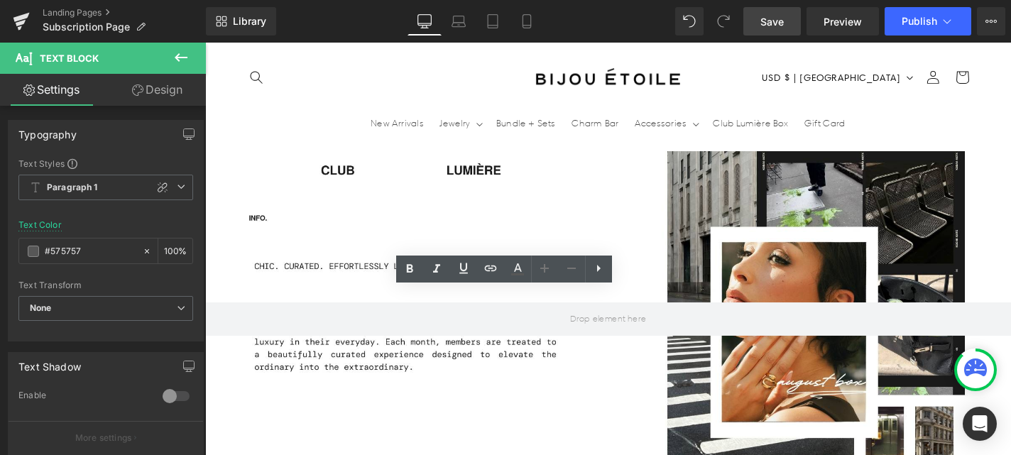
scroll to position [0, 746]
drag, startPoint x: 585, startPoint y: 410, endPoint x: 432, endPoint y: 326, distance: 175.1
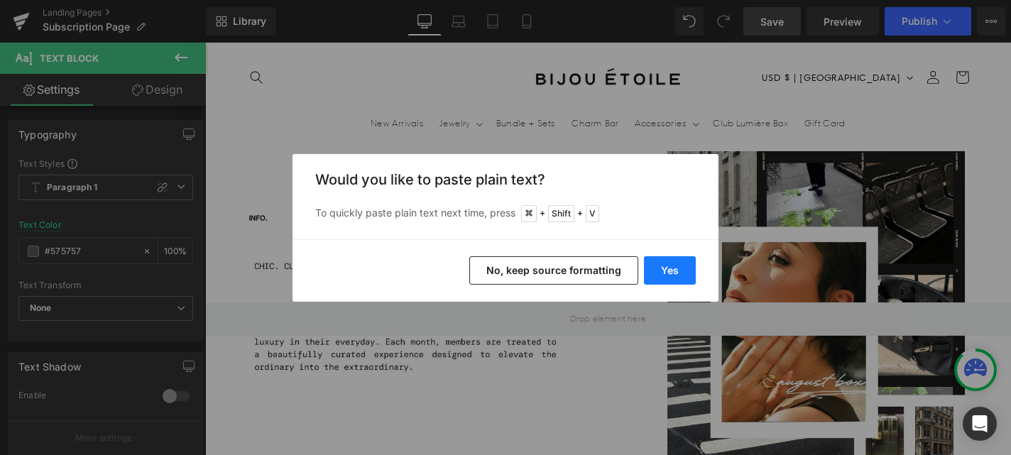
click at [681, 263] on button "Yes" at bounding box center [670, 270] width 52 height 28
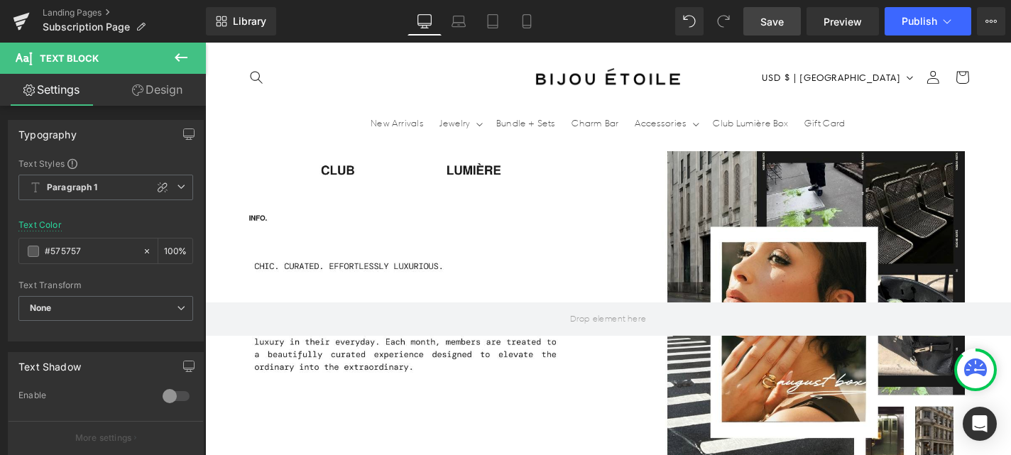
scroll to position [0, 0]
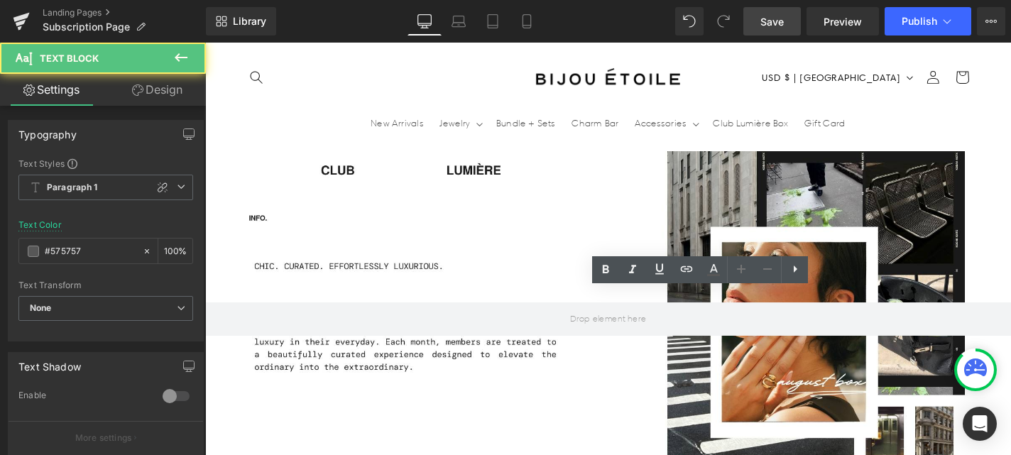
scroll to position [0, 746]
drag, startPoint x: 786, startPoint y: 398, endPoint x: 651, endPoint y: 317, distance: 157.4
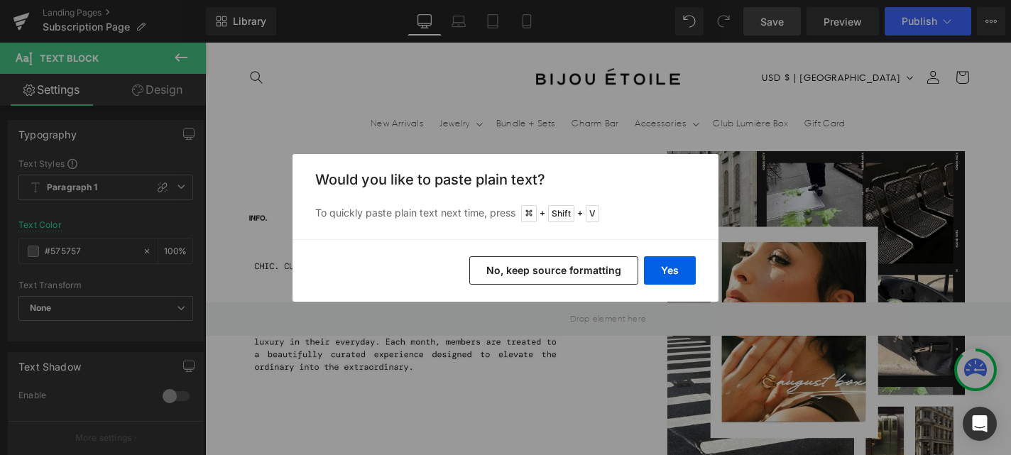
scroll to position [0, 0]
click at [670, 270] on button "Yes" at bounding box center [670, 270] width 52 height 28
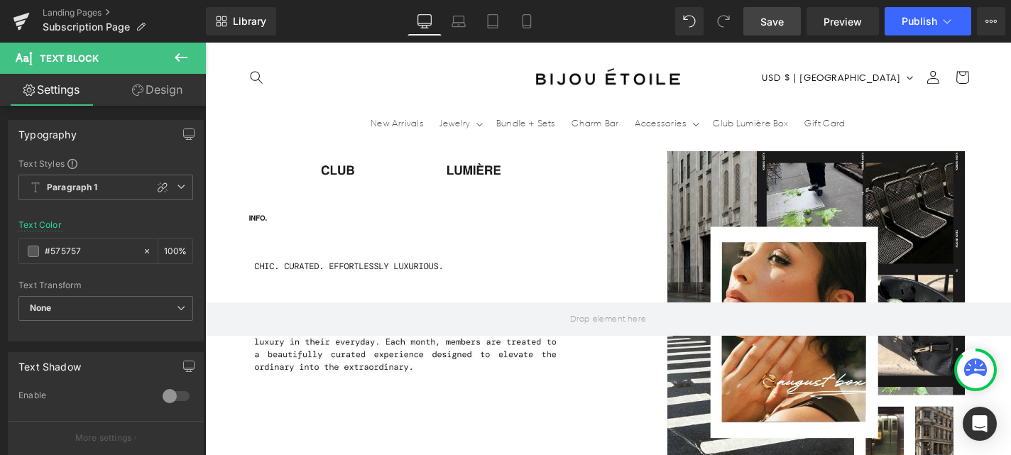
scroll to position [0, 746]
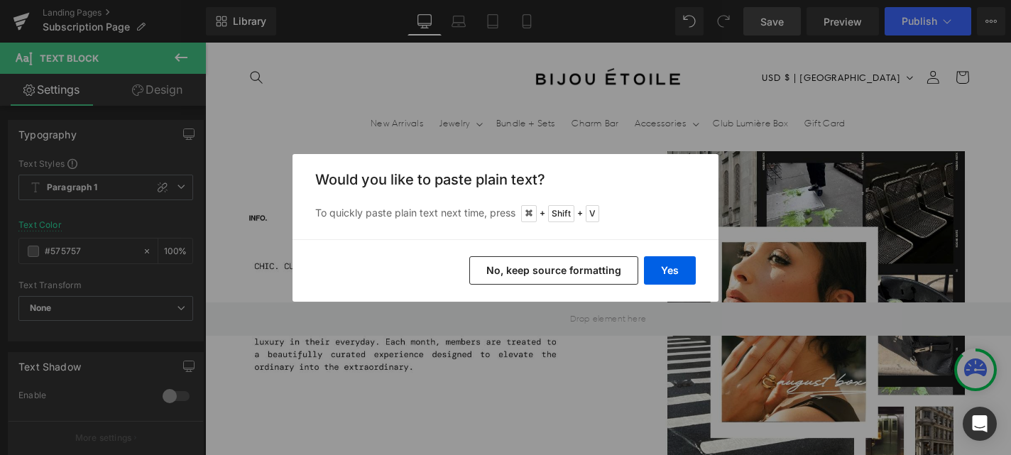
scroll to position [0, 0]
click at [666, 261] on button "Yes" at bounding box center [670, 270] width 52 height 28
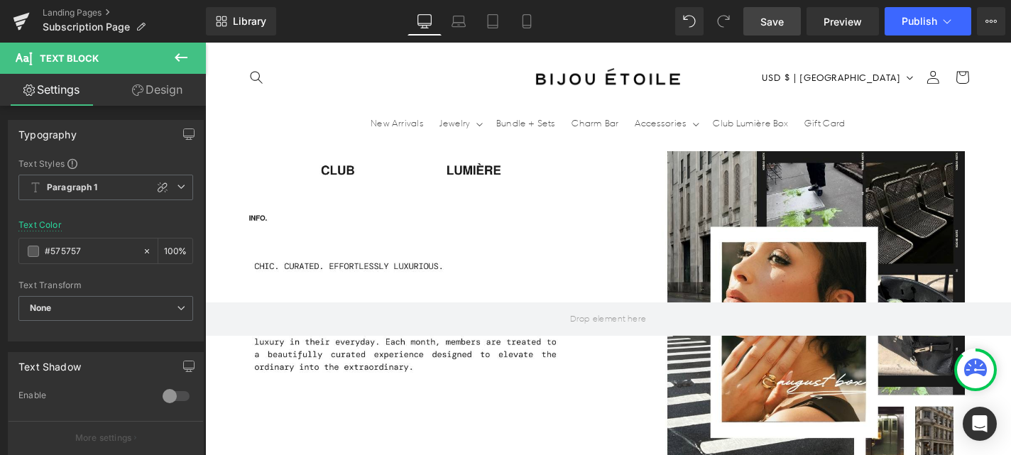
scroll to position [0, 746]
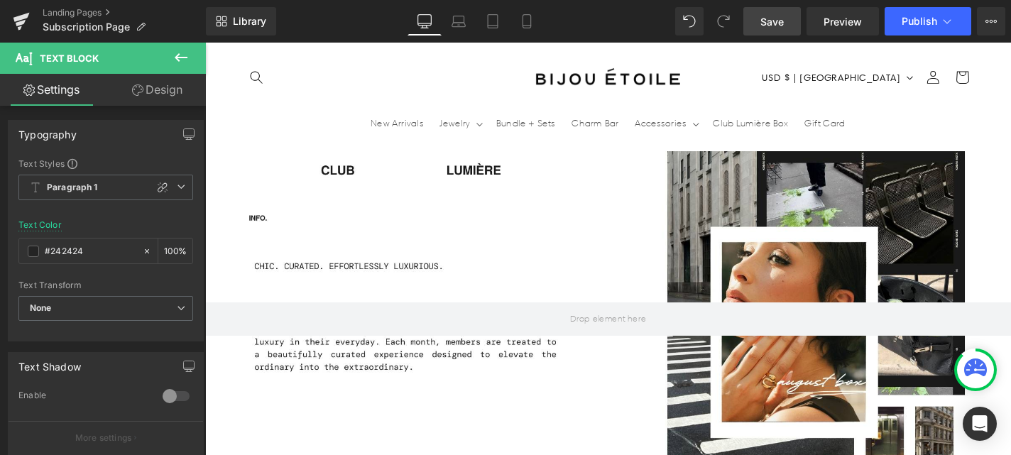
click at [793, 18] on link "Save" at bounding box center [773, 21] width 58 height 28
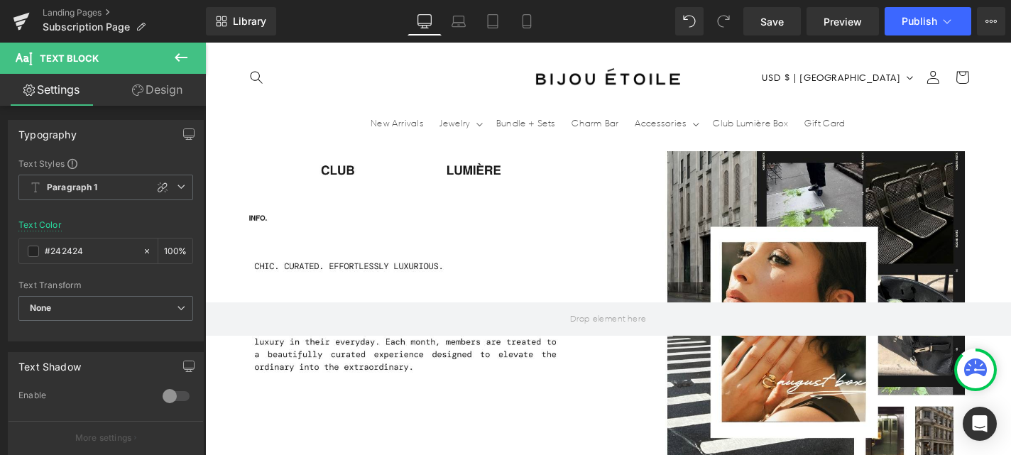
scroll to position [0, 746]
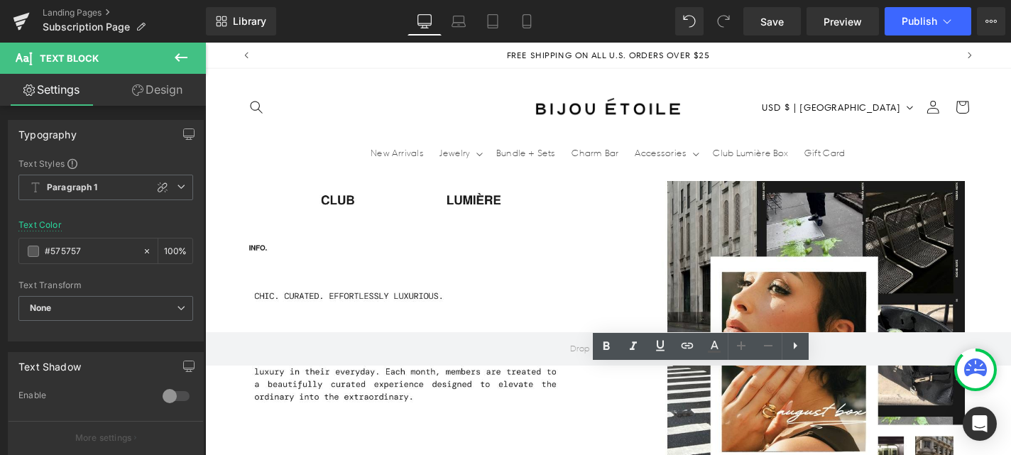
scroll to position [1096, 0]
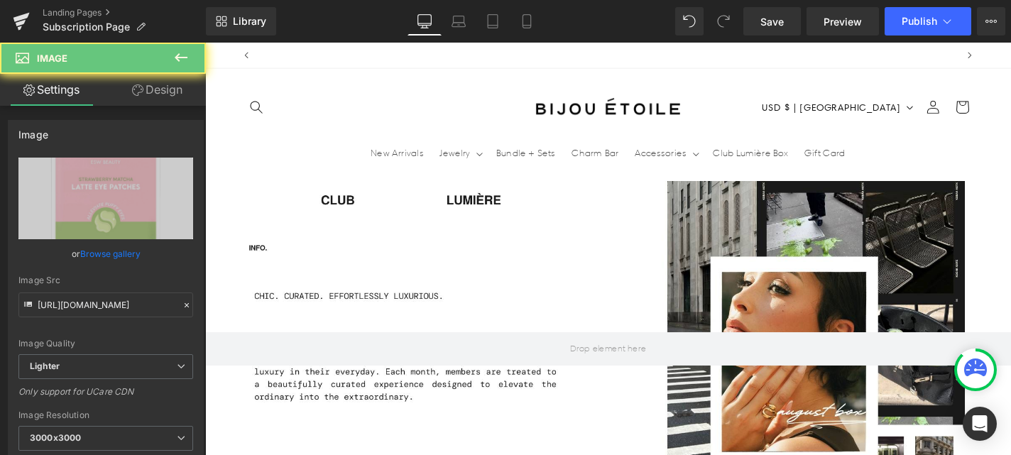
scroll to position [0, 746]
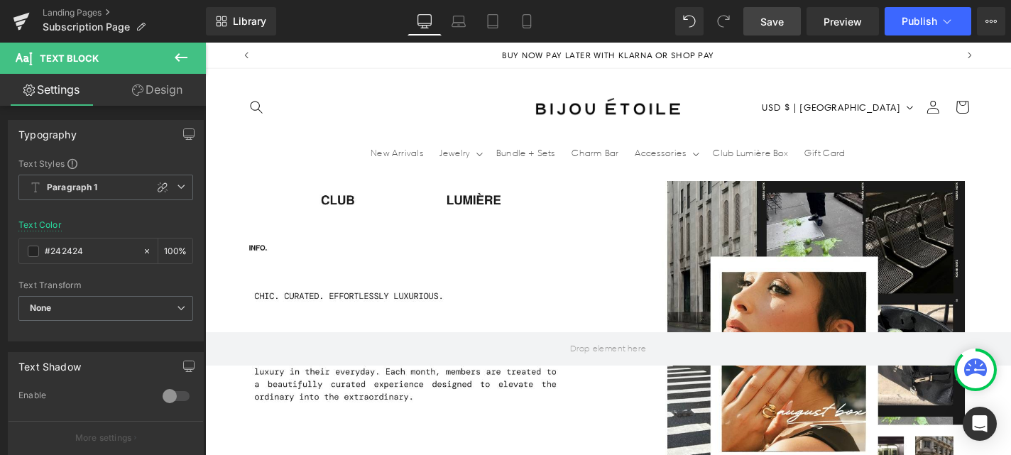
click at [778, 21] on span "Save" at bounding box center [772, 21] width 23 height 15
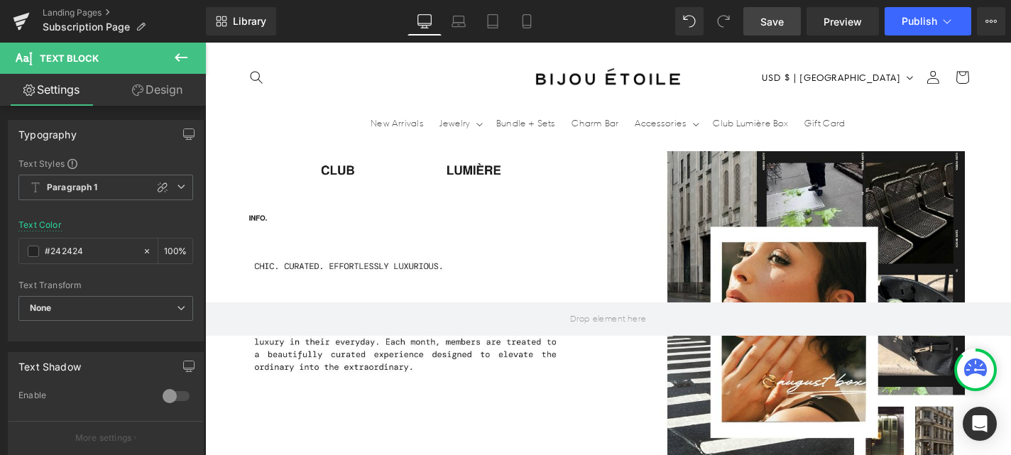
scroll to position [1222, 0]
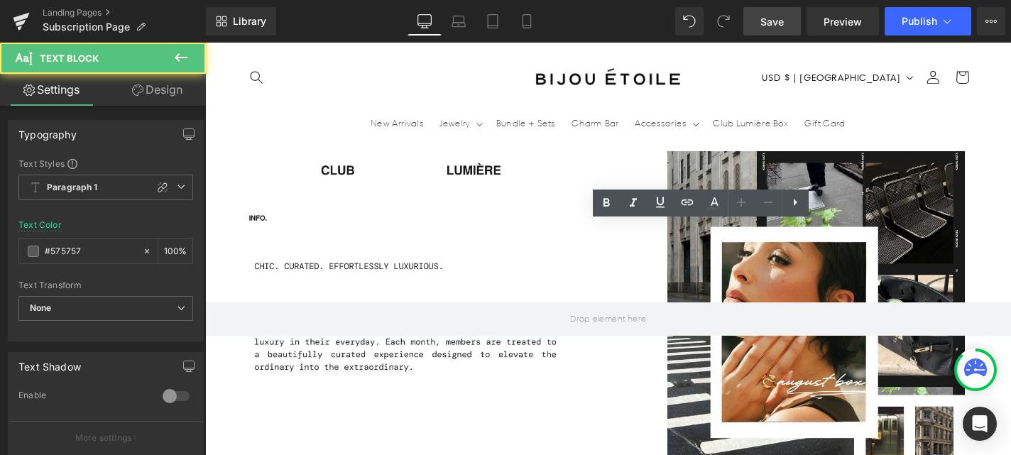
scroll to position [0, 746]
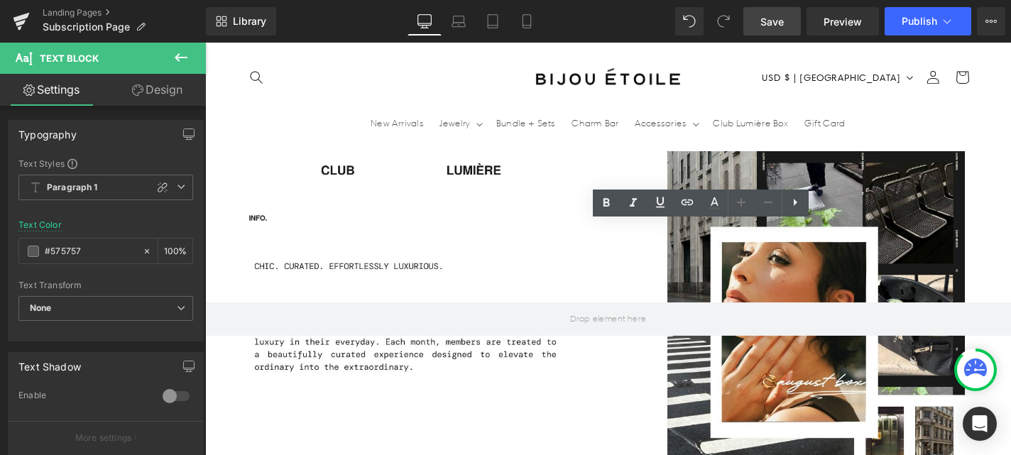
drag, startPoint x: 807, startPoint y: 358, endPoint x: 651, endPoint y: 236, distance: 198.3
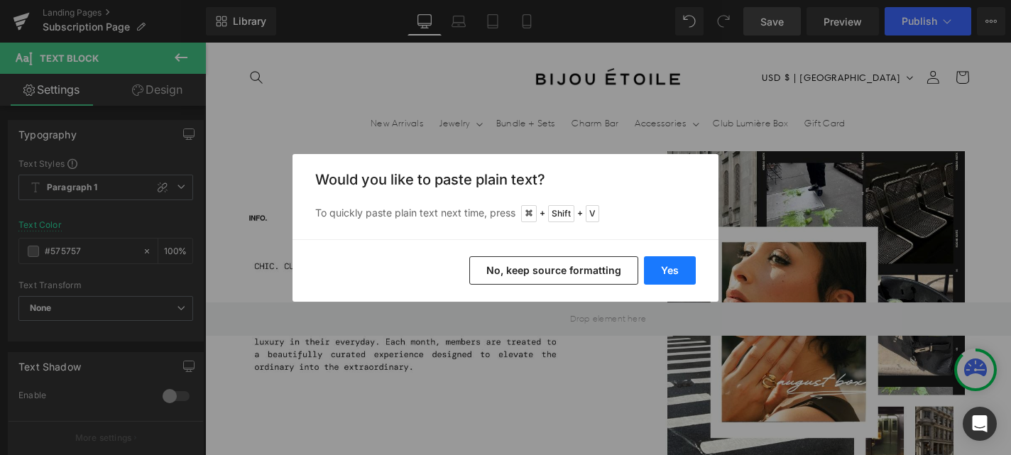
click at [666, 270] on button "Yes" at bounding box center [670, 270] width 52 height 28
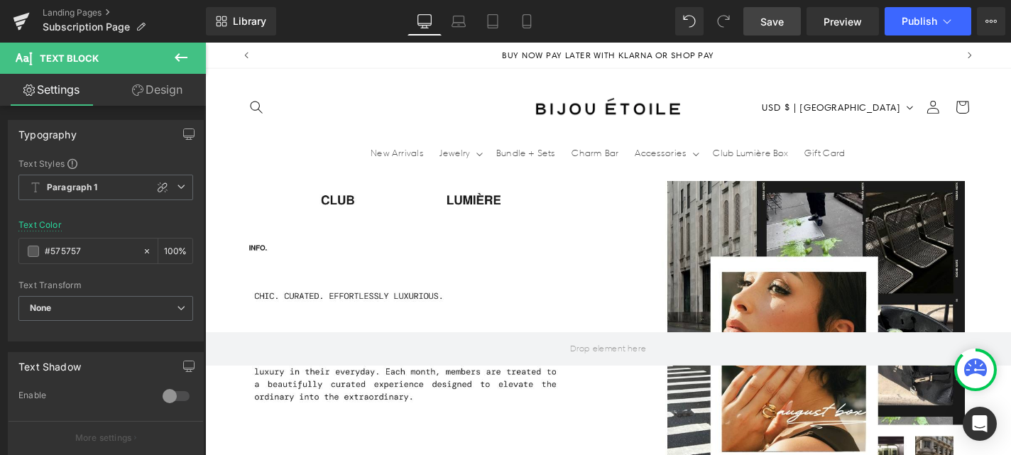
scroll to position [1018, 0]
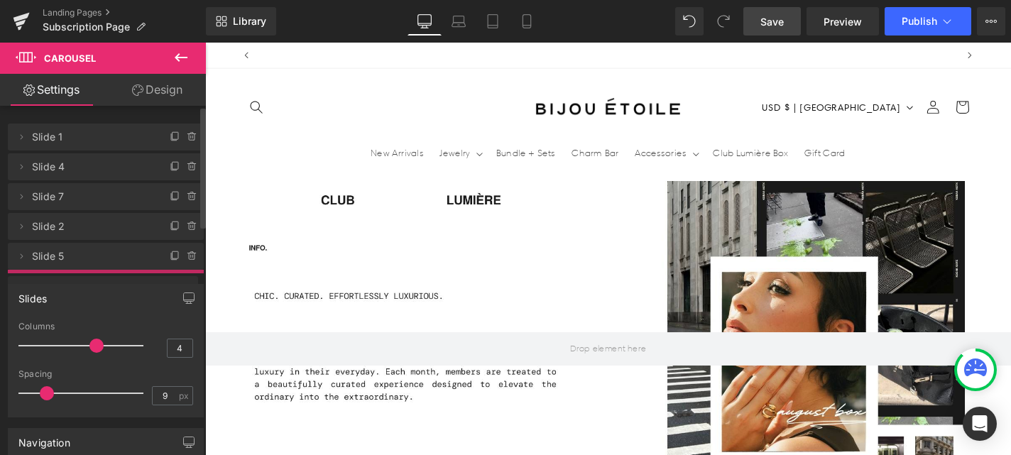
scroll to position [0, 746]
drag, startPoint x: 82, startPoint y: 254, endPoint x: 85, endPoint y: 275, distance: 20.7
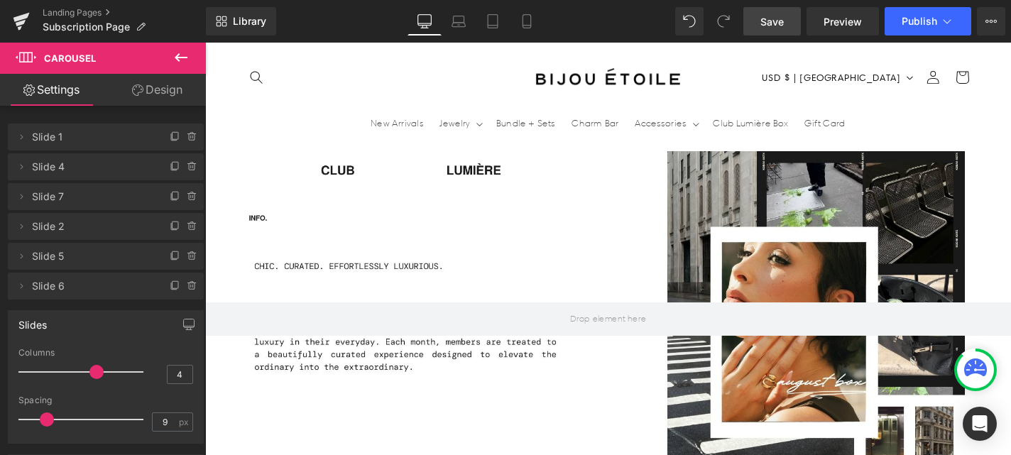
scroll to position [1128, 0]
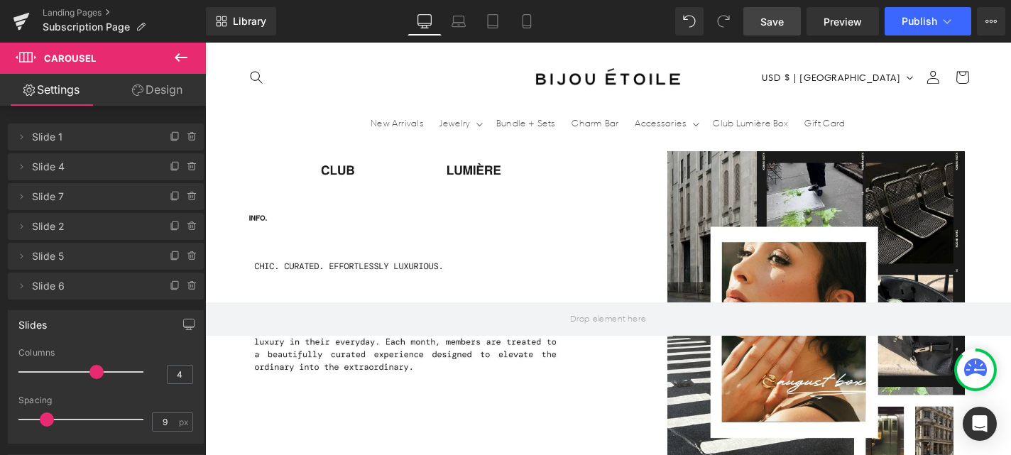
scroll to position [0, 746]
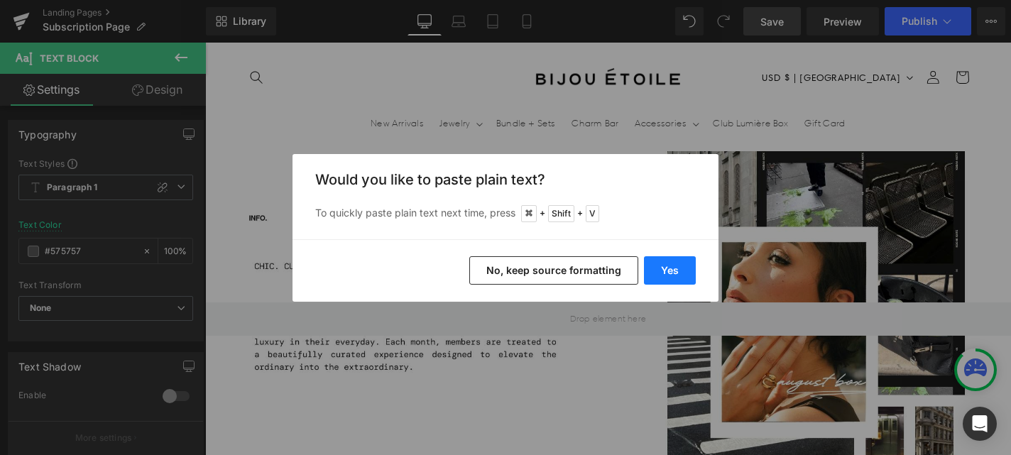
click at [659, 266] on button "Yes" at bounding box center [670, 270] width 52 height 28
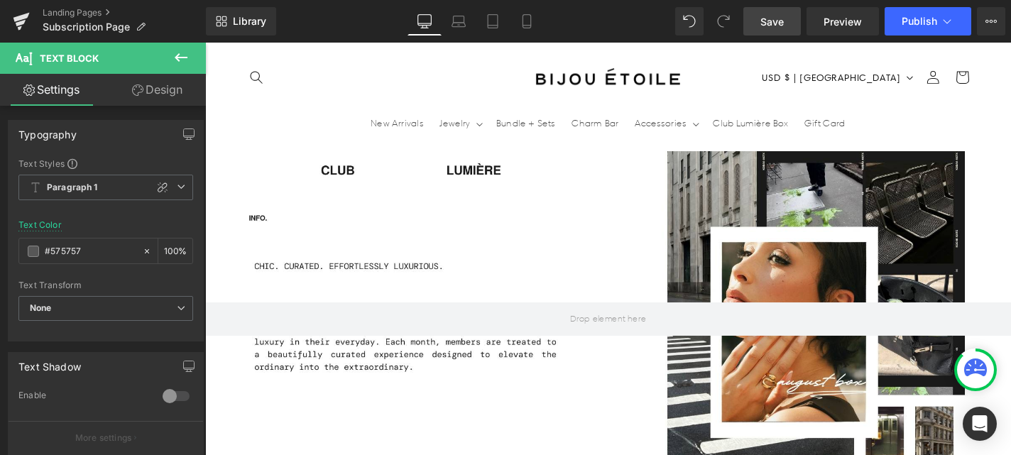
click at [526, 395] on div "Rendering Content" at bounding box center [505, 399] width 87 height 16
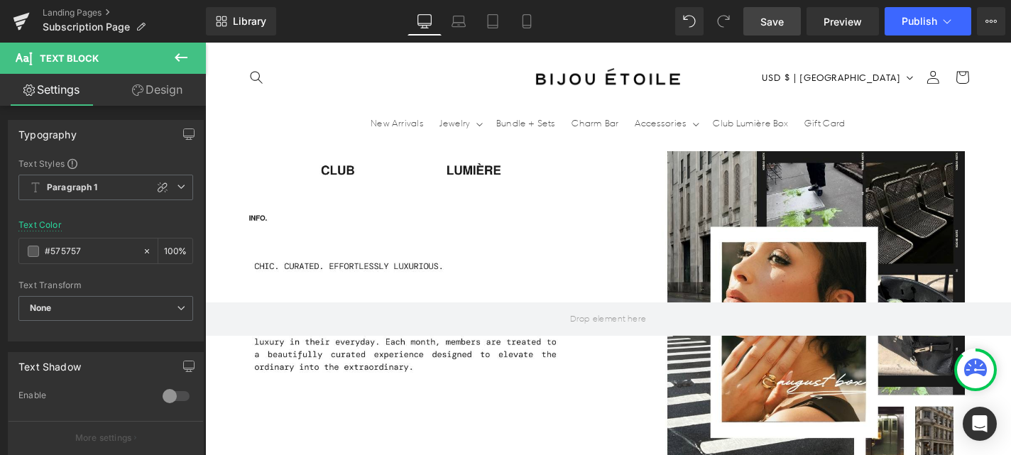
drag, startPoint x: 737, startPoint y: 435, endPoint x: 506, endPoint y: 402, distance: 233.1
drag, startPoint x: 736, startPoint y: 439, endPoint x: 507, endPoint y: 400, distance: 232.7
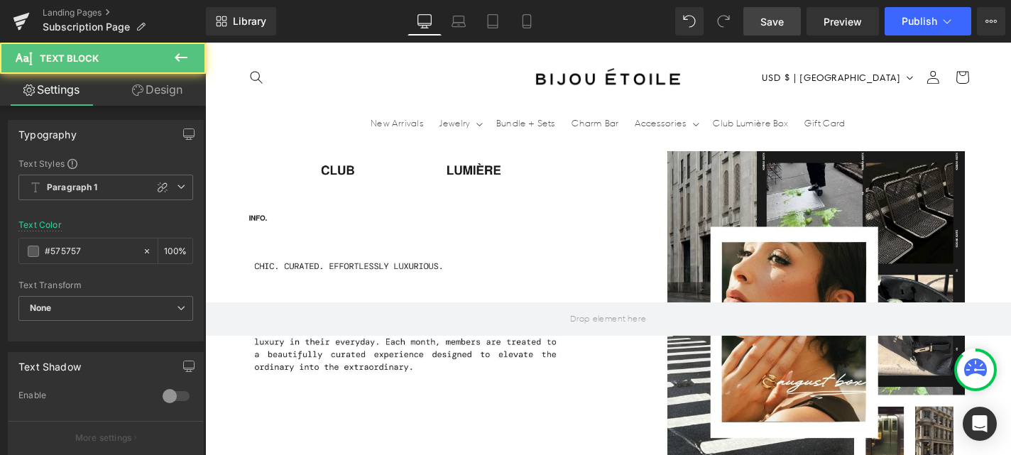
click at [517, 396] on div "Rendering Content" at bounding box center [505, 399] width 87 height 16
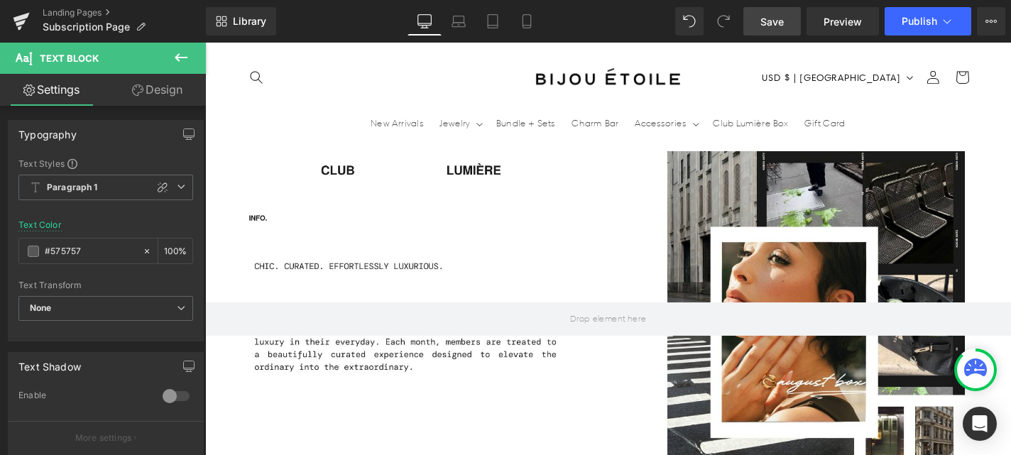
click at [525, 396] on div "Rendering Content" at bounding box center [505, 399] width 87 height 16
click at [506, 391] on div "Rendering Content" at bounding box center [505, 399] width 87 height 16
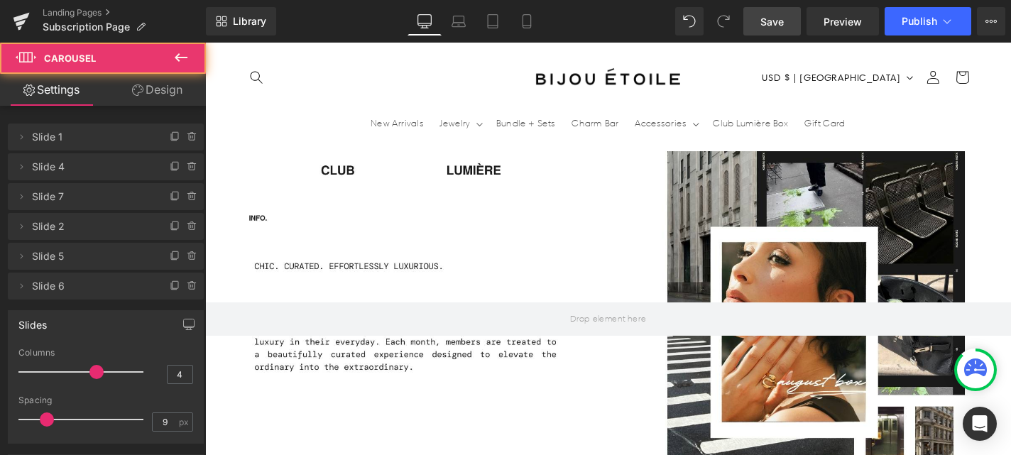
scroll to position [0, 0]
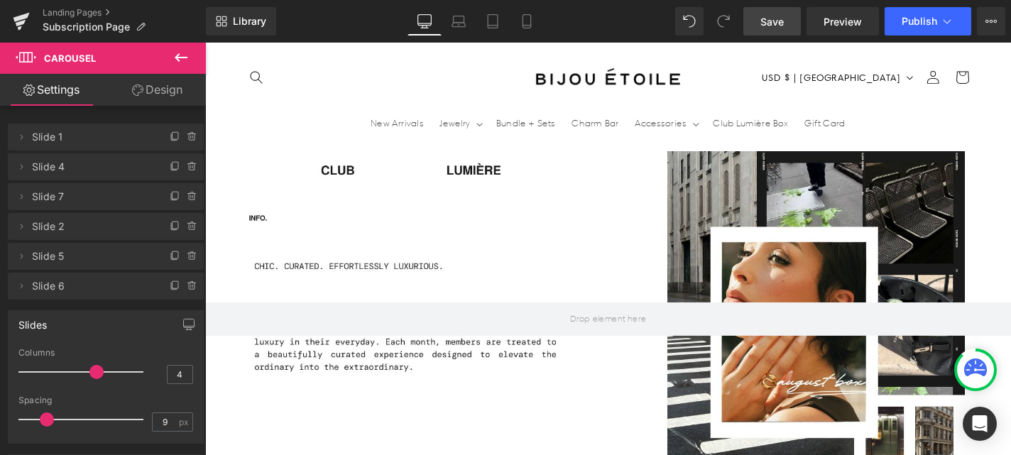
click at [170, 285] on icon at bounding box center [175, 286] width 11 height 11
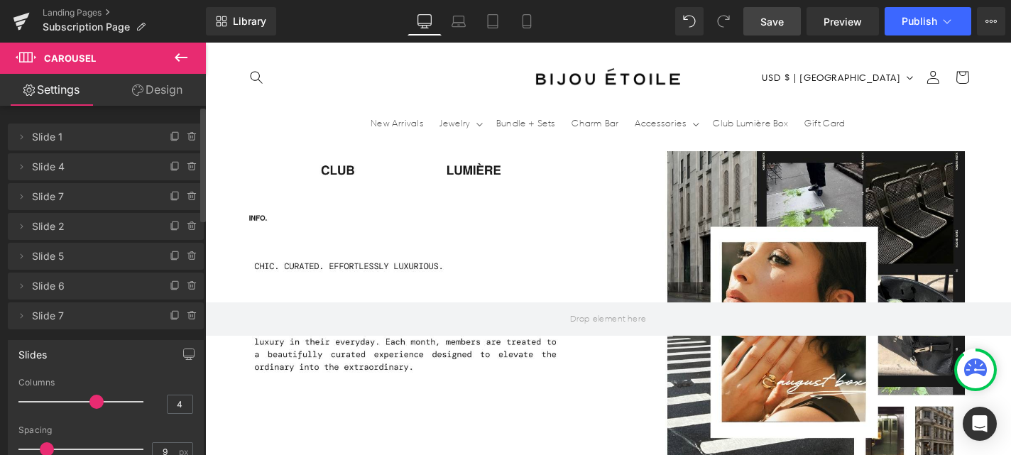
click at [107, 317] on span "Slide 7" at bounding box center [91, 316] width 119 height 27
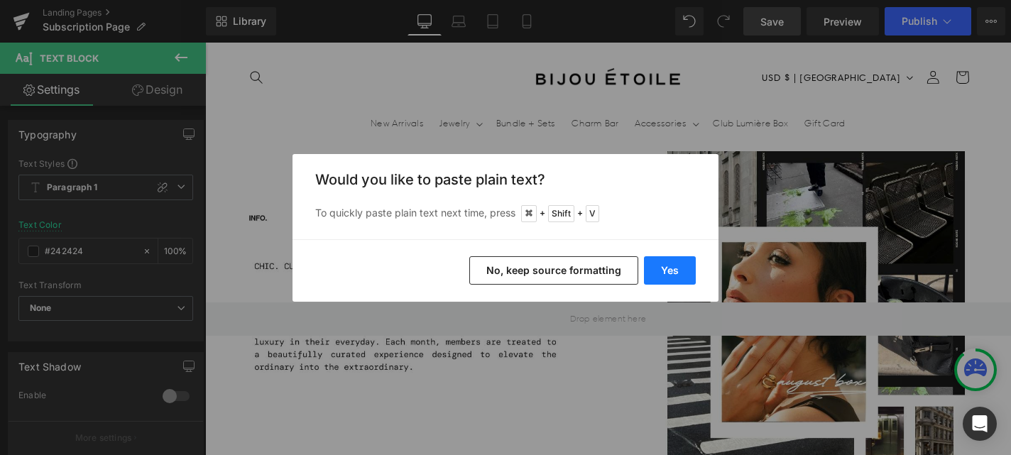
click at [682, 261] on button "Yes" at bounding box center [670, 270] width 52 height 28
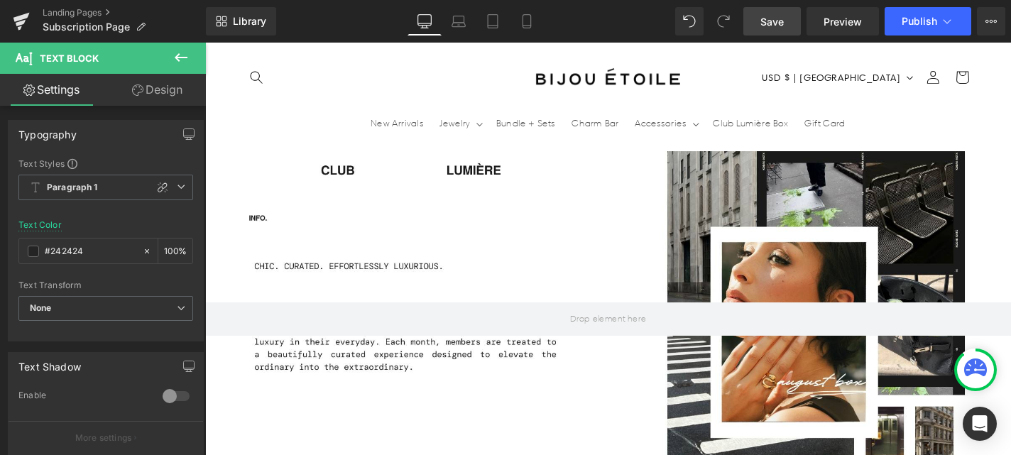
scroll to position [0, 746]
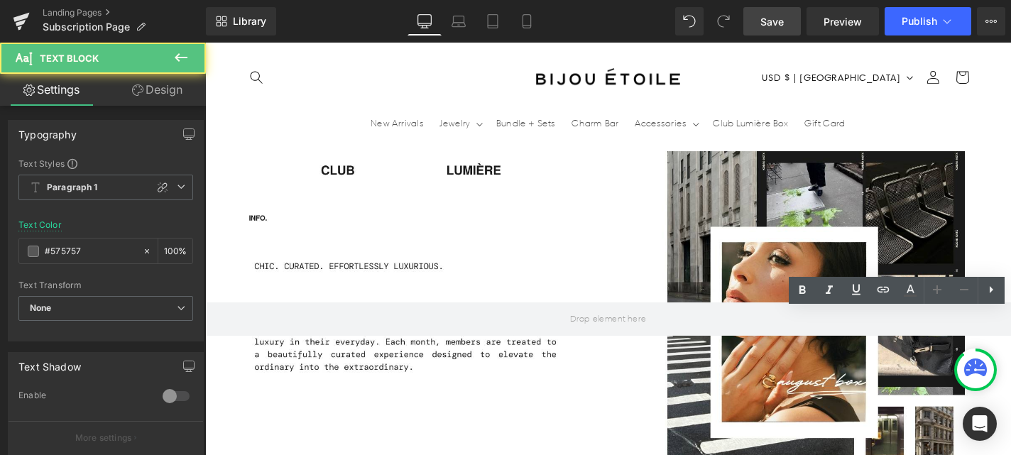
scroll to position [0, 0]
drag, startPoint x: 989, startPoint y: 402, endPoint x: 854, endPoint y: 344, distance: 146.7
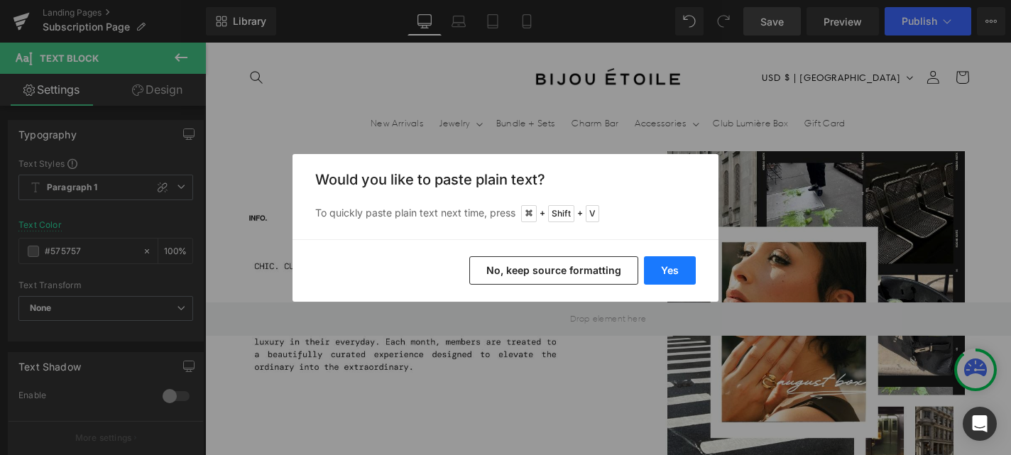
click at [667, 265] on button "Yes" at bounding box center [670, 270] width 52 height 28
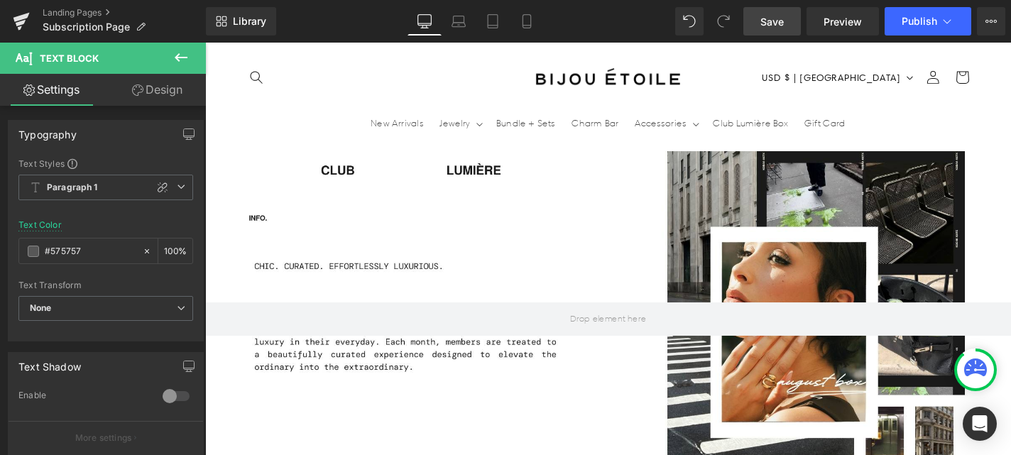
scroll to position [0, 746]
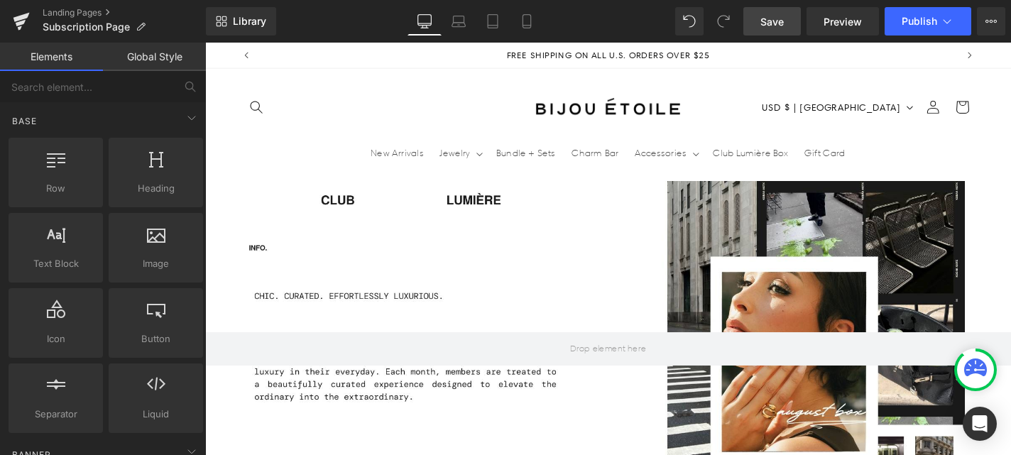
scroll to position [979, 0]
click at [776, 21] on span "Save" at bounding box center [772, 21] width 23 height 15
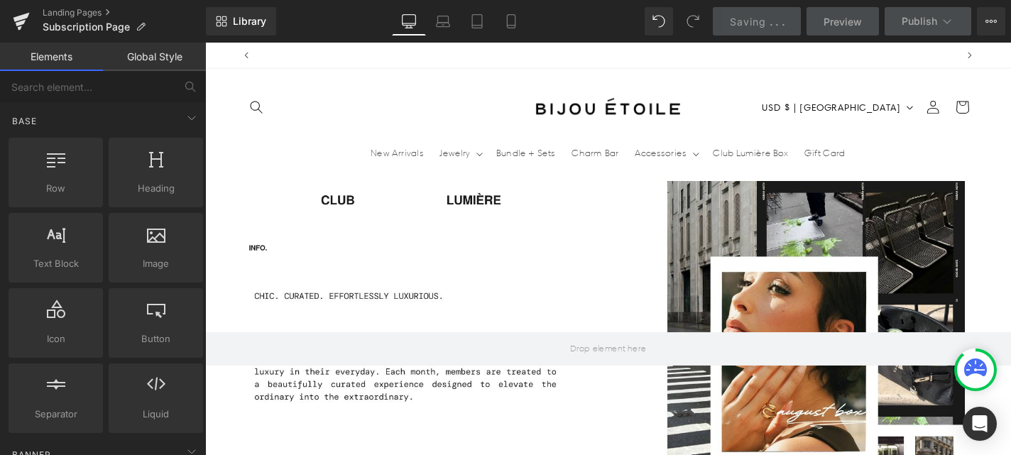
scroll to position [0, 746]
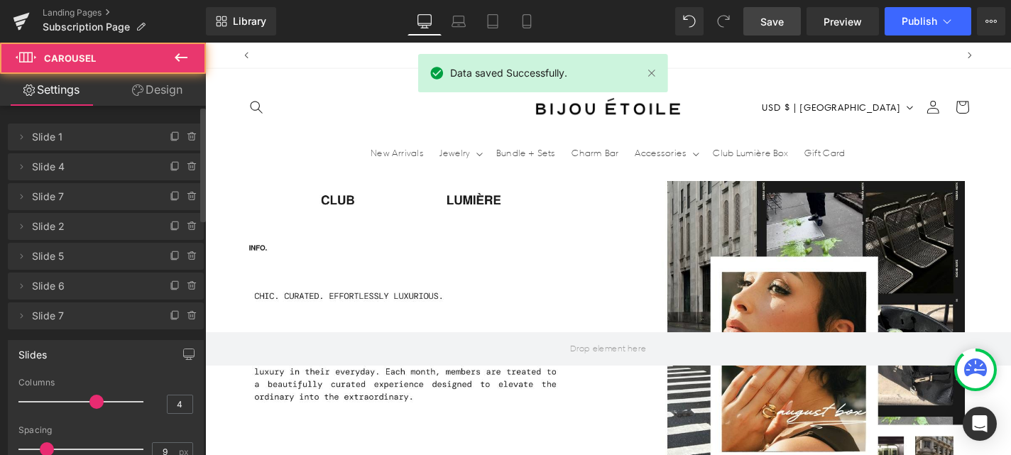
scroll to position [0, 0]
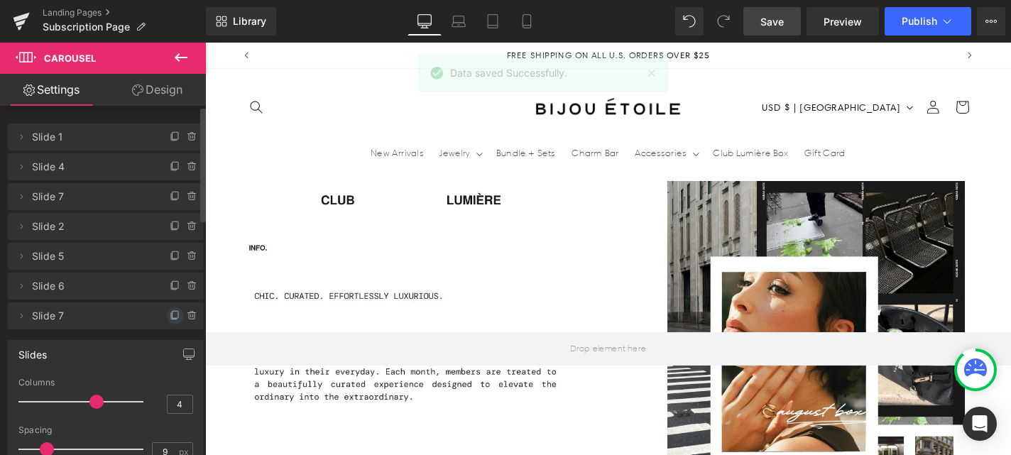
click at [170, 316] on icon at bounding box center [175, 315] width 11 height 11
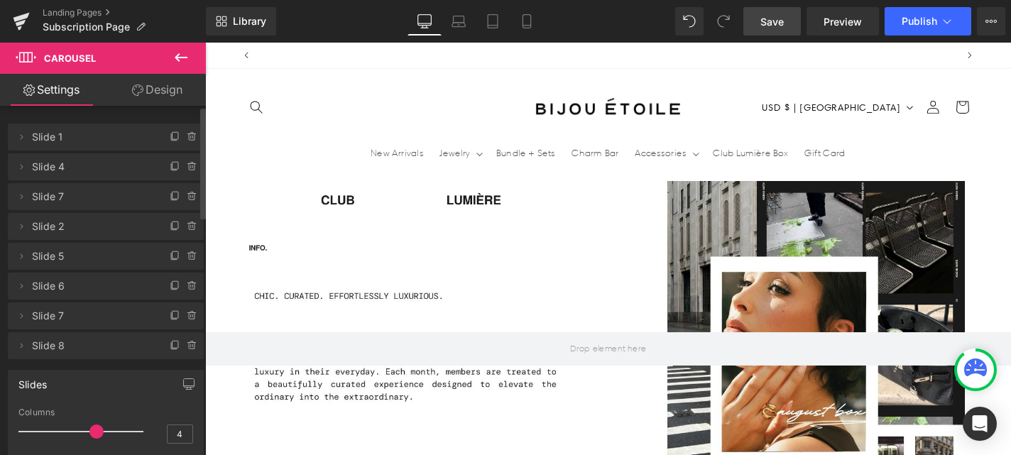
click at [102, 350] on span "Slide 8" at bounding box center [91, 345] width 119 height 27
click at [44, 352] on span "Slide 8" at bounding box center [91, 345] width 119 height 27
click at [42, 344] on span "Slide 8" at bounding box center [91, 345] width 119 height 27
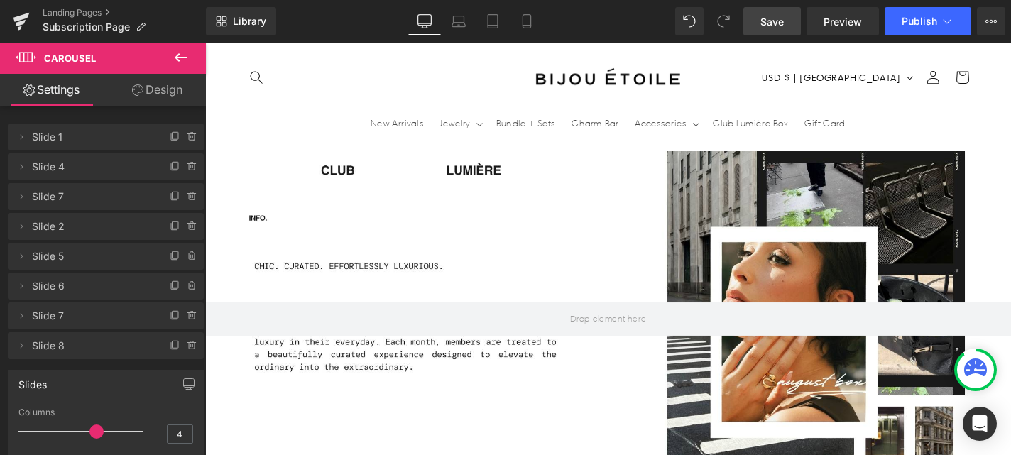
scroll to position [1147, 0]
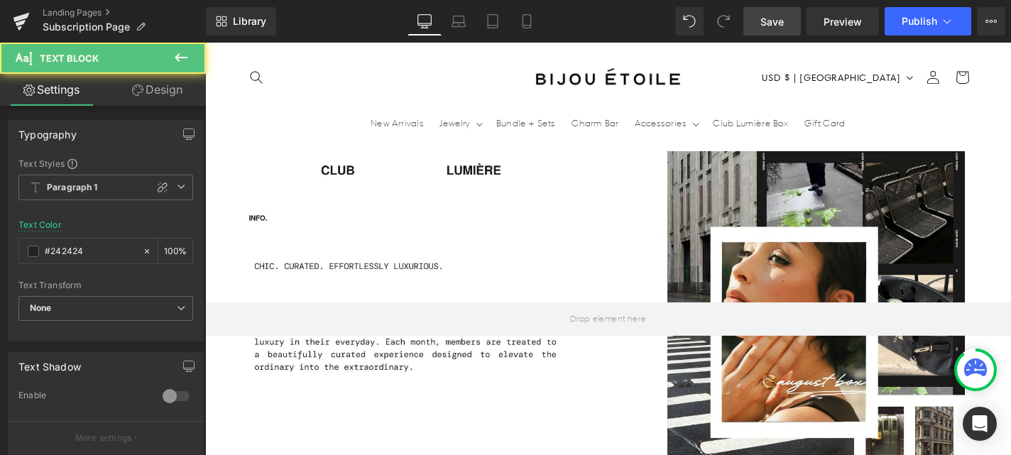
scroll to position [0, 0]
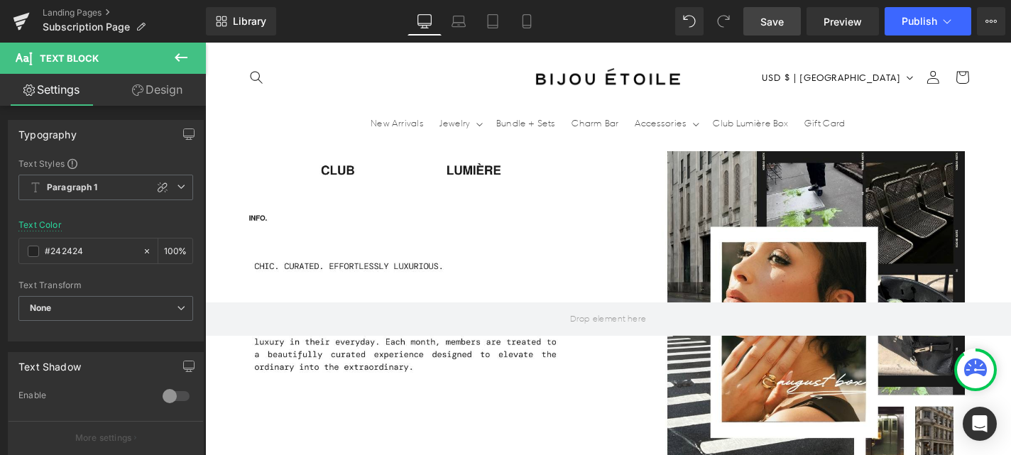
scroll to position [0, 746]
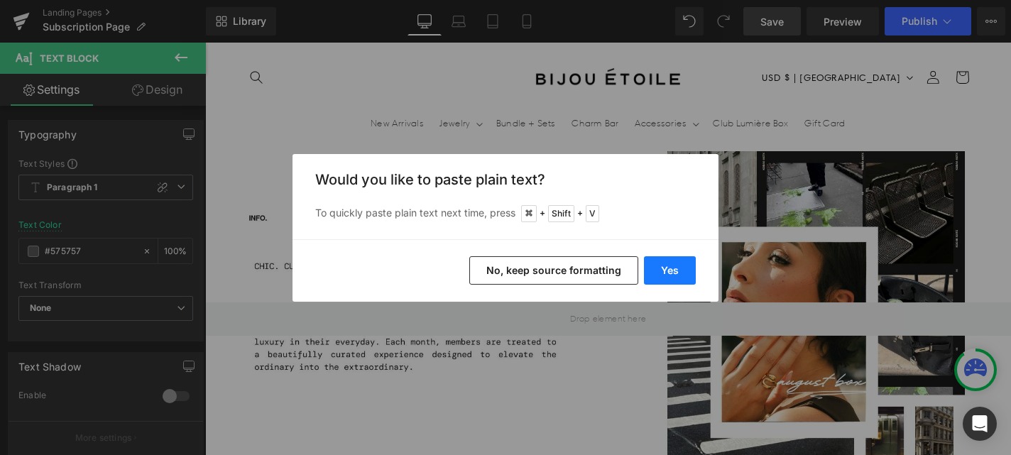
click at [658, 266] on button "Yes" at bounding box center [670, 270] width 52 height 28
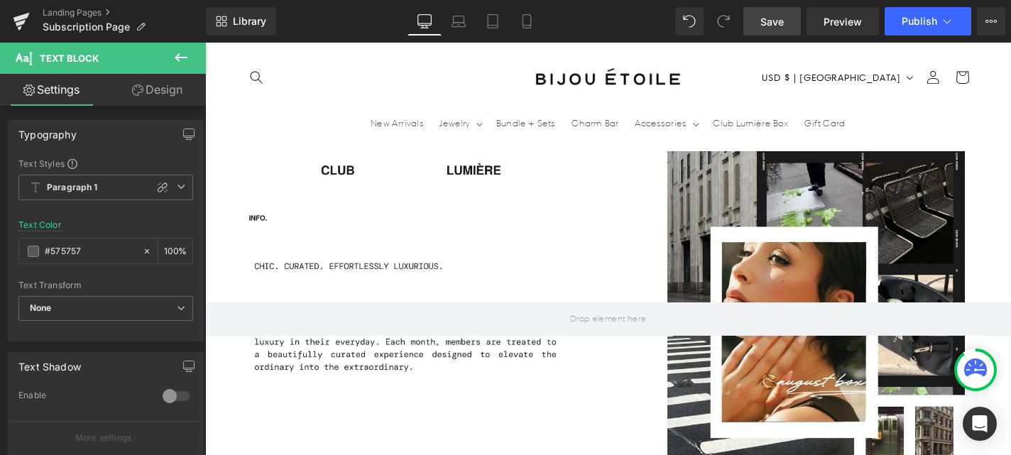
scroll to position [0, 746]
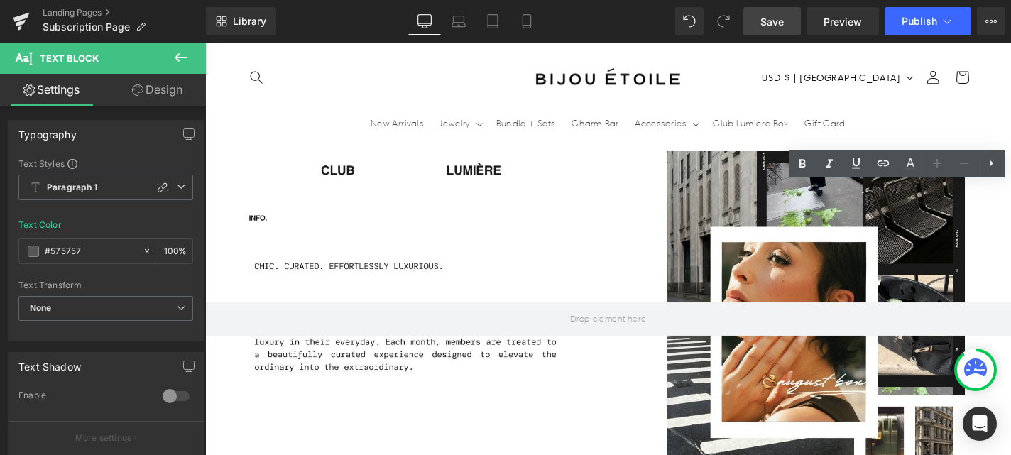
scroll to position [0, 0]
drag, startPoint x: 883, startPoint y: 318, endPoint x: 849, endPoint y: 300, distance: 38.1
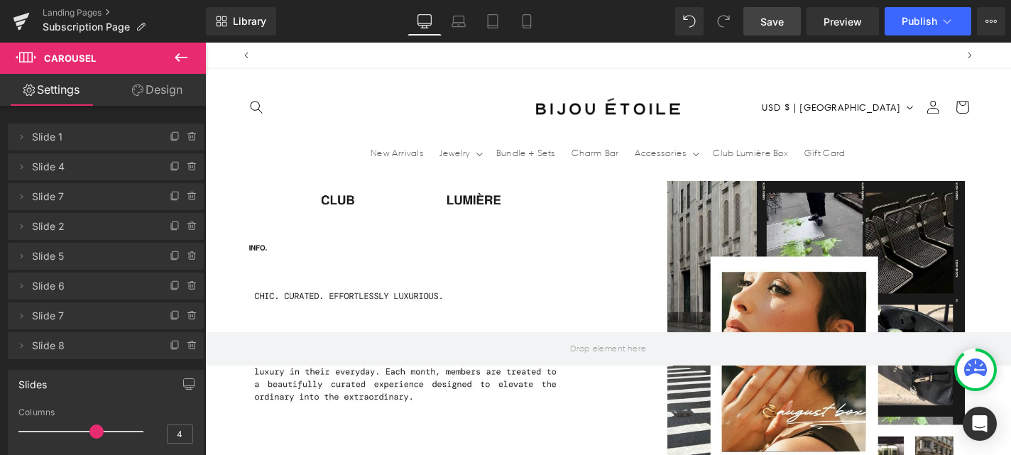
scroll to position [0, 746]
click at [773, 18] on span "Save" at bounding box center [772, 21] width 23 height 15
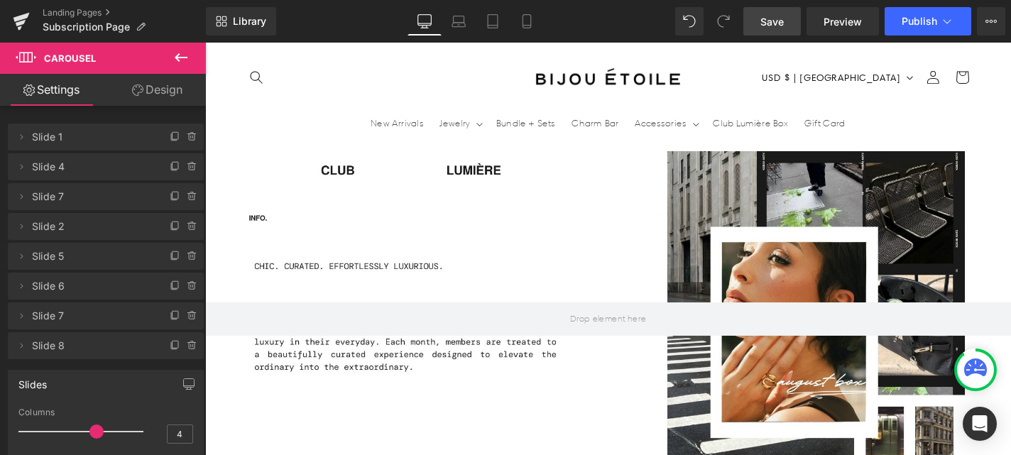
scroll to position [0, 0]
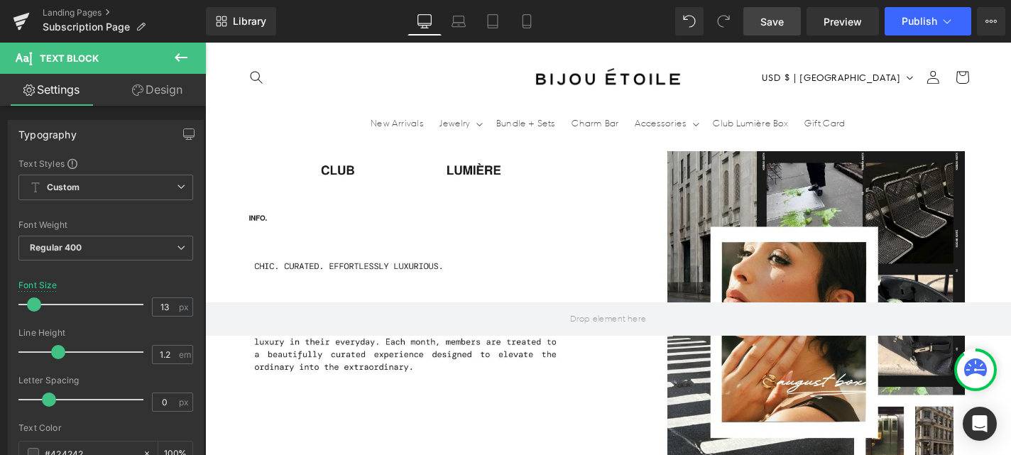
scroll to position [0, 746]
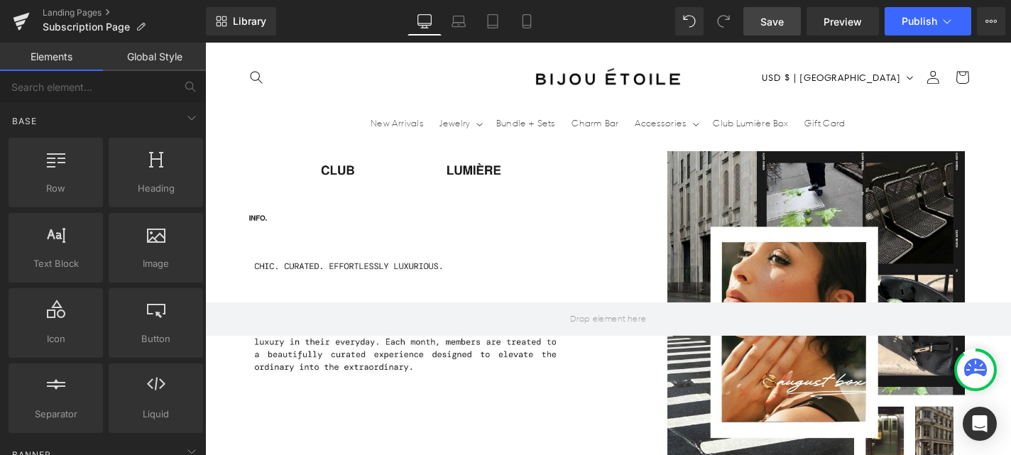
scroll to position [0, 746]
click at [775, 14] on span "Save" at bounding box center [772, 21] width 23 height 15
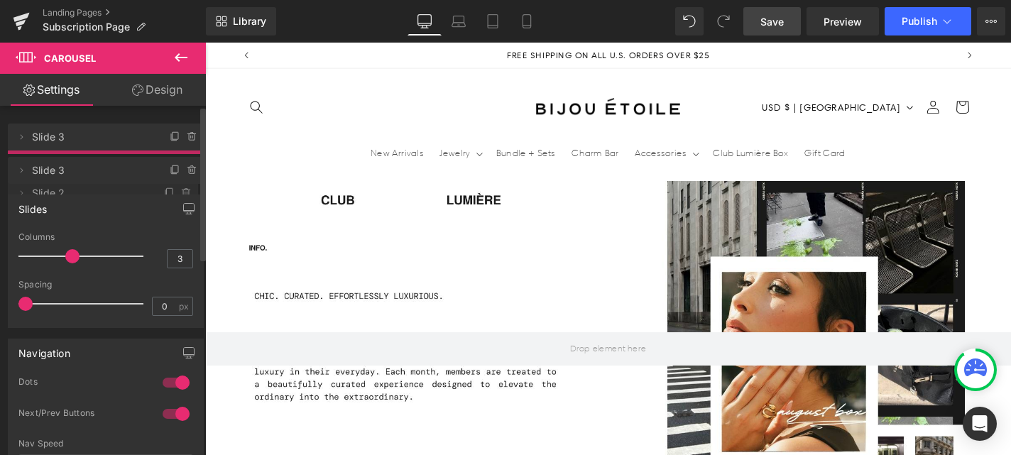
drag, startPoint x: 80, startPoint y: 164, endPoint x: 80, endPoint y: 193, distance: 29.1
drag, startPoint x: 82, startPoint y: 200, endPoint x: 80, endPoint y: 170, distance: 29.9
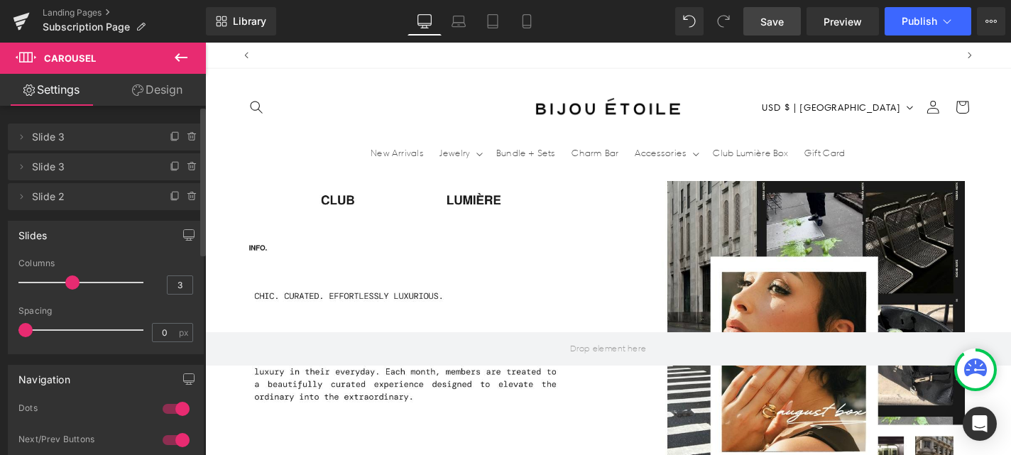
click at [773, 23] on span "Save" at bounding box center [772, 21] width 23 height 15
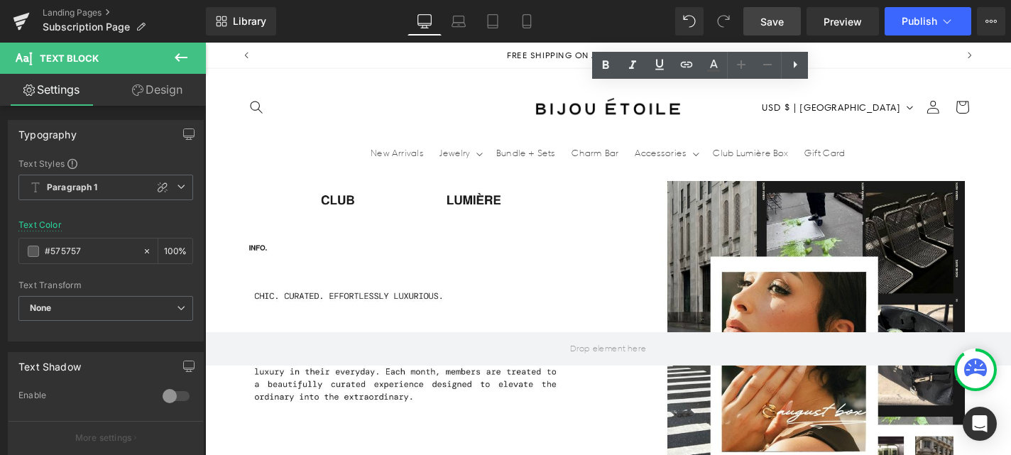
drag, startPoint x: 781, startPoint y: 369, endPoint x: 703, endPoint y: 364, distance: 78.3
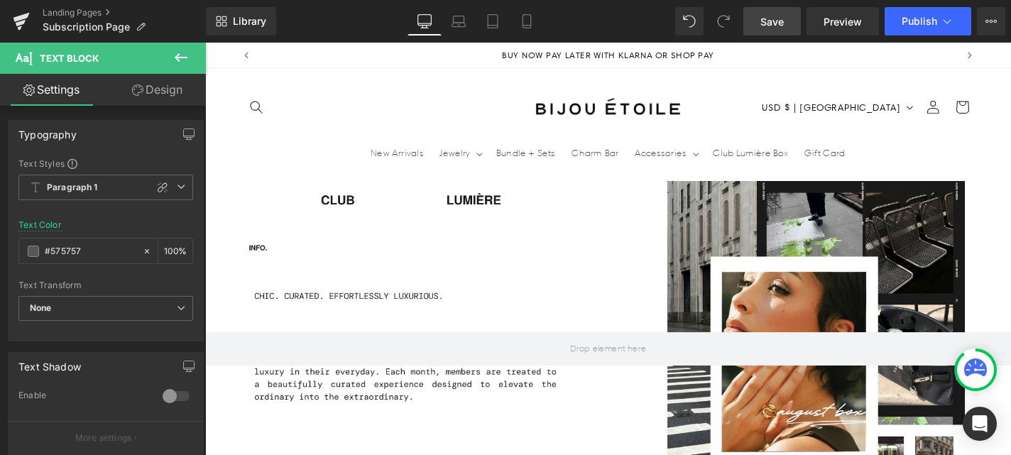
click at [774, 12] on link "Save" at bounding box center [773, 21] width 58 height 28
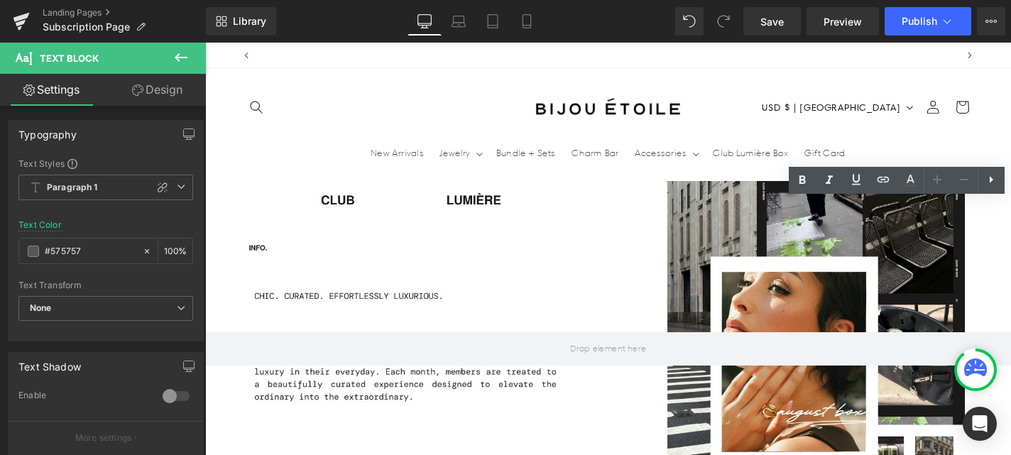
scroll to position [0, 746]
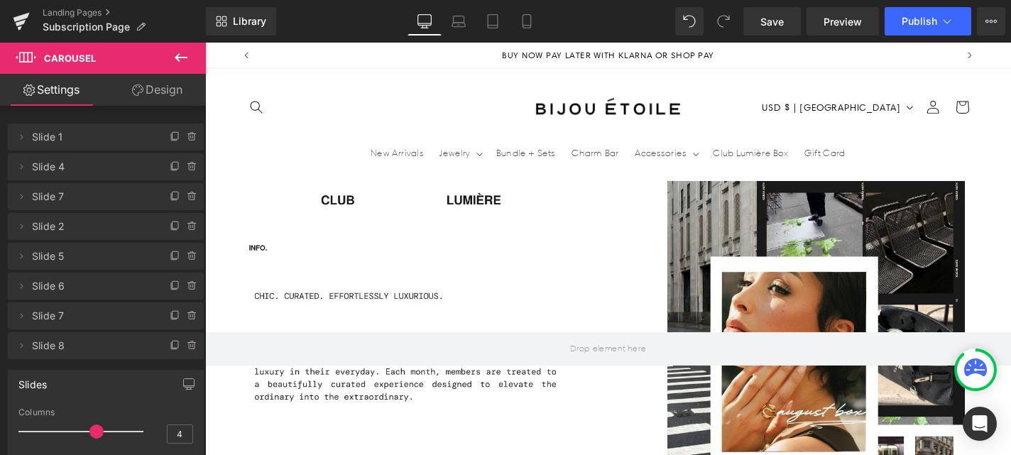
click at [783, 12] on link "Save" at bounding box center [773, 21] width 58 height 28
click at [778, 18] on span "Save" at bounding box center [772, 21] width 23 height 15
